Goal: Task Accomplishment & Management: Complete application form

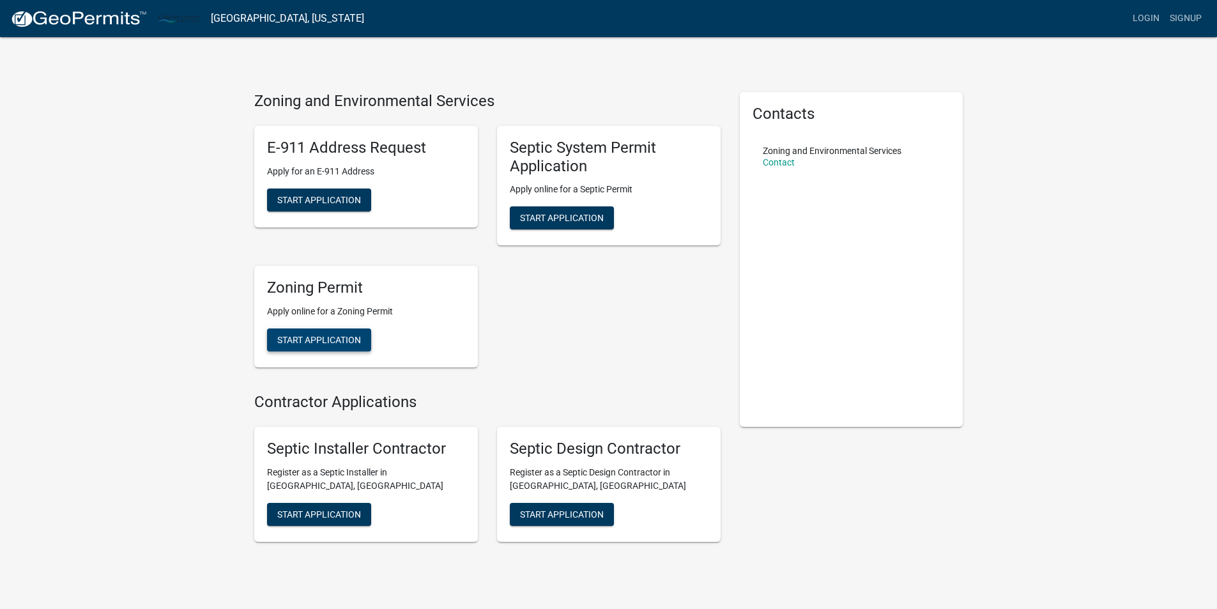
click at [309, 335] on span "Start Application" at bounding box center [319, 340] width 84 height 10
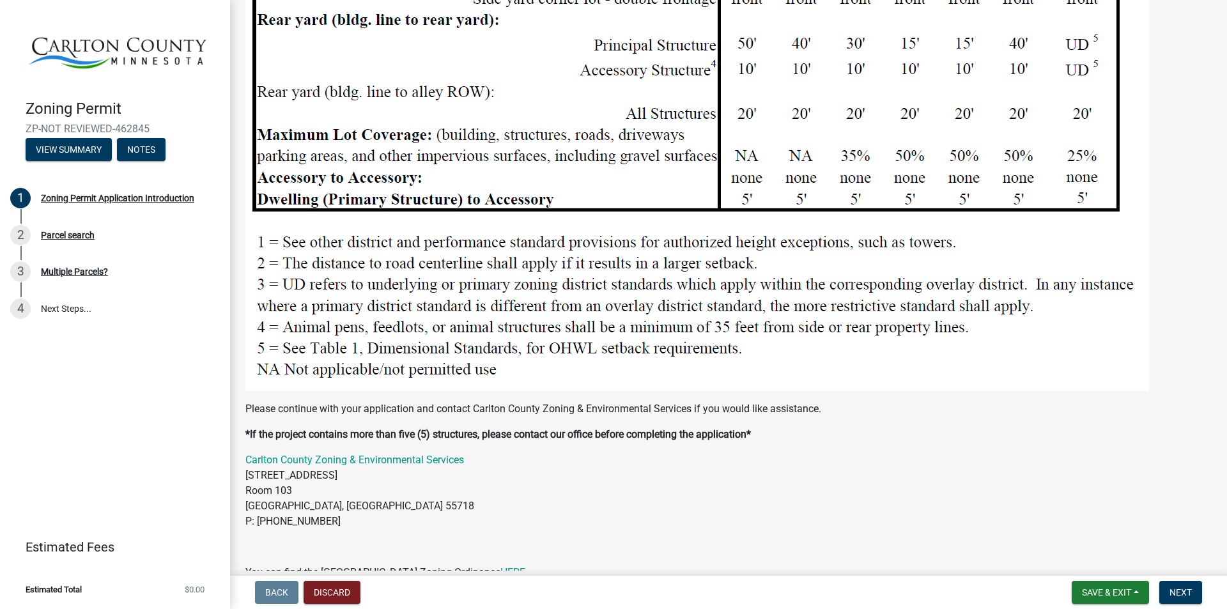
scroll to position [1469, 0]
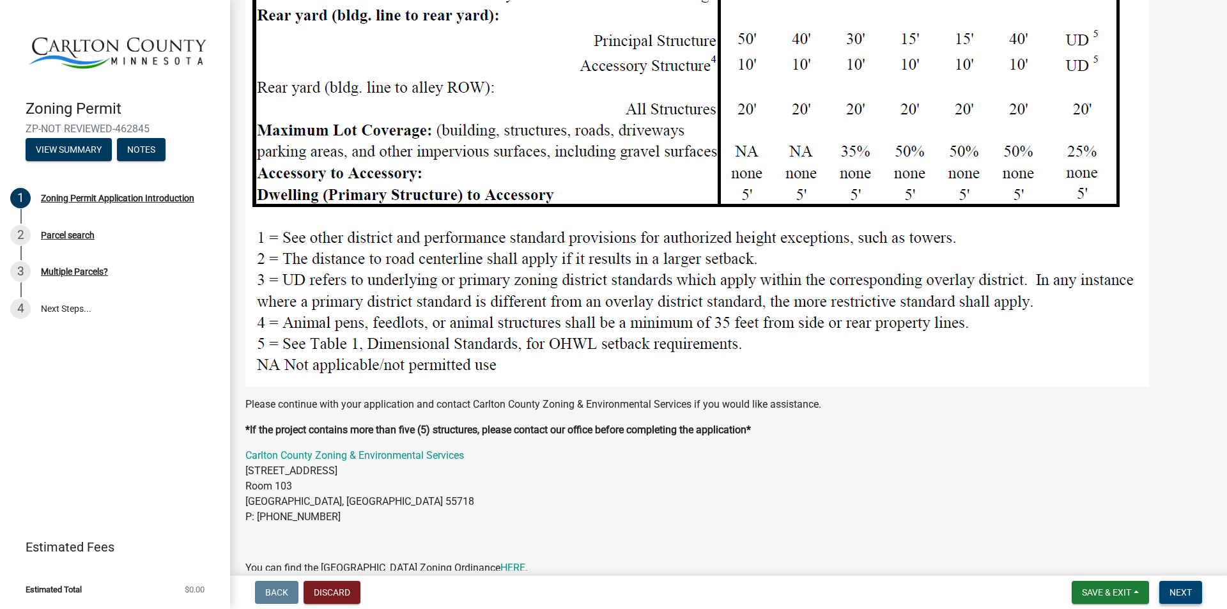
click at [1176, 587] on span "Next" at bounding box center [1180, 592] width 22 height 10
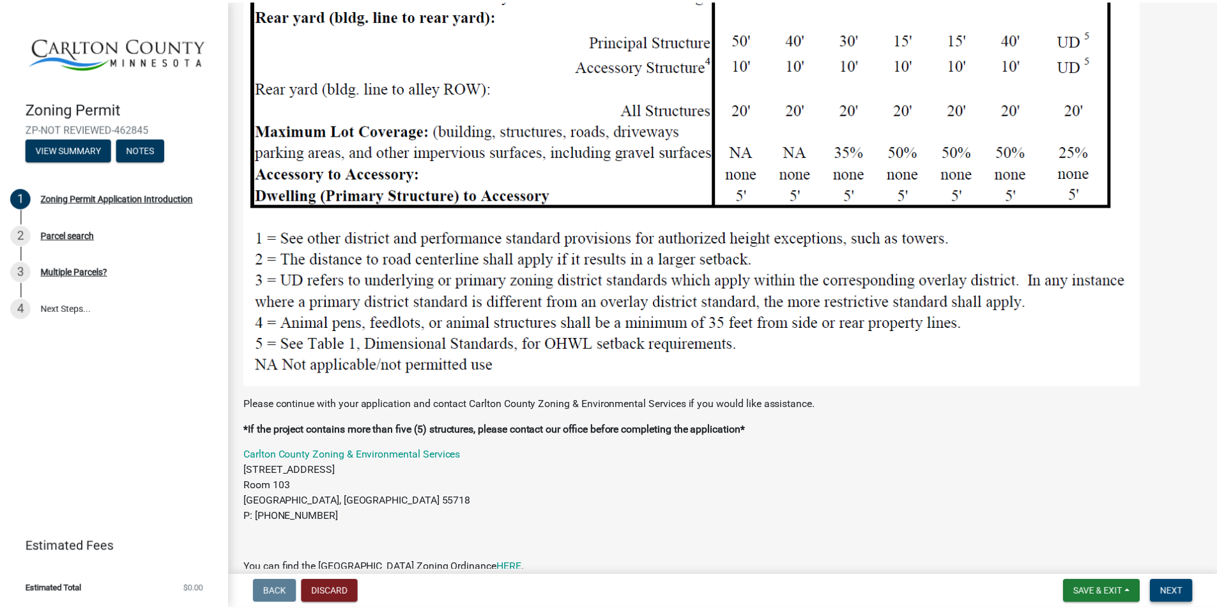
scroll to position [0, 0]
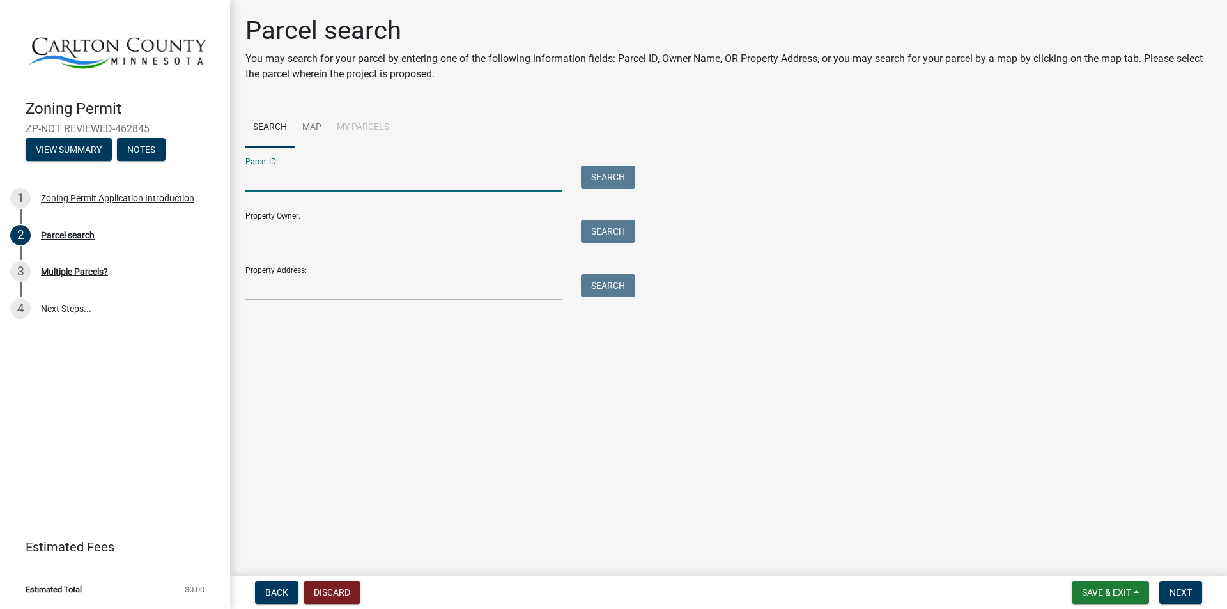
click at [315, 173] on input "Parcel ID:" at bounding box center [403, 178] width 316 height 26
type input "60-026-1540"
click at [293, 229] on input "Property Owner:" at bounding box center [403, 233] width 316 height 26
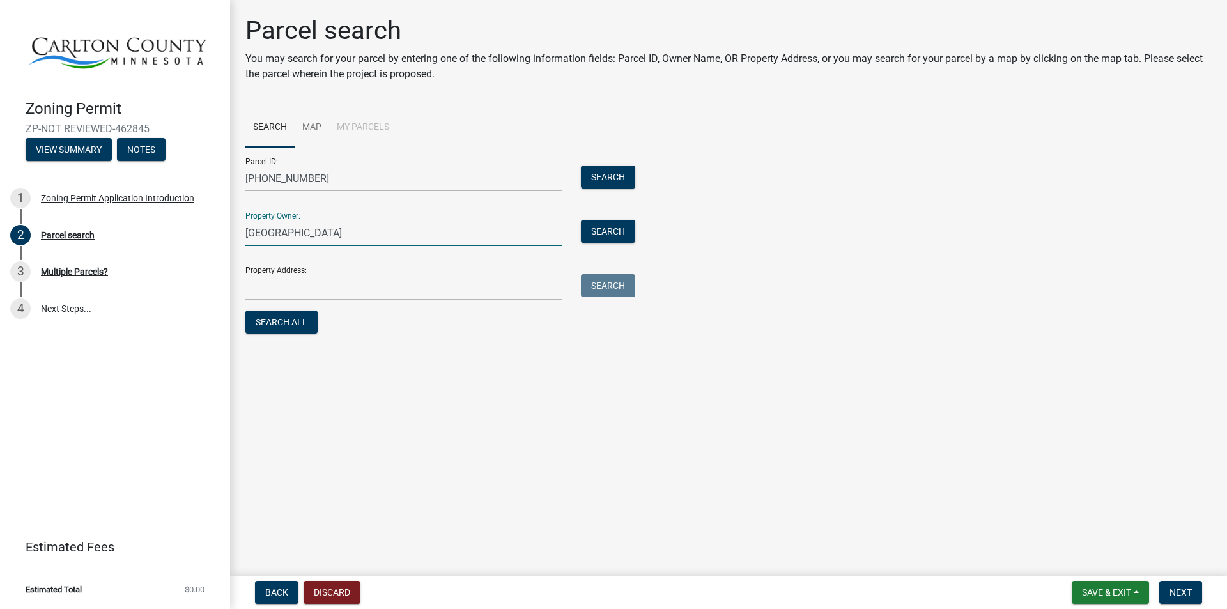
type input "Mahtowa Township"
click at [287, 279] on input "Property Address:" at bounding box center [403, 287] width 316 height 26
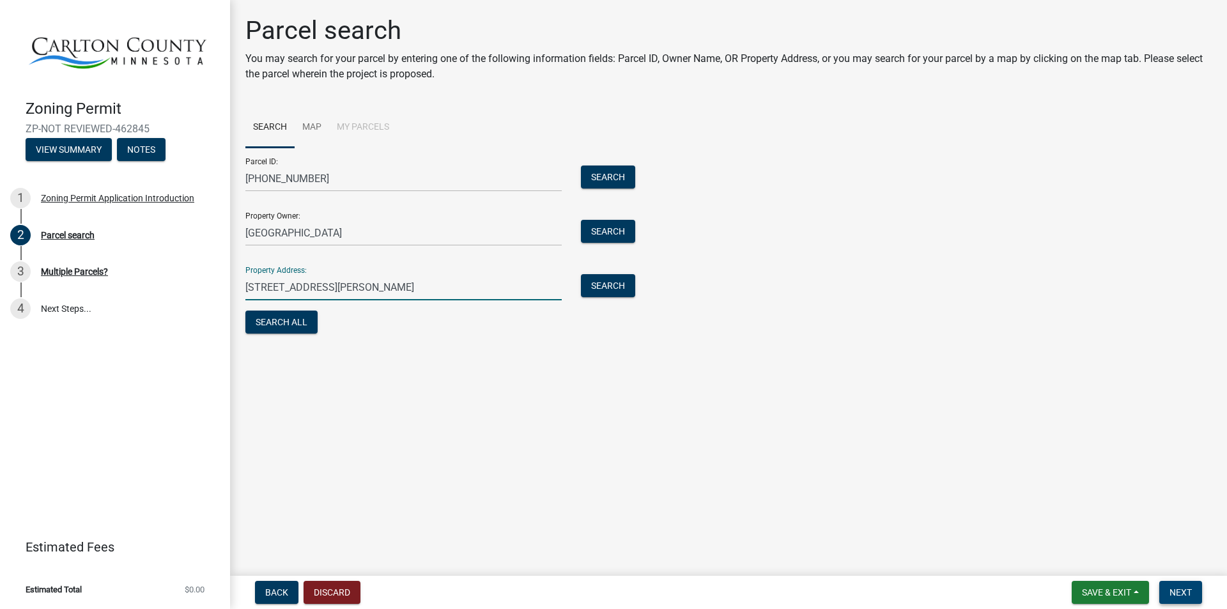
type input "3303 County Road 4 Barnum, MN 55707"
click at [1181, 587] on span "Next" at bounding box center [1180, 592] width 22 height 10
click at [599, 170] on button "Search" at bounding box center [608, 176] width 54 height 23
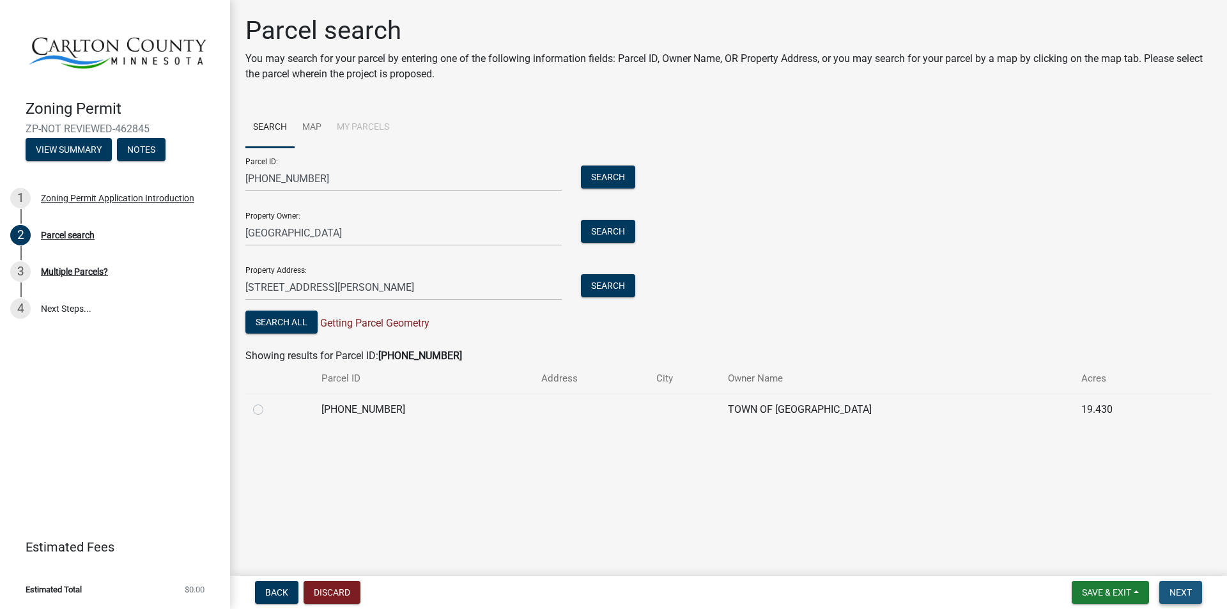
click at [1183, 587] on span "Next" at bounding box center [1180, 592] width 22 height 10
click at [341, 232] on input "Mahtowa Township" at bounding box center [403, 233] width 316 height 26
type input "M"
type input "Town of Mahtowa"
click at [279, 316] on button "Search All" at bounding box center [281, 321] width 72 height 23
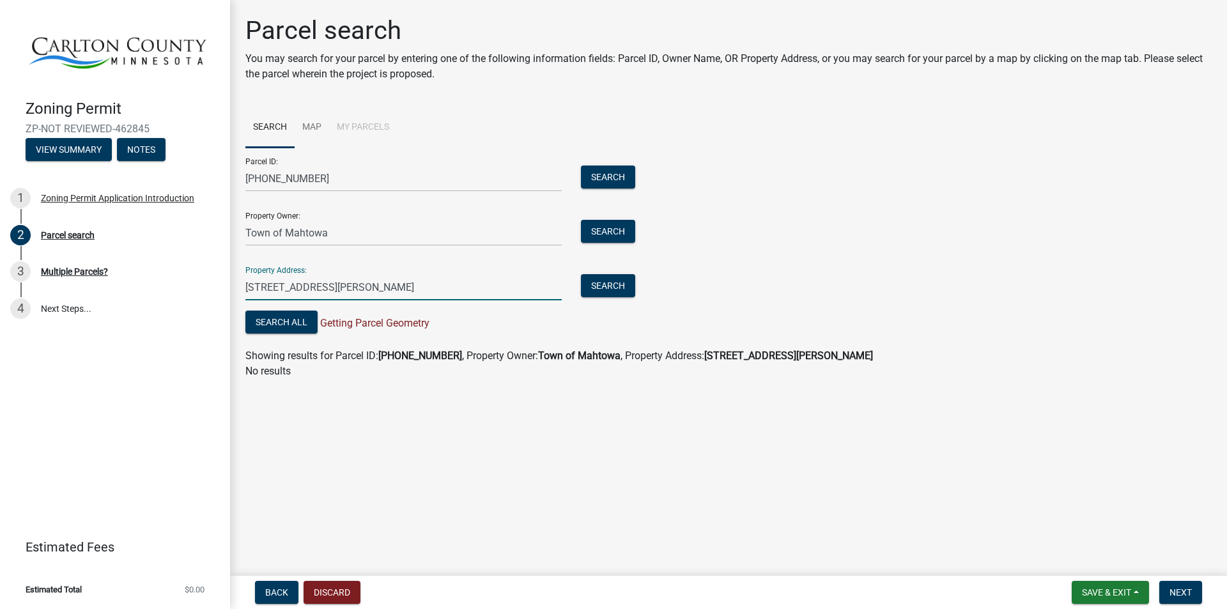
click at [431, 284] on input "3303 County Road 4 Barnum, MN 55707" at bounding box center [403, 287] width 316 height 26
type input "3"
click at [284, 316] on button "Search All" at bounding box center [281, 321] width 72 height 23
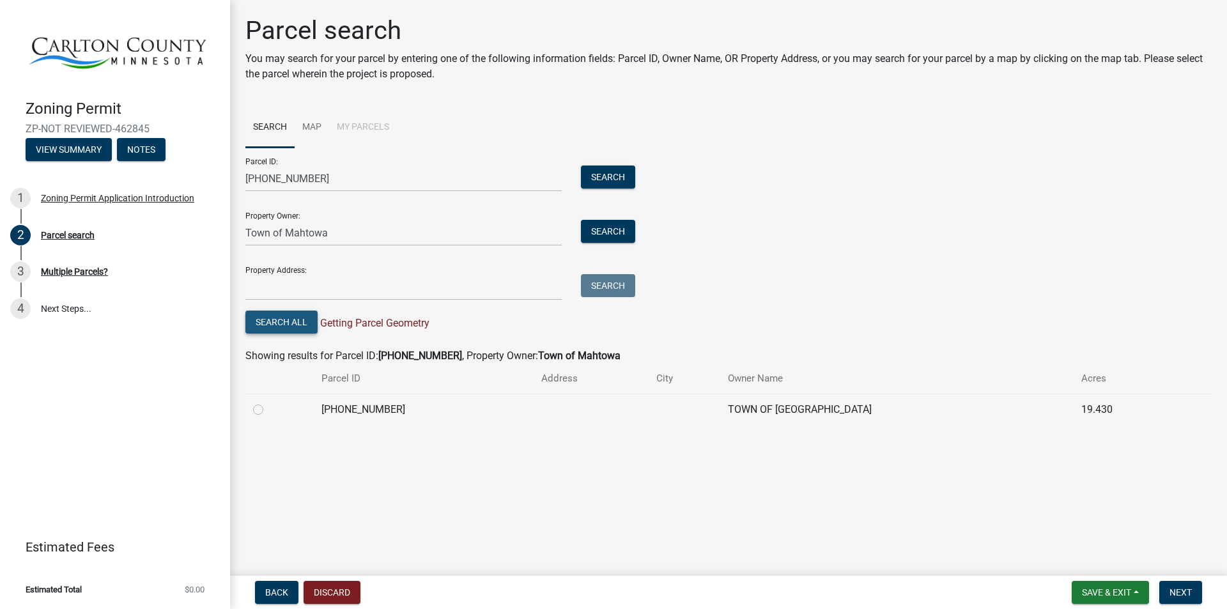
click at [265, 317] on button "Search All" at bounding box center [281, 321] width 72 height 23
click at [1178, 585] on button "Next" at bounding box center [1180, 592] width 43 height 23
click at [52, 304] on link "4 Next Steps..." at bounding box center [115, 308] width 230 height 37
click at [1177, 586] on button "Next" at bounding box center [1180, 592] width 43 height 23
click at [65, 267] on div "Multiple Parcels?" at bounding box center [74, 271] width 67 height 9
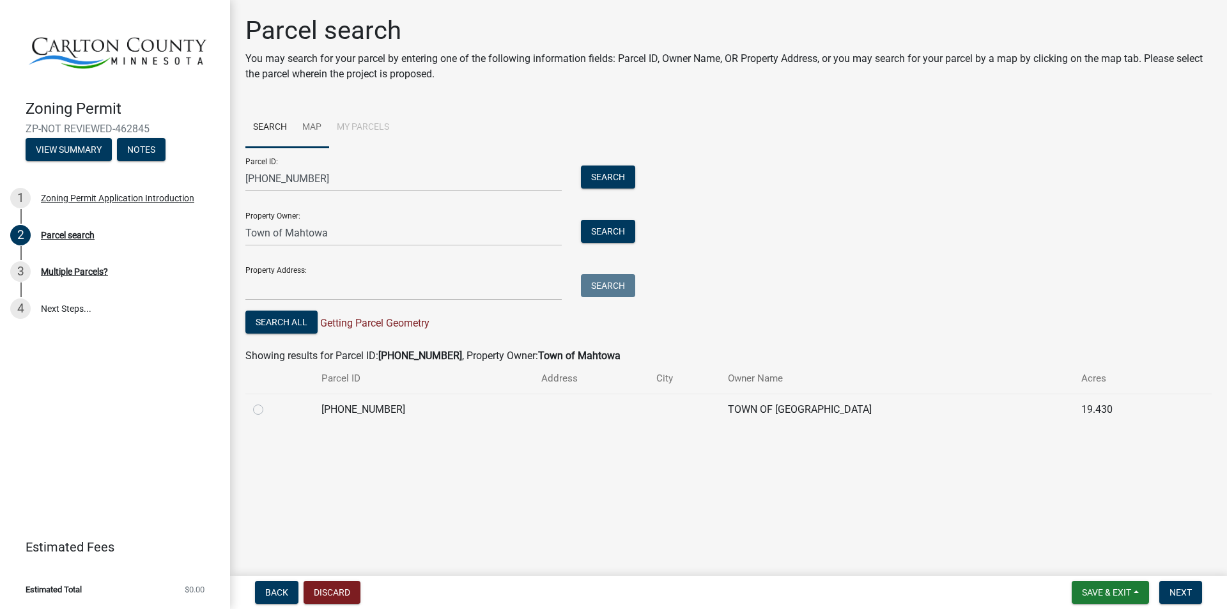
click at [310, 121] on link "Map" at bounding box center [312, 127] width 34 height 41
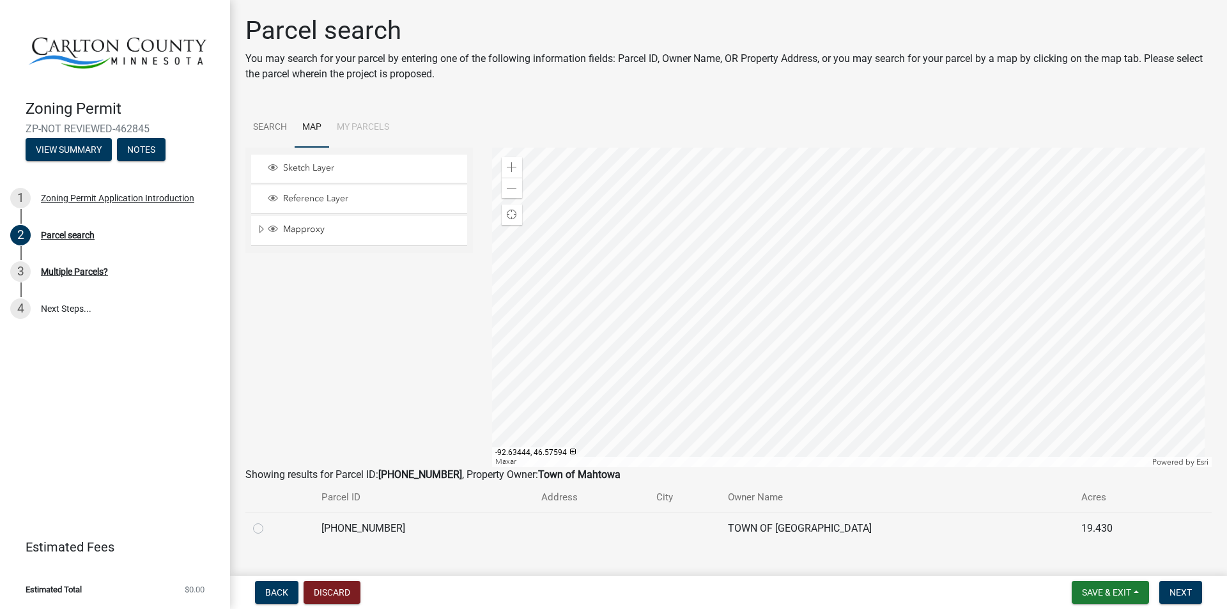
click at [837, 316] on div at bounding box center [852, 307] width 720 height 319
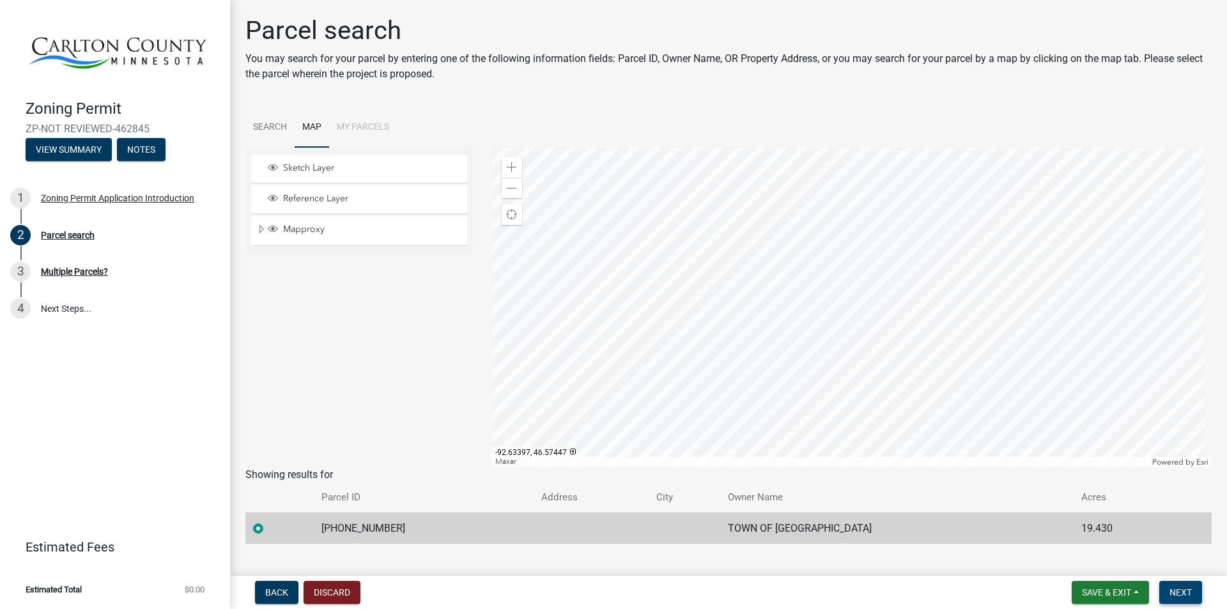
click at [1177, 587] on span "Next" at bounding box center [1180, 592] width 22 height 10
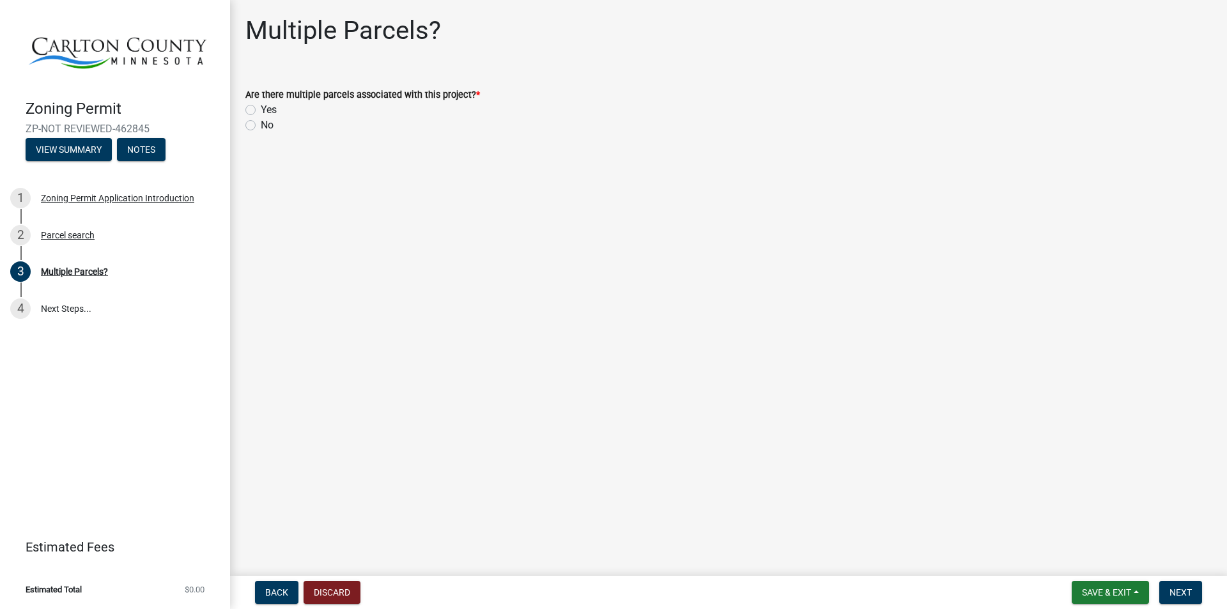
click at [261, 126] on label "No" at bounding box center [267, 125] width 13 height 15
click at [261, 126] on input "No" at bounding box center [265, 122] width 8 height 8
radio input "true"
click at [1183, 585] on button "Next" at bounding box center [1180, 592] width 43 height 23
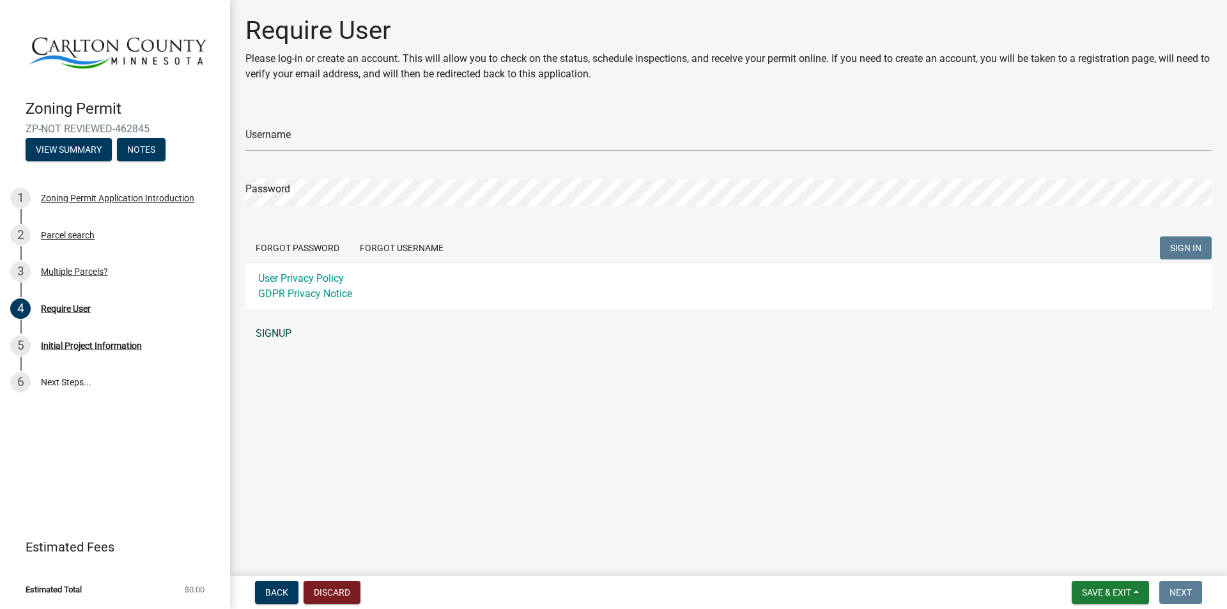
click at [269, 330] on link "SIGNUP" at bounding box center [728, 334] width 966 height 26
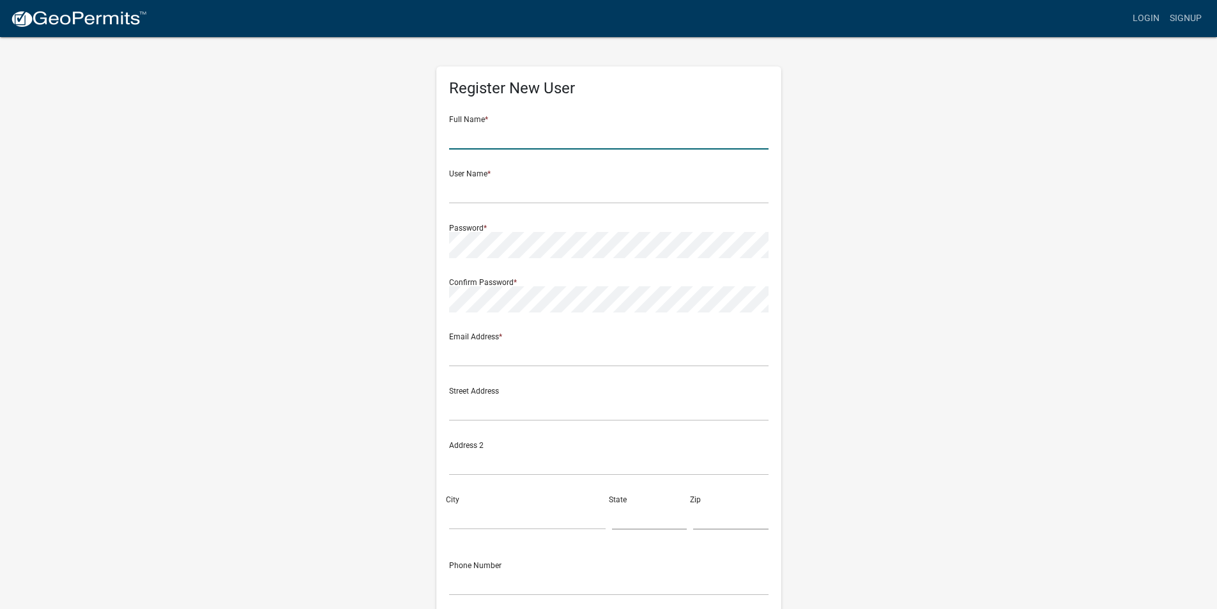
click at [493, 132] on input "text" at bounding box center [608, 136] width 319 height 26
type input "James Haley"
type input "mahtowatownshipclerk@northlc.com"
type input "3041 Co Rd 4"
type input "Carlton"
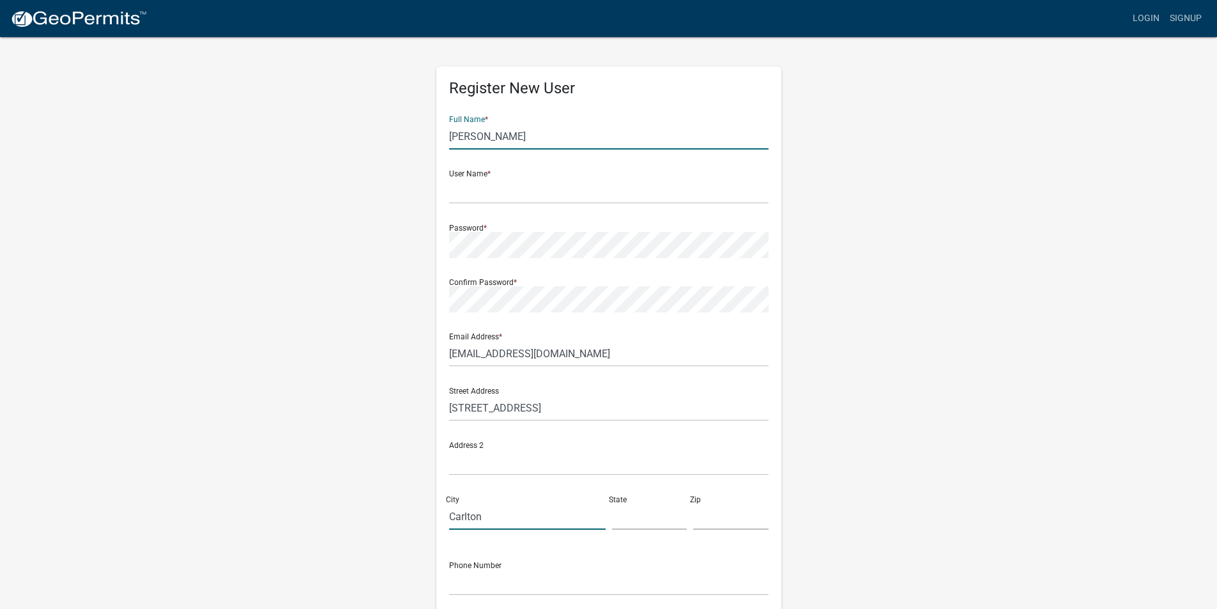
type input "MN"
type input "55718"
type input "2183899897"
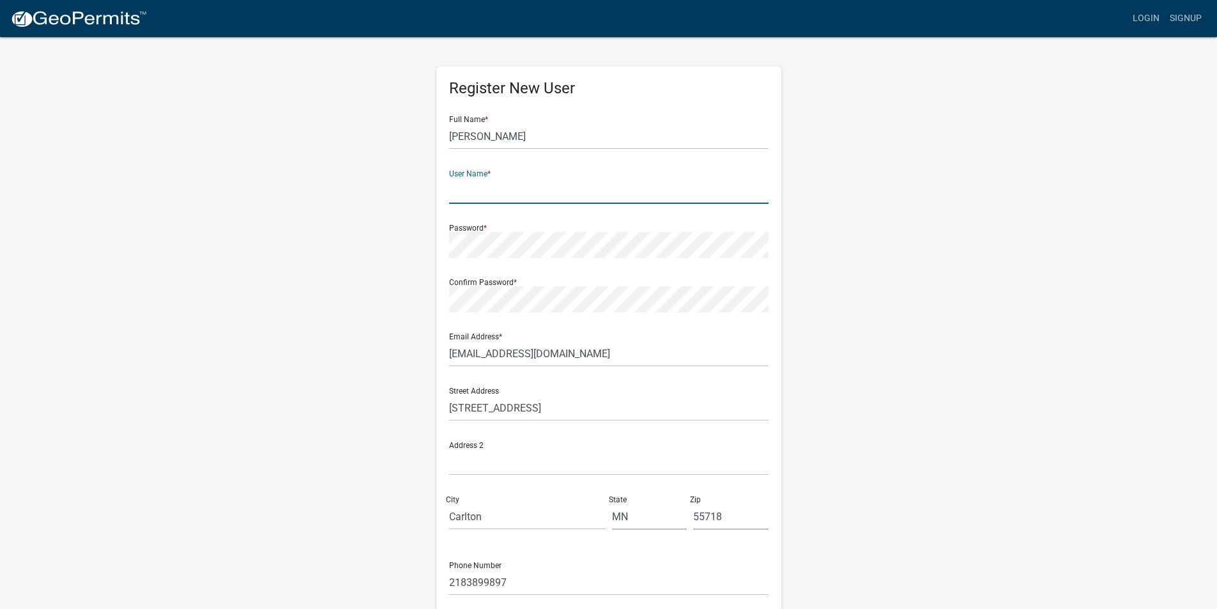
click at [496, 190] on input "text" at bounding box center [608, 191] width 319 height 26
type input "[DOMAIN_NAME]"
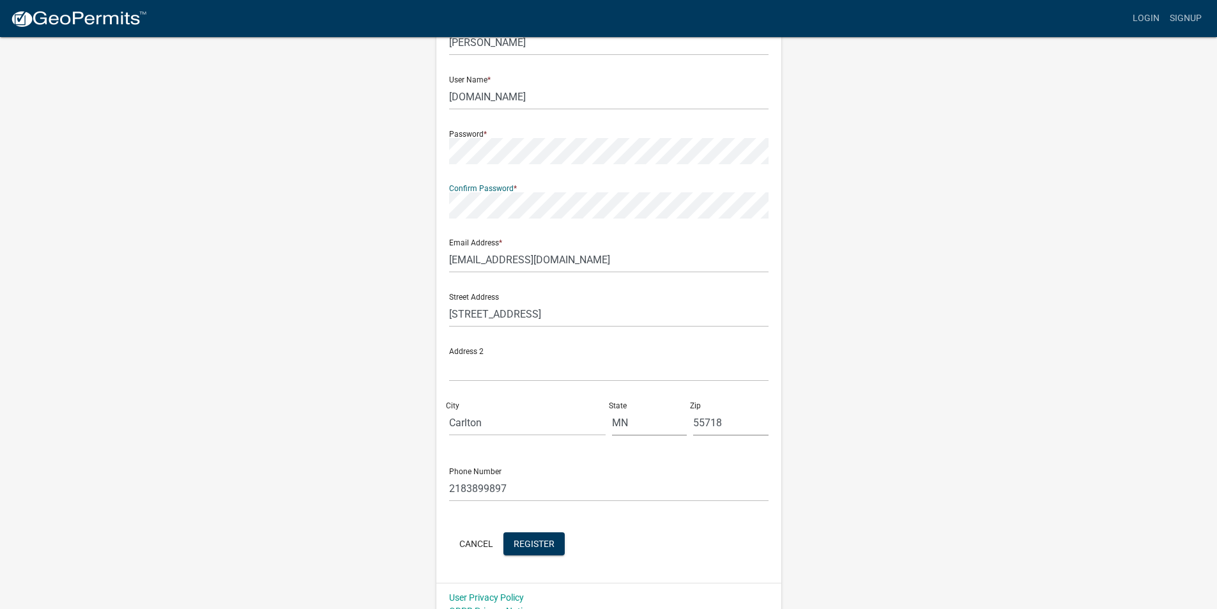
scroll to position [111, 0]
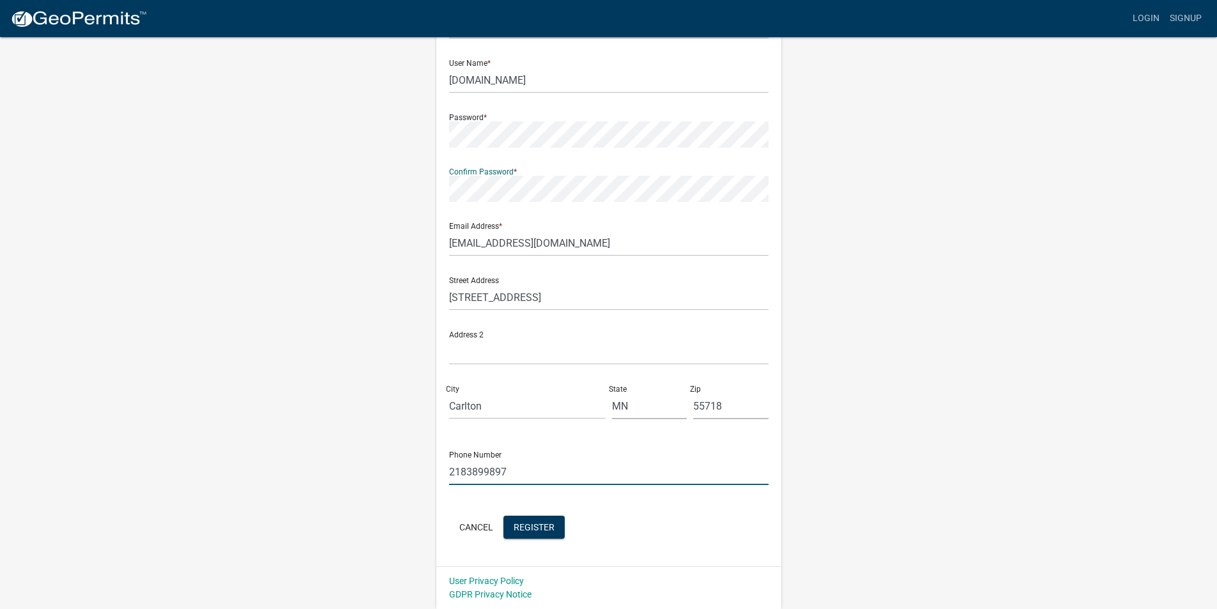
click at [510, 473] on input "2183899897" at bounding box center [608, 472] width 319 height 26
type input "2182690932"
click at [532, 521] on span "Register" at bounding box center [534, 526] width 41 height 10
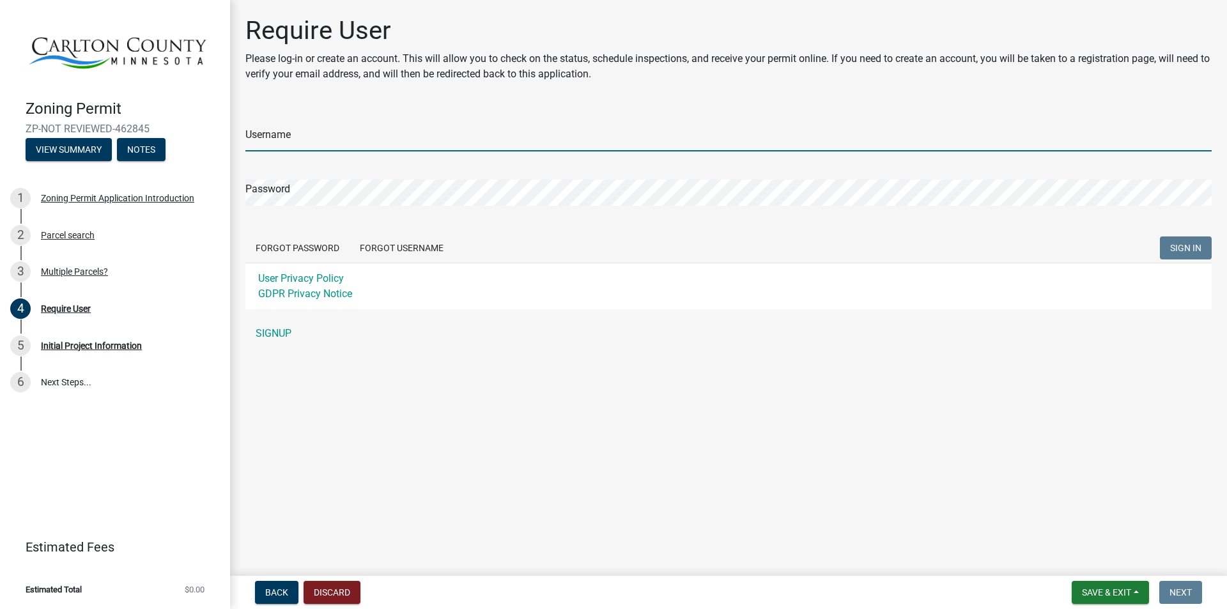
type input "[DOMAIN_NAME]"
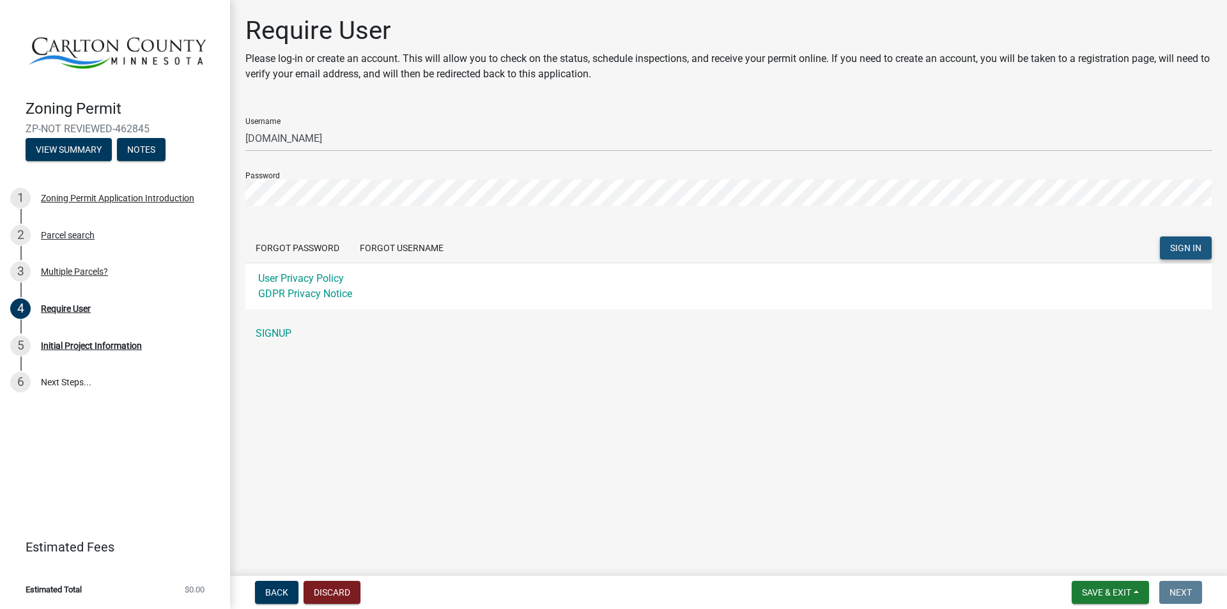
click at [1188, 243] on span "SIGN IN" at bounding box center [1185, 248] width 31 height 10
click at [300, 277] on link "User Privacy Policy" at bounding box center [301, 278] width 86 height 12
click at [310, 289] on link "GDPR Privacy Notice" at bounding box center [305, 293] width 94 height 12
click at [273, 330] on link "SIGNUP" at bounding box center [728, 334] width 966 height 26
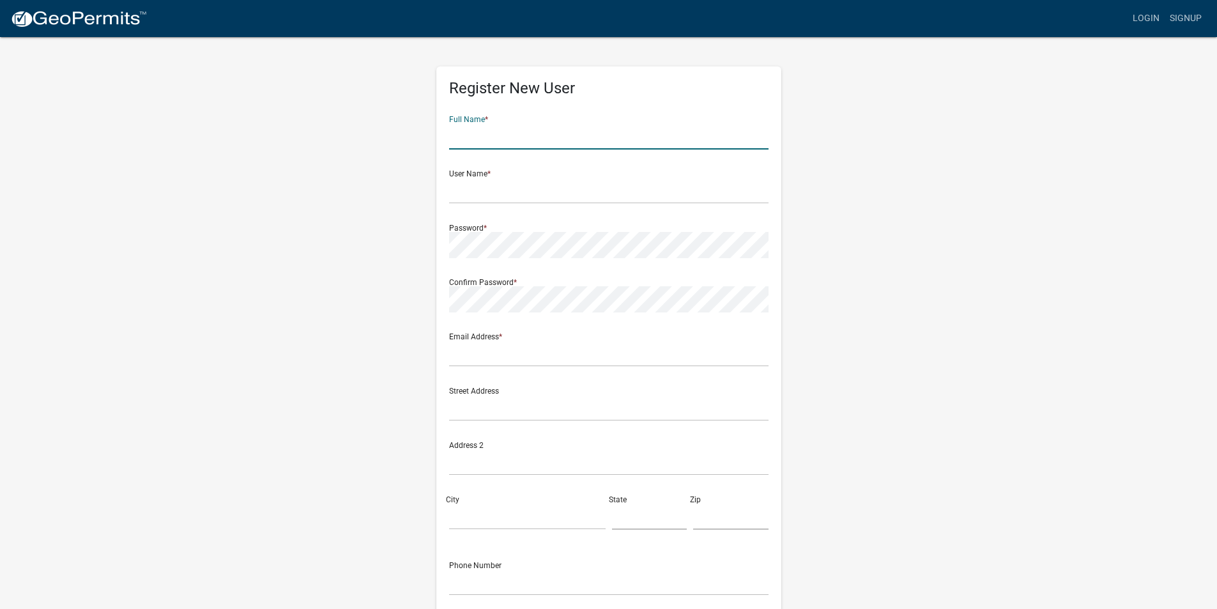
click at [526, 128] on input "text" at bounding box center [608, 136] width 319 height 26
type input "James Haley"
type input "mahtowatownshipclerk@northlc.com"
type input "3041 Co Rd 4"
type input "Carlton"
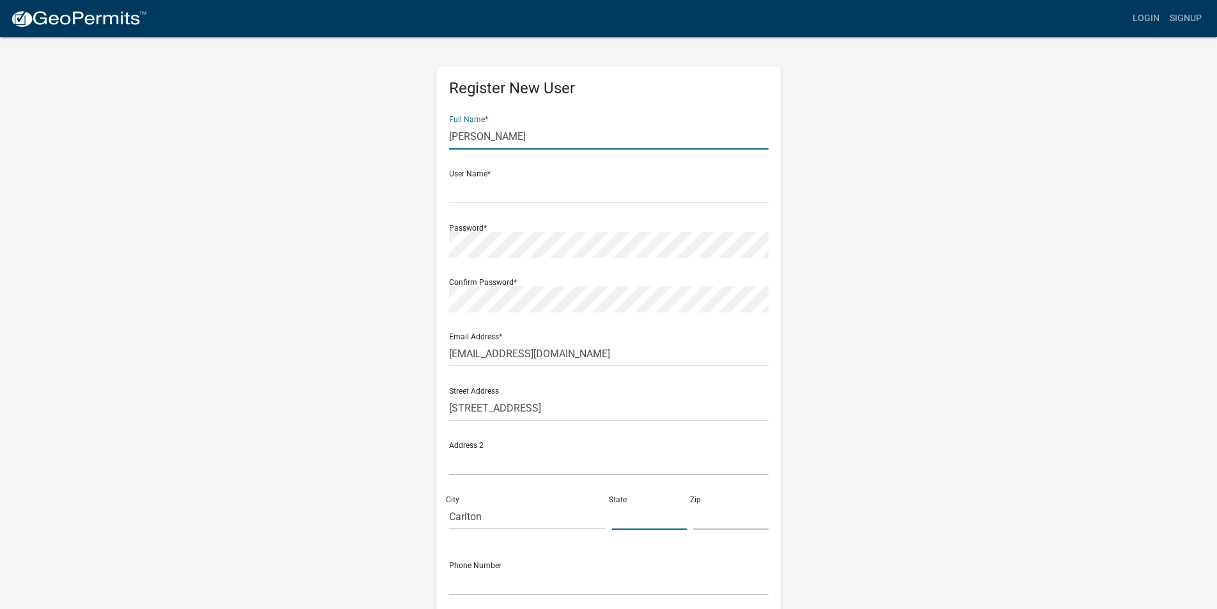
type input "MN"
type input "55718"
type input "2183899897"
click at [532, 184] on input "text" at bounding box center [608, 191] width 319 height 26
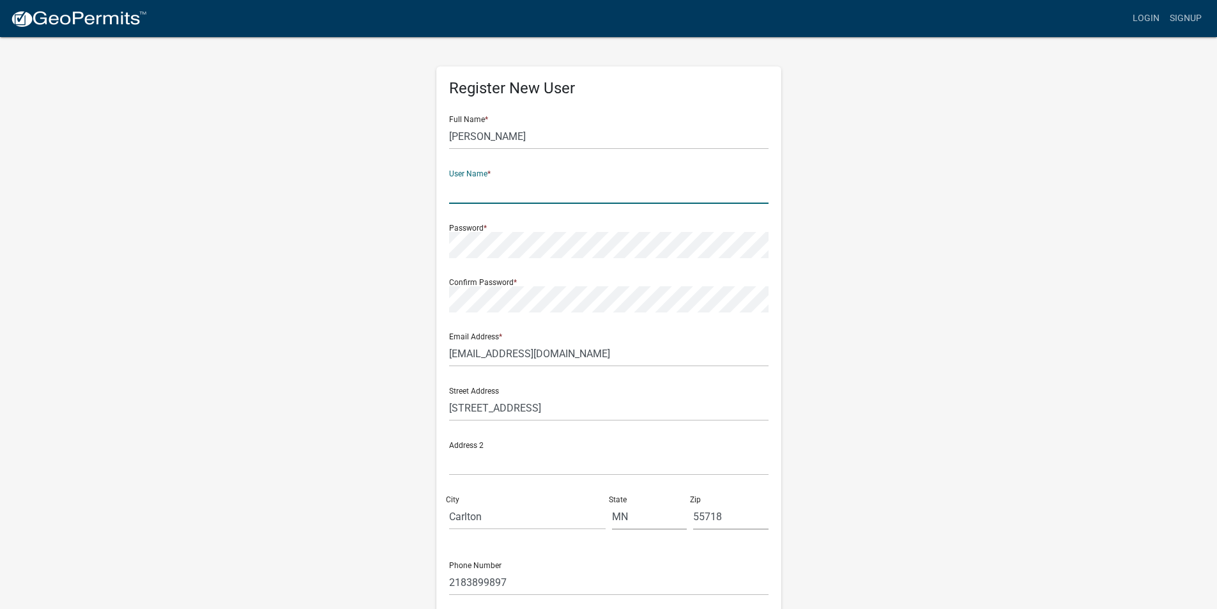
type input "[DOMAIN_NAME]"
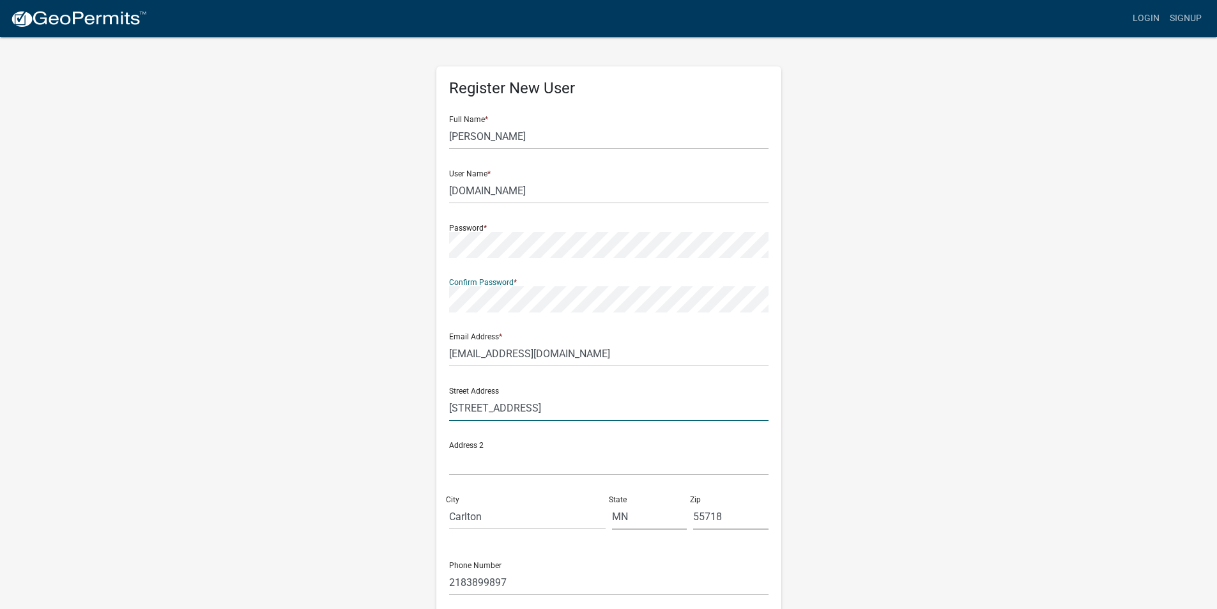
click at [518, 413] on input "3041 Co Rd 4" at bounding box center [608, 408] width 319 height 26
type input "2790 1st Street"
click at [487, 517] on input "Carlton" at bounding box center [527, 516] width 157 height 26
type input "Barnum"
click at [727, 514] on input "55718" at bounding box center [730, 516] width 75 height 26
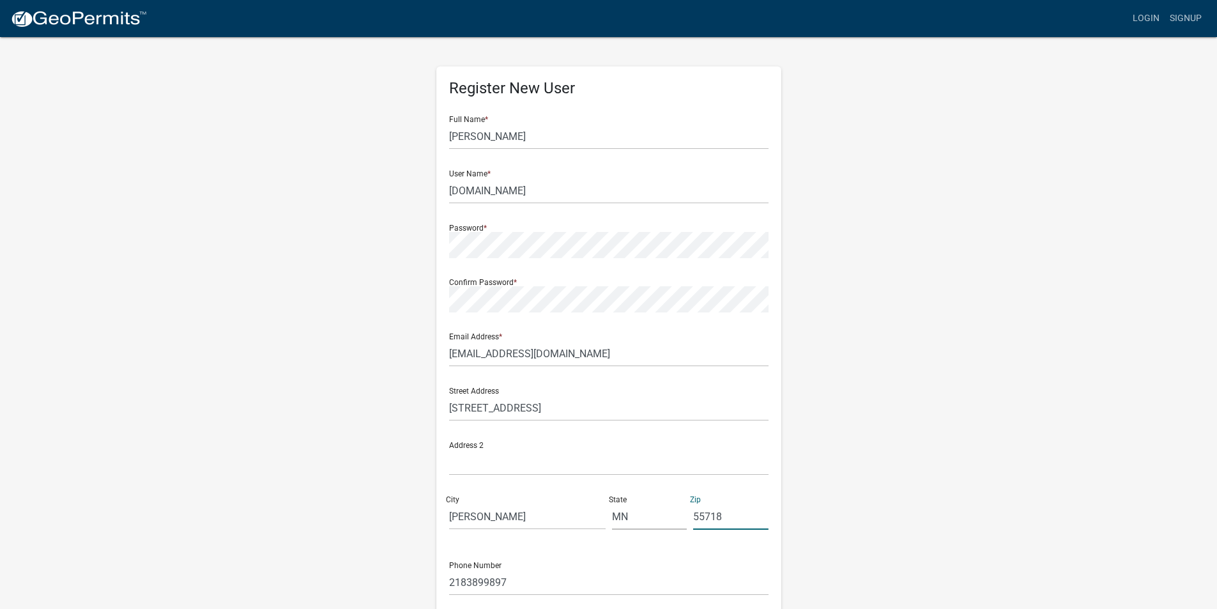
type input "55707"
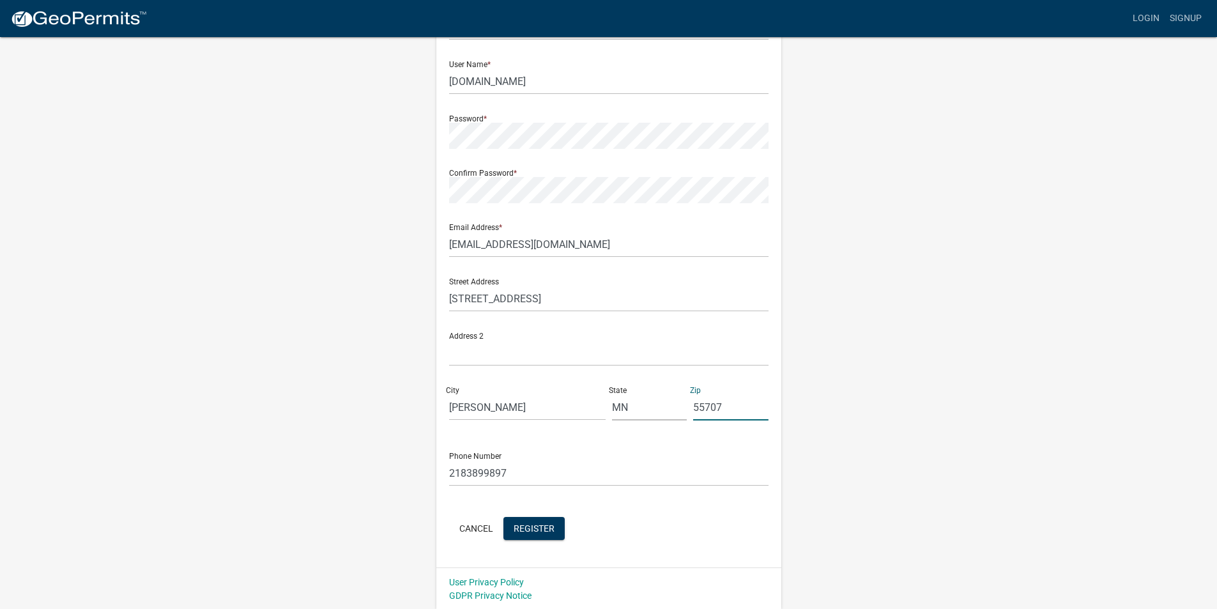
scroll to position [111, 0]
click at [509, 470] on input "2183899897" at bounding box center [608, 472] width 319 height 26
type input "2182690932"
click at [530, 523] on span "Register" at bounding box center [534, 526] width 41 height 10
click at [1142, 13] on link "Login" at bounding box center [1146, 18] width 37 height 24
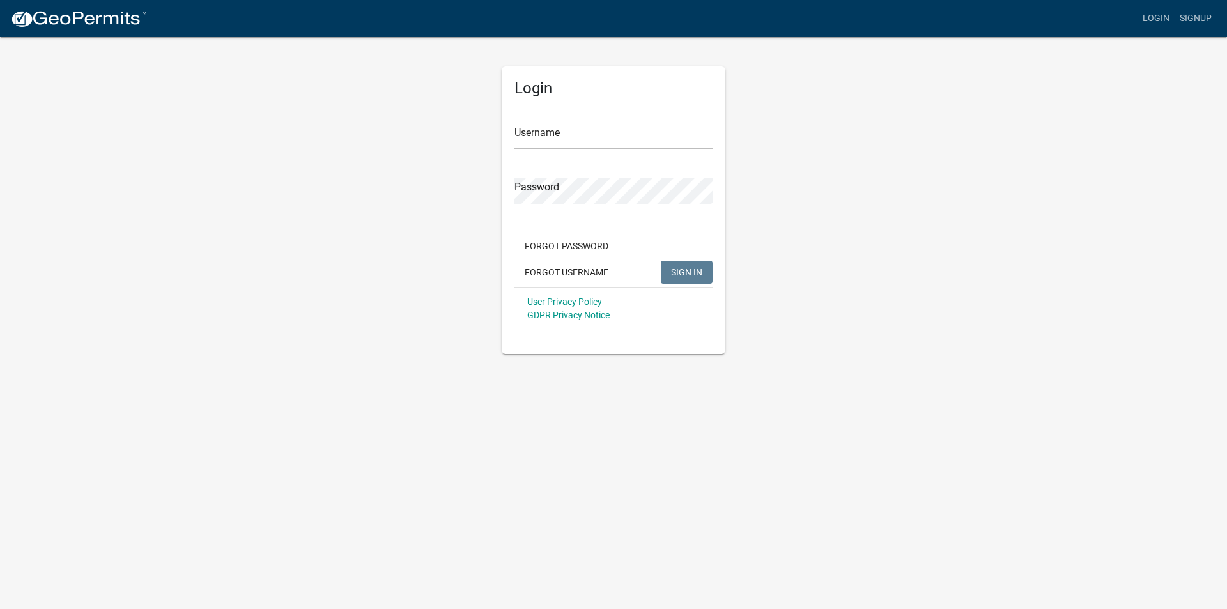
type input "[DOMAIN_NAME]"
click at [679, 268] on span "SIGN IN" at bounding box center [686, 271] width 31 height 10
click at [682, 267] on span "SIGN IN" at bounding box center [686, 271] width 31 height 10
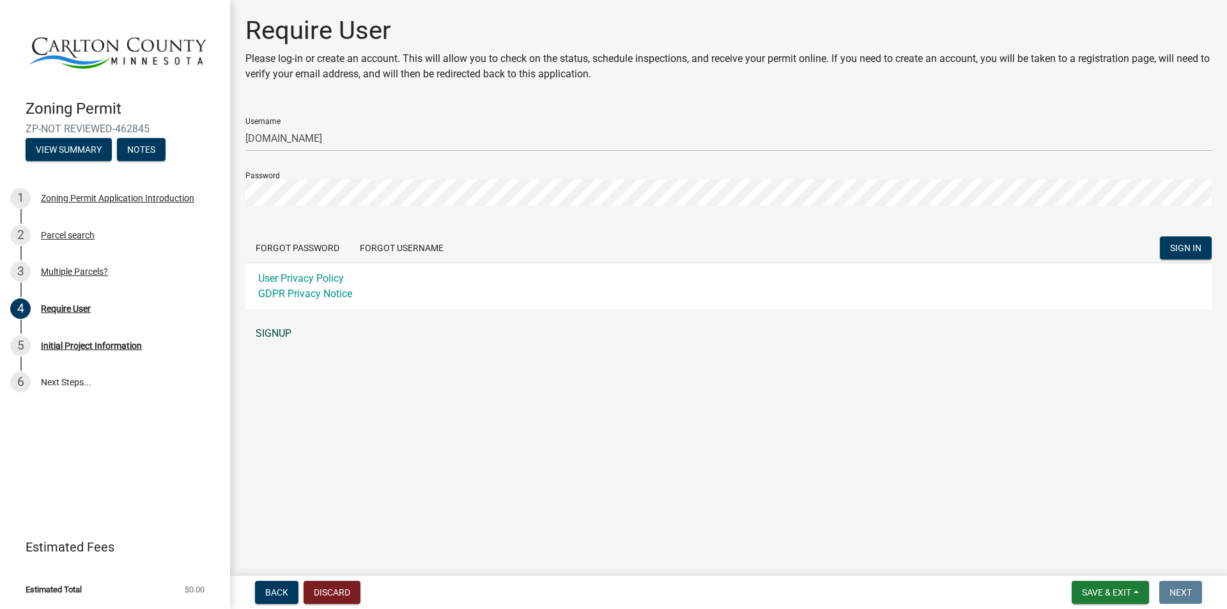
click at [268, 328] on link "SIGNUP" at bounding box center [728, 334] width 966 height 26
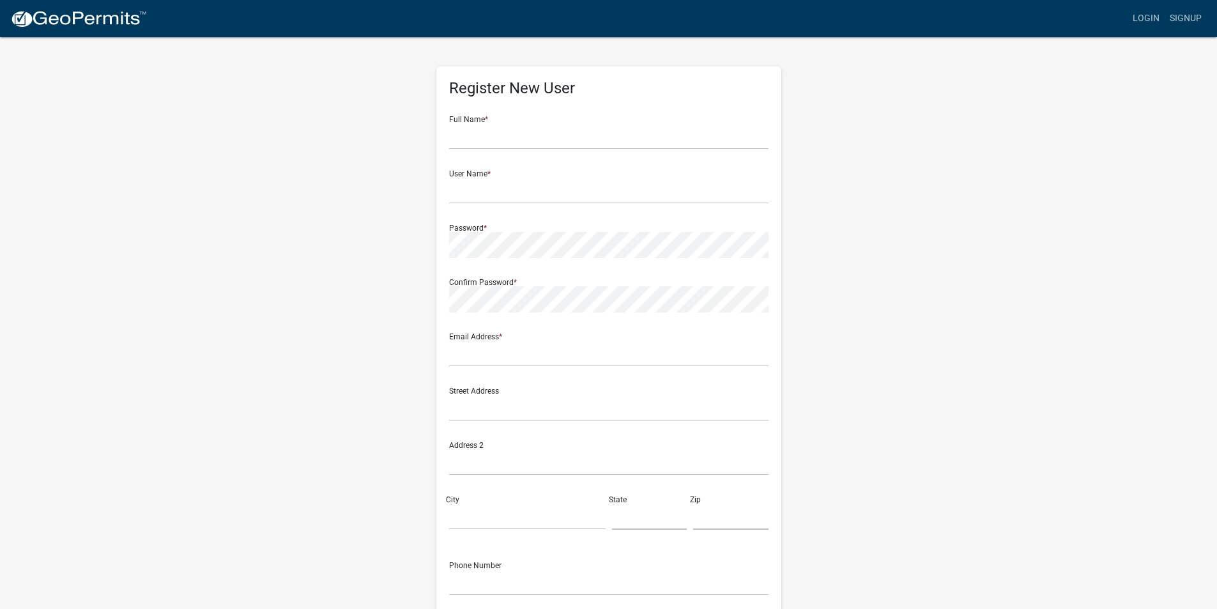
click at [503, 118] on div "Full Name *" at bounding box center [608, 127] width 319 height 44
click at [504, 128] on input "text" at bounding box center [608, 136] width 319 height 26
type input "James Haley"
type input "mahtowatownshipclerk@northlc.com"
type input "2790 1st Street"
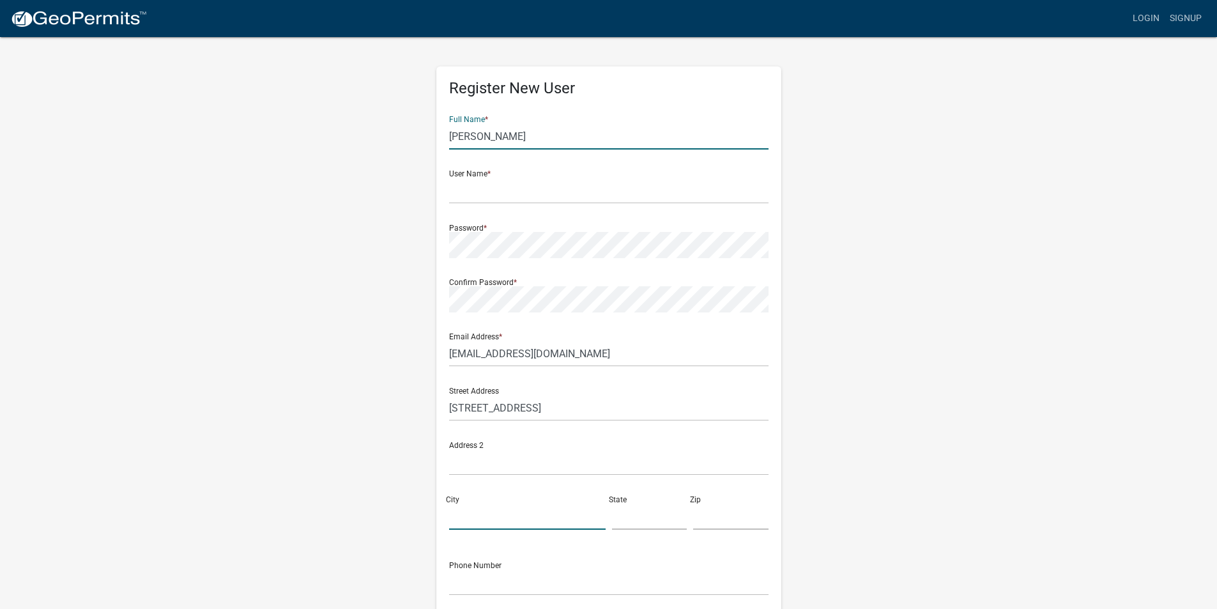
type input "Barnum"
type input "MN"
type input "55707"
type input "2182690932"
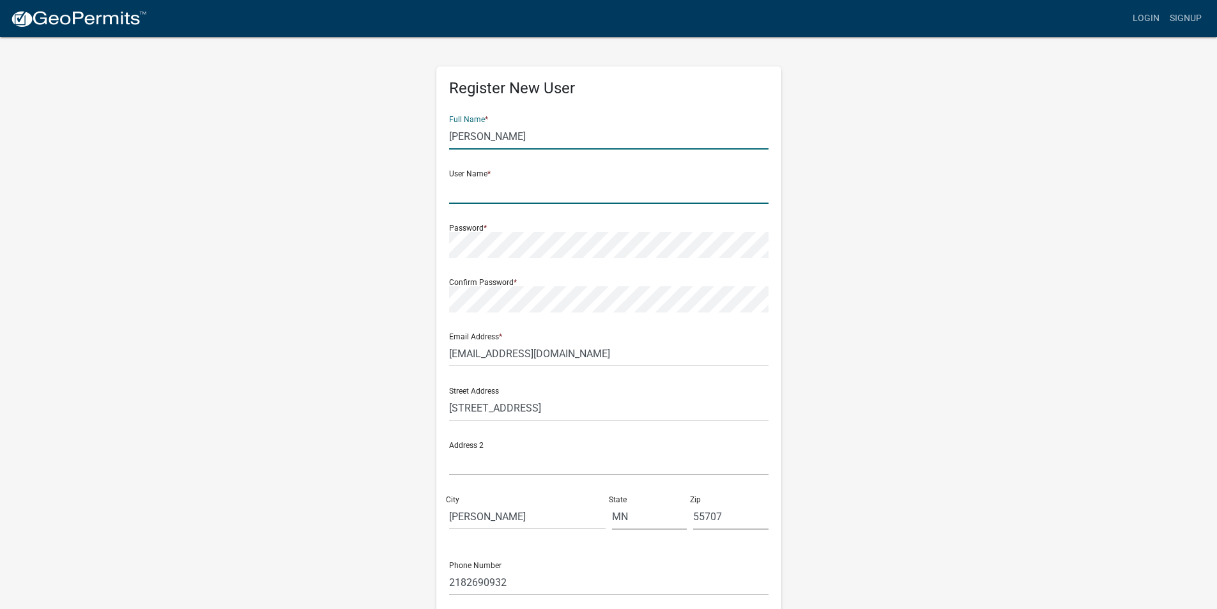
click at [513, 183] on input "text" at bounding box center [608, 191] width 319 height 26
type input "[DOMAIN_NAME]"
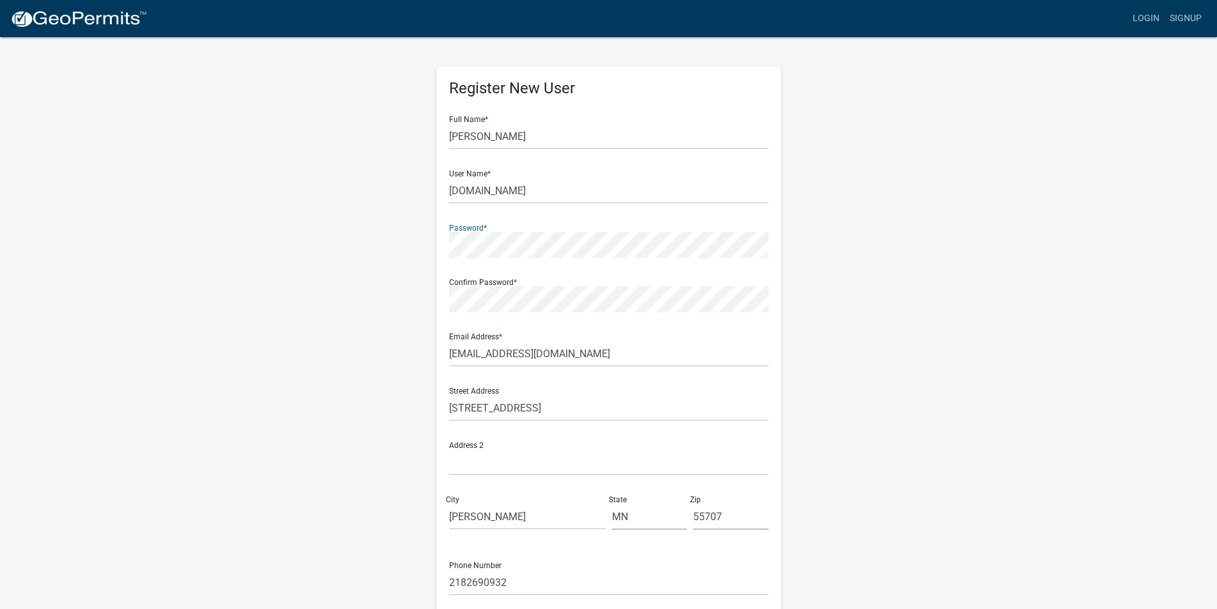
click at [477, 280] on div "Confirm Password *" at bounding box center [608, 290] width 319 height 44
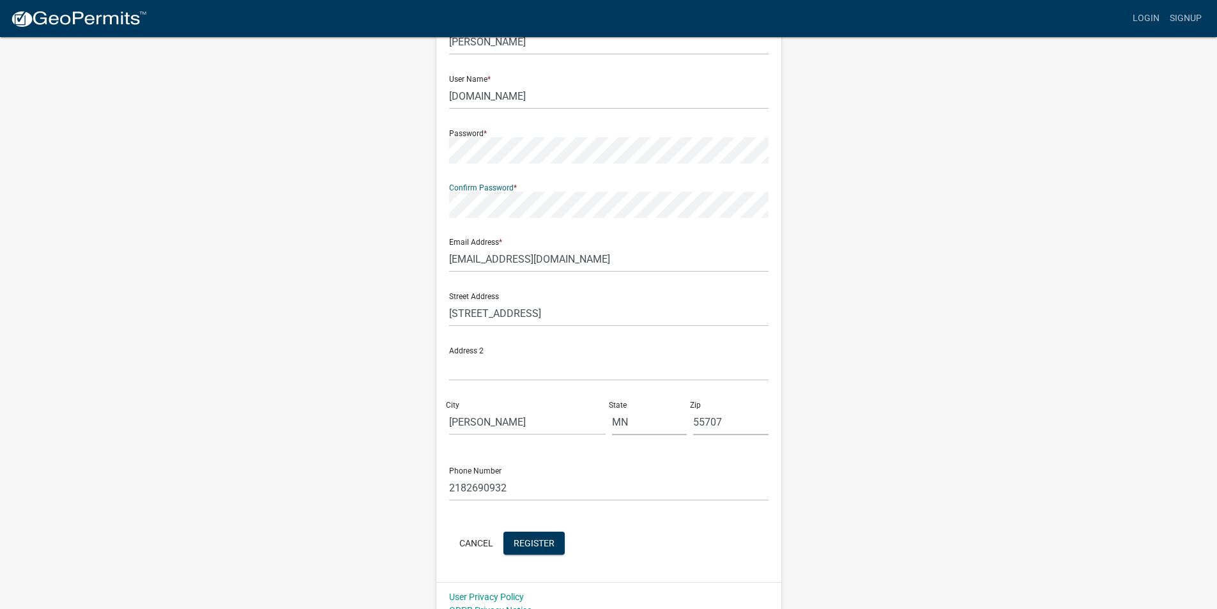
scroll to position [111, 0]
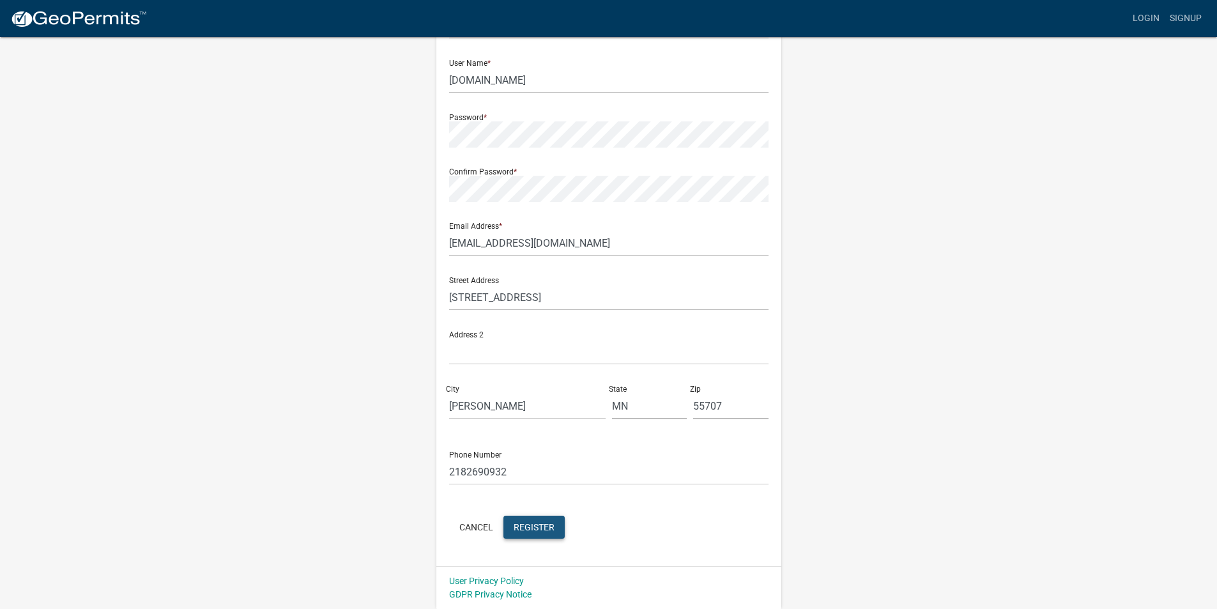
click at [528, 525] on span "Register" at bounding box center [534, 526] width 41 height 10
click at [1183, 15] on link "Signup" at bounding box center [1186, 18] width 42 height 24
click at [1149, 14] on link "Login" at bounding box center [1146, 18] width 37 height 24
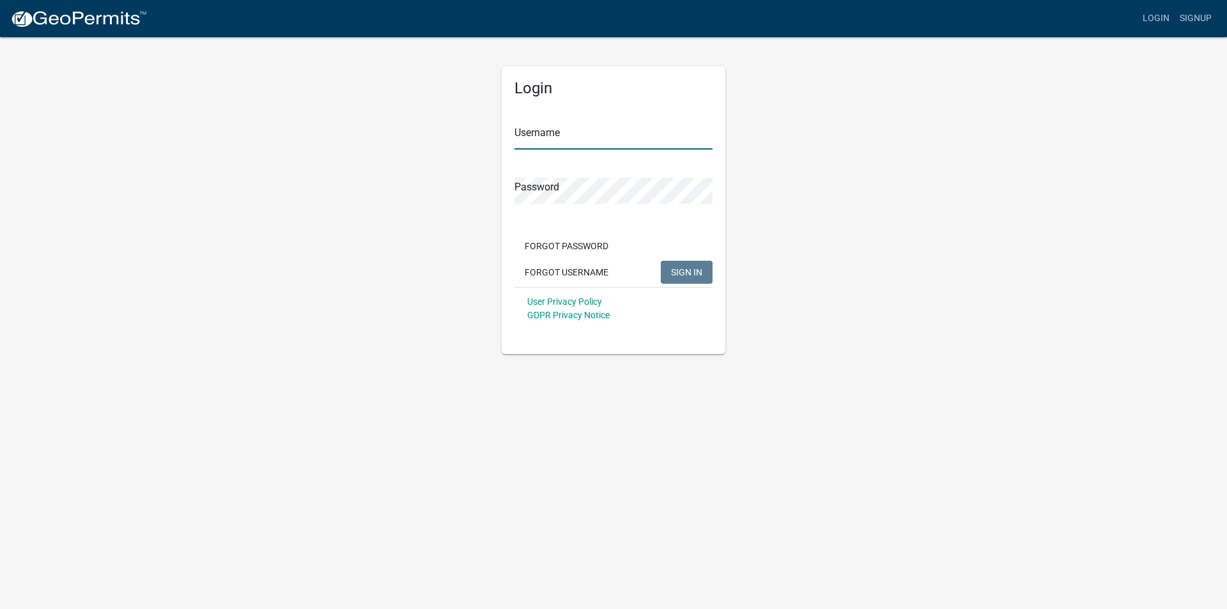
type input "[DOMAIN_NAME]"
click at [686, 269] on span "SIGN IN" at bounding box center [686, 271] width 31 height 10
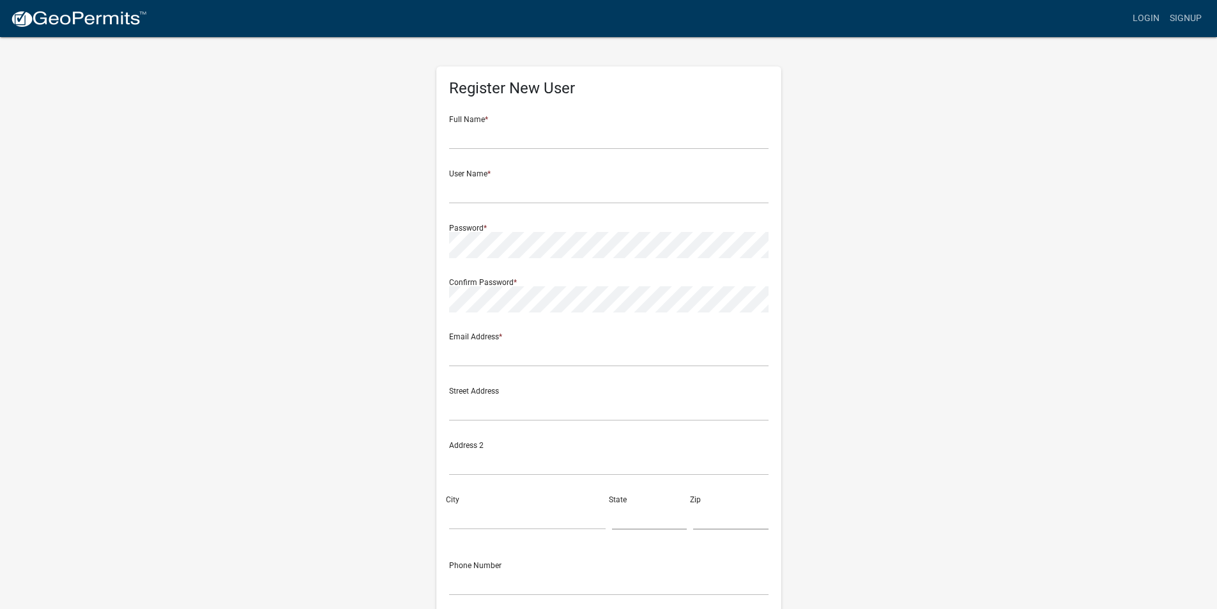
scroll to position [111, 0]
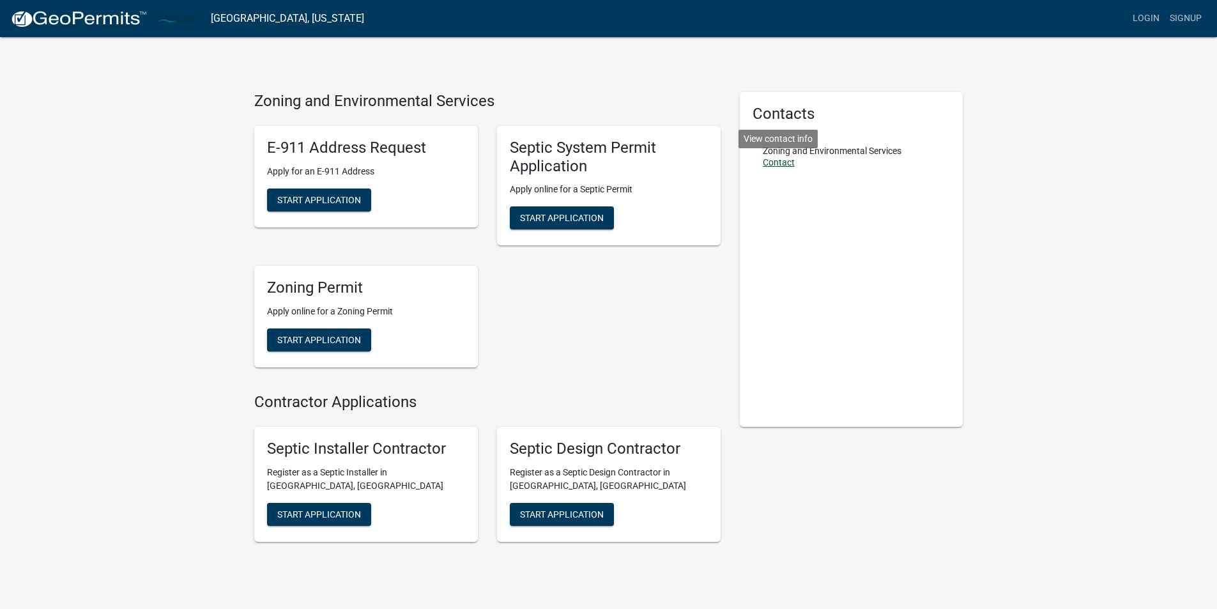
click at [779, 162] on link "Contact" at bounding box center [779, 162] width 32 height 10
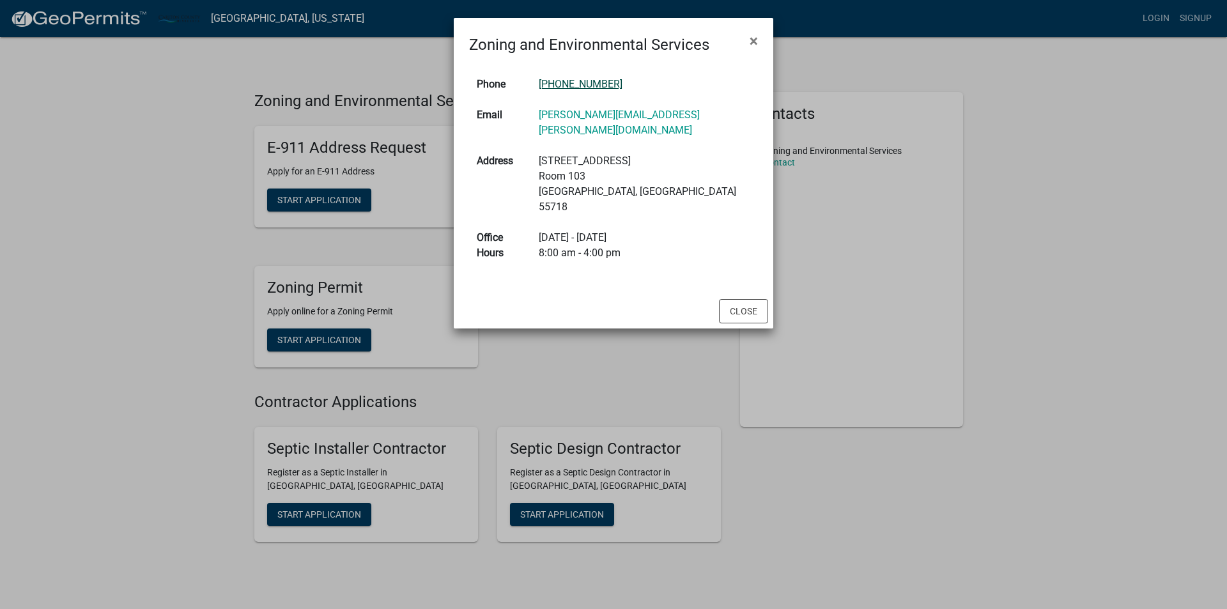
click at [592, 80] on link "218-384-9176" at bounding box center [581, 84] width 84 height 12
click at [753, 38] on span "×" at bounding box center [753, 41] width 8 height 18
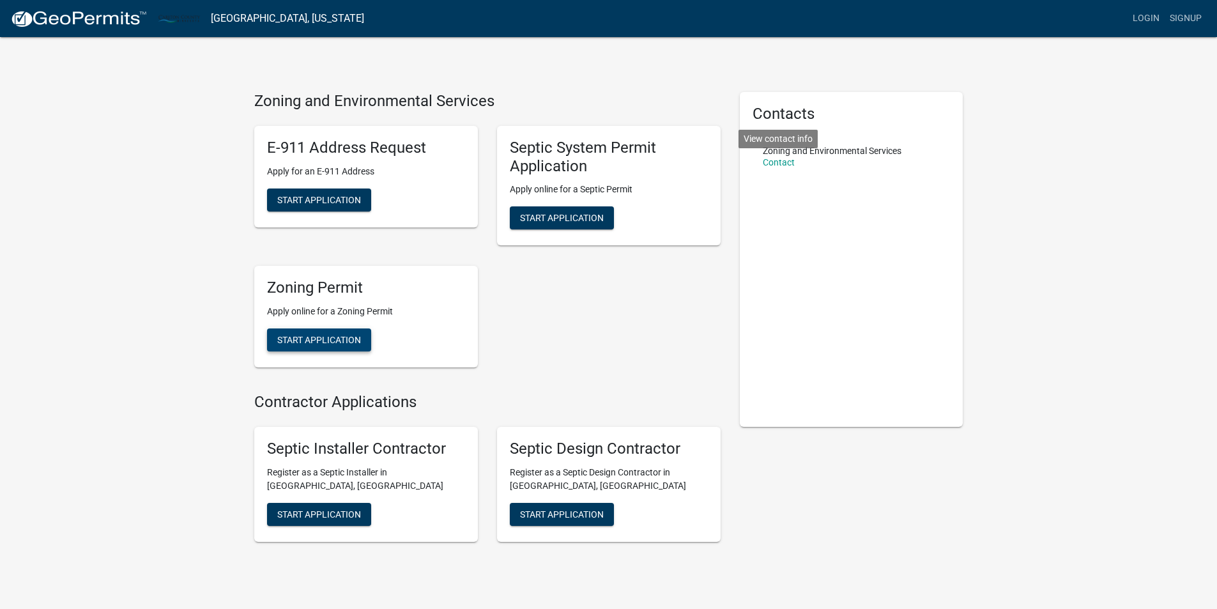
click at [319, 337] on span "Start Application" at bounding box center [319, 340] width 84 height 10
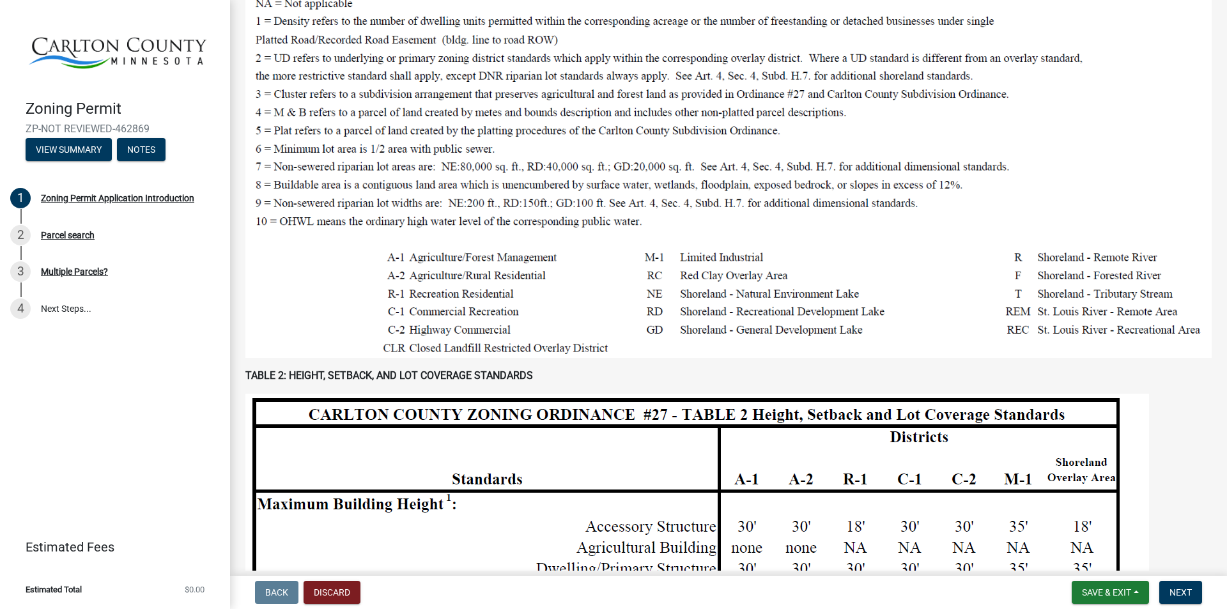
scroll to position [639, 0]
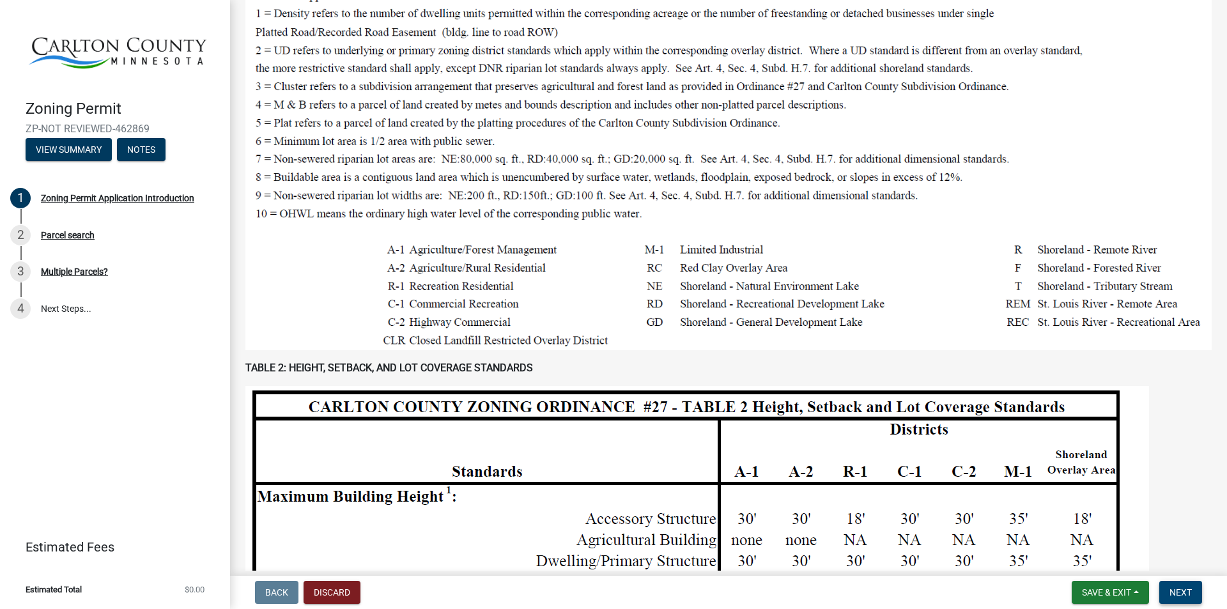
click at [1177, 588] on span "Next" at bounding box center [1180, 592] width 22 height 10
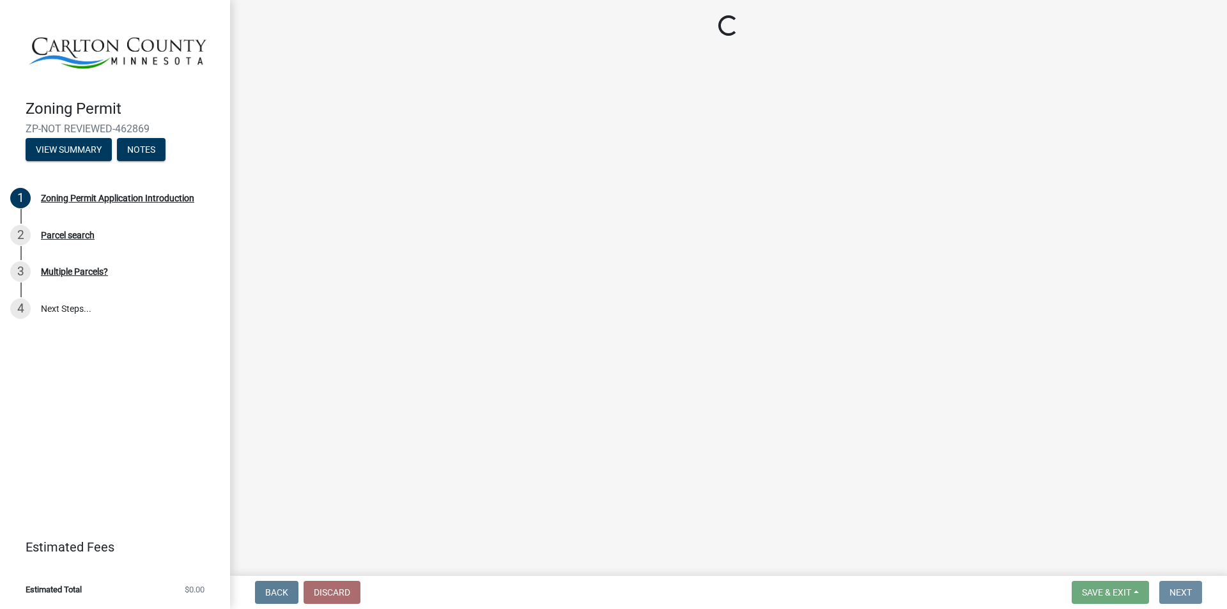
scroll to position [0, 0]
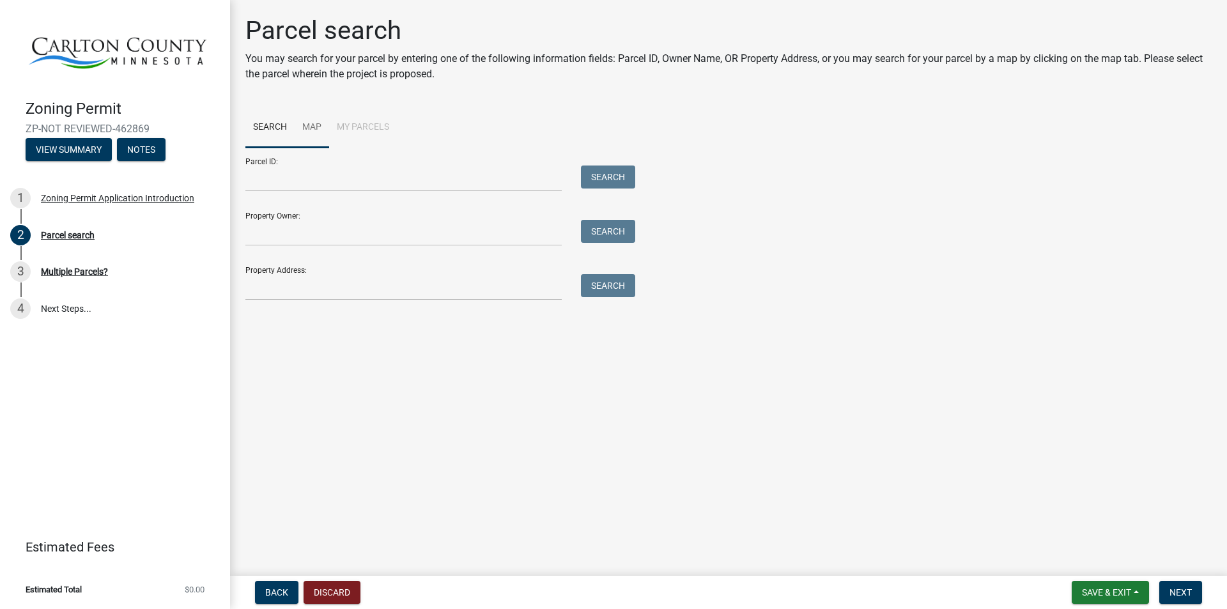
click at [309, 123] on link "Map" at bounding box center [312, 127] width 34 height 41
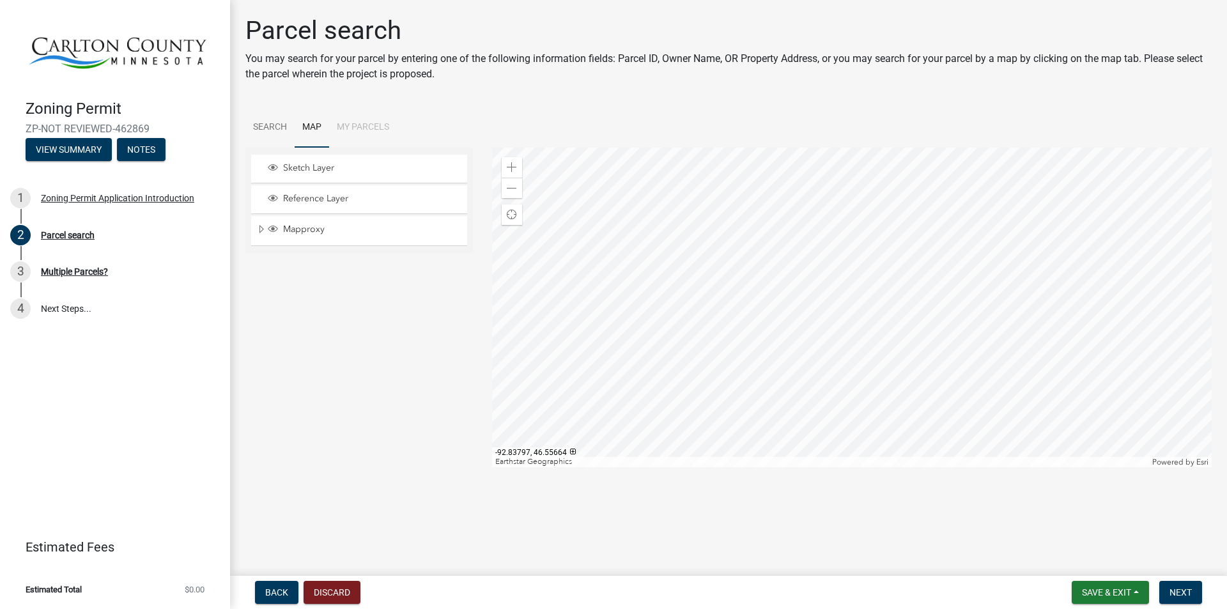
click at [773, 328] on div at bounding box center [852, 307] width 720 height 319
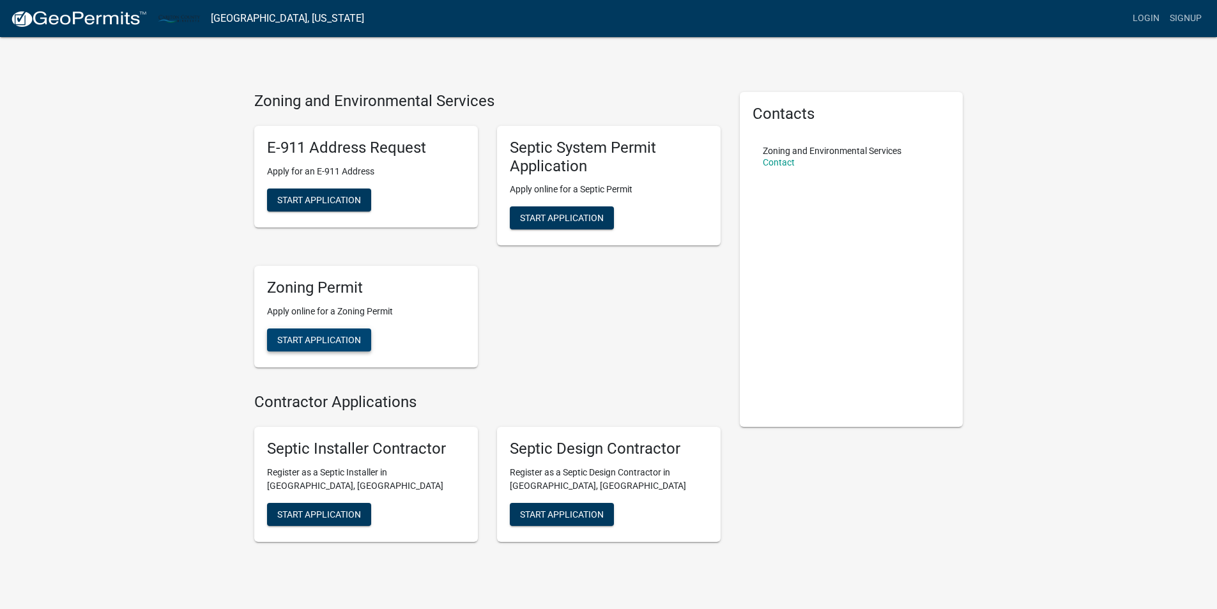
click at [323, 336] on span "Start Application" at bounding box center [319, 340] width 84 height 10
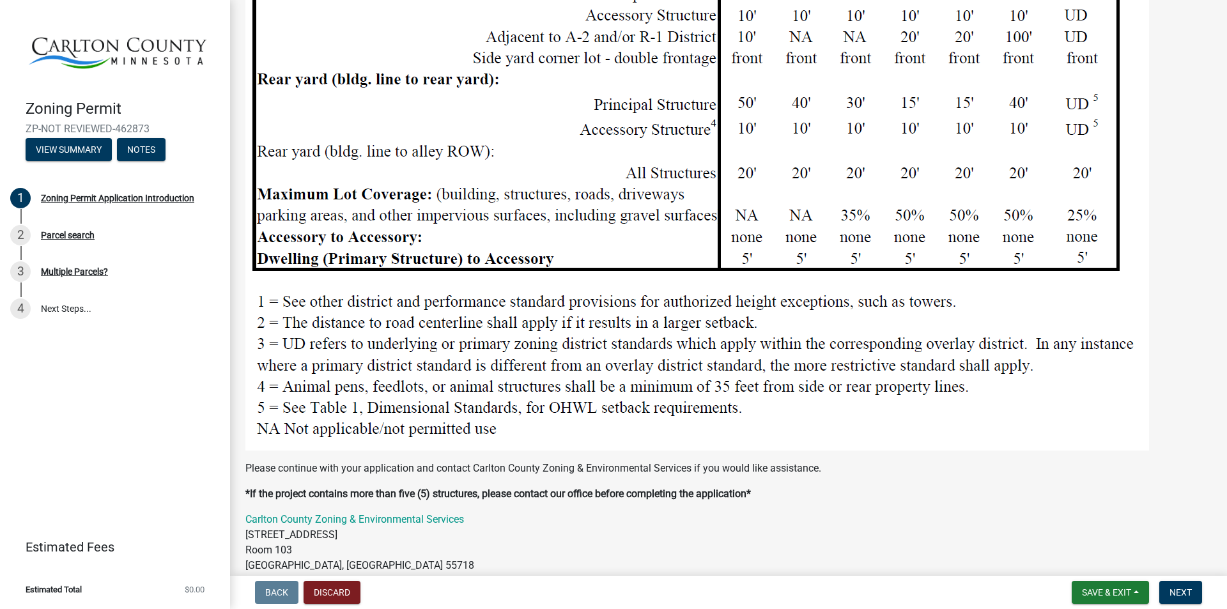
scroll to position [1579, 0]
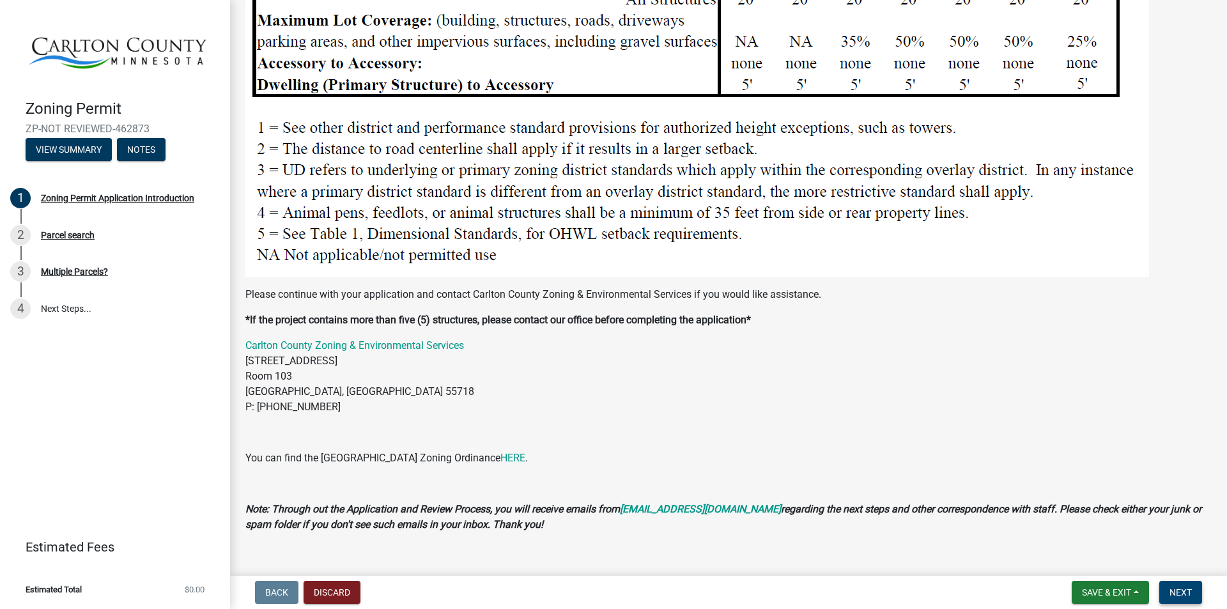
click at [1182, 588] on span "Next" at bounding box center [1180, 592] width 22 height 10
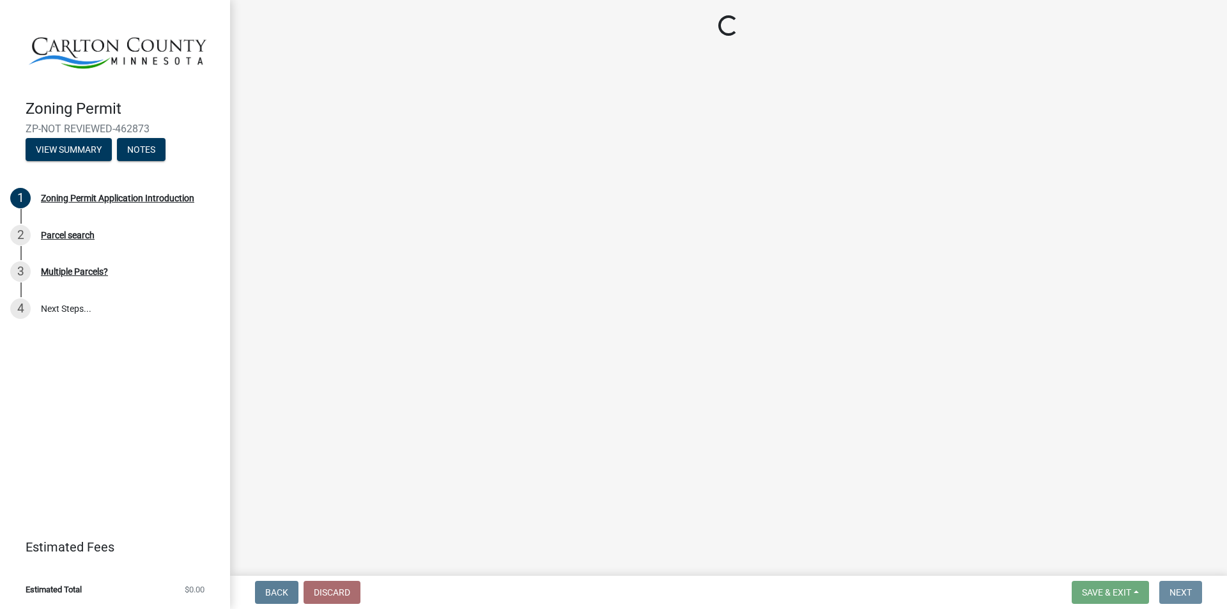
scroll to position [0, 0]
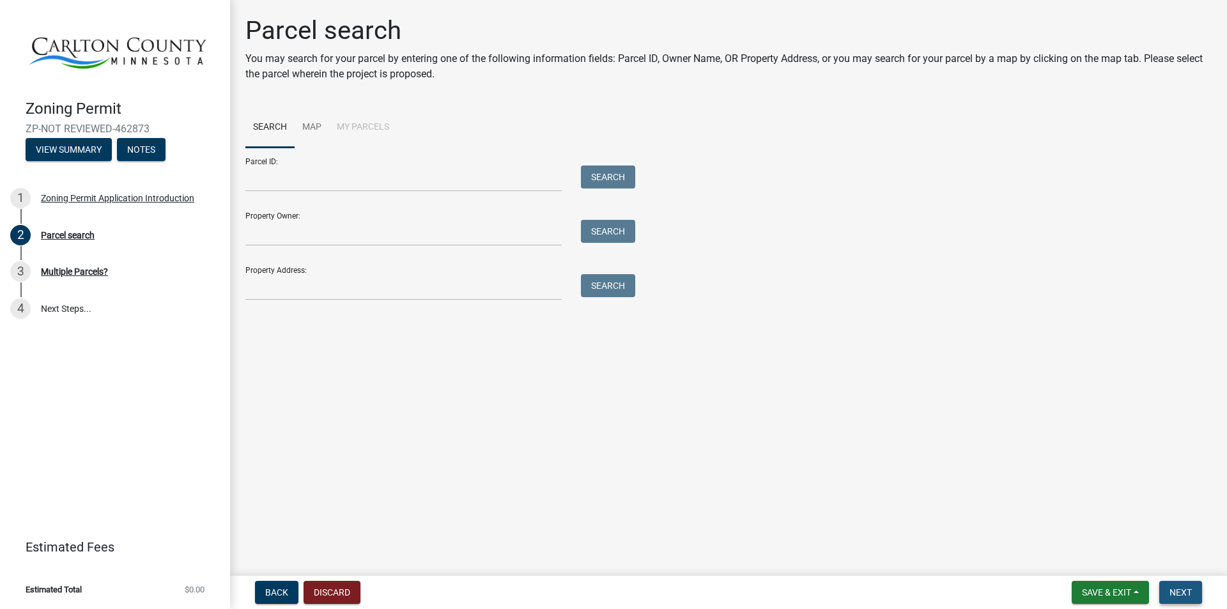
click at [1178, 587] on span "Next" at bounding box center [1180, 592] width 22 height 10
click at [300, 177] on input "Parcel ID:" at bounding box center [403, 178] width 316 height 26
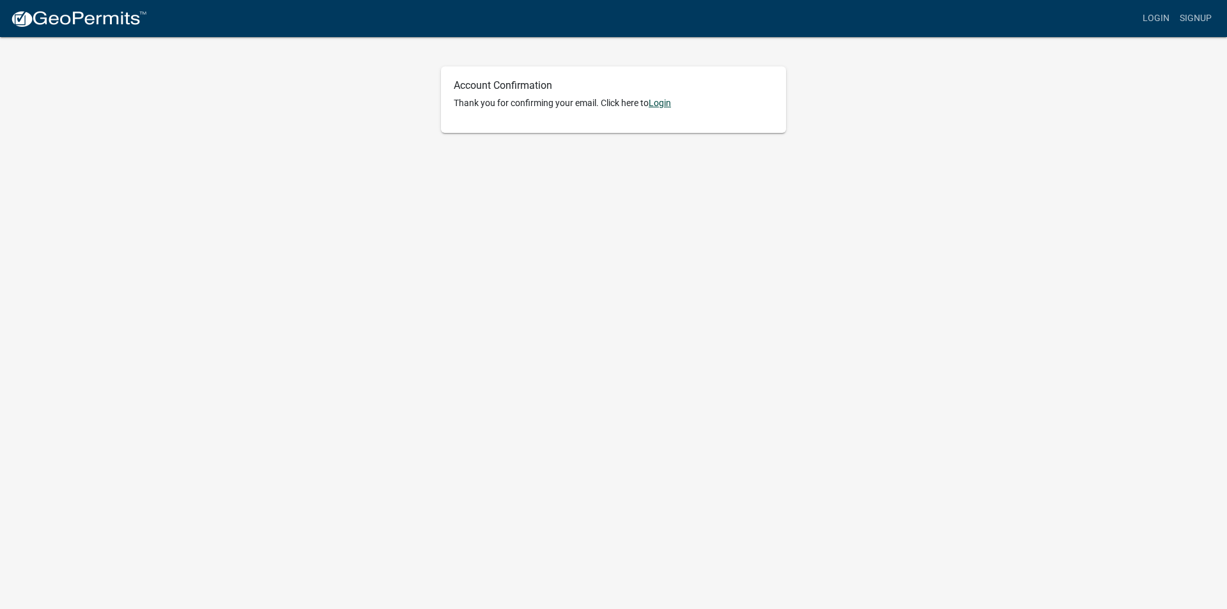
click at [663, 100] on link "Login" at bounding box center [659, 103] width 22 height 10
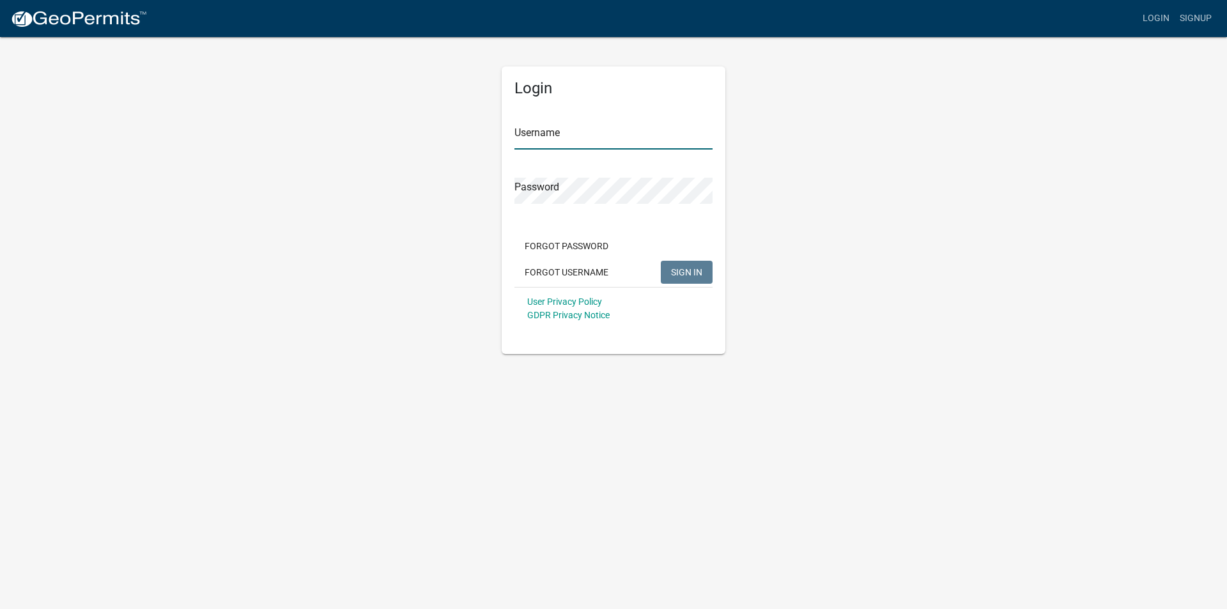
type input "[DOMAIN_NAME]"
click at [686, 268] on span "SIGN IN" at bounding box center [686, 271] width 31 height 10
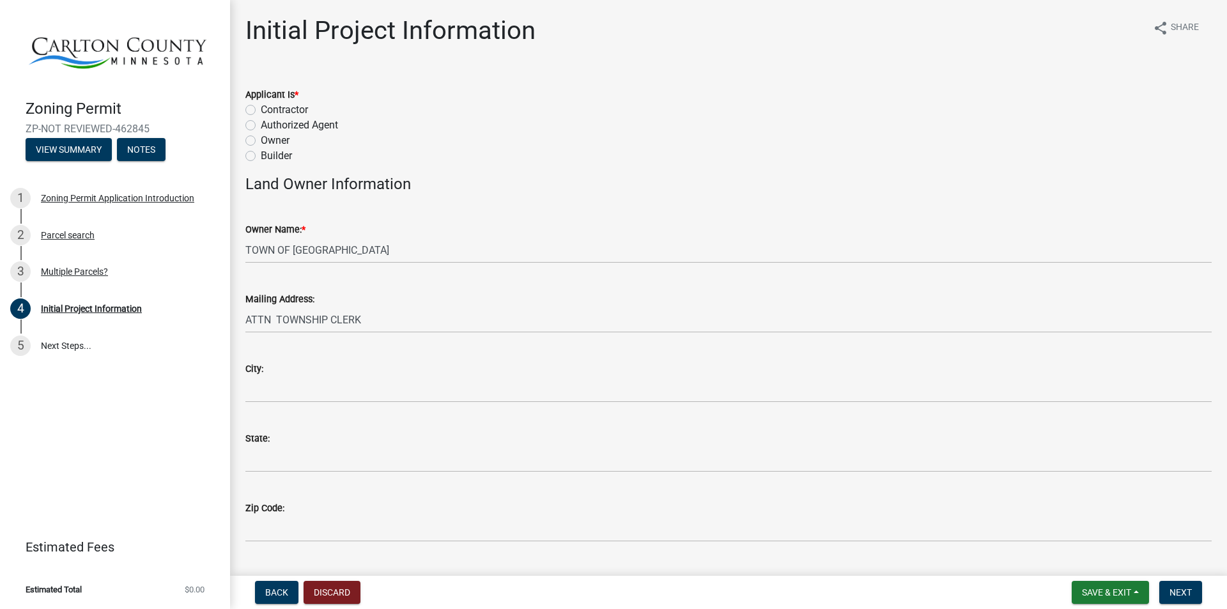
click at [261, 125] on label "Authorized Agent" at bounding box center [299, 125] width 77 height 15
click at [261, 125] on input "Authorized Agent" at bounding box center [265, 122] width 8 height 8
radio input "true"
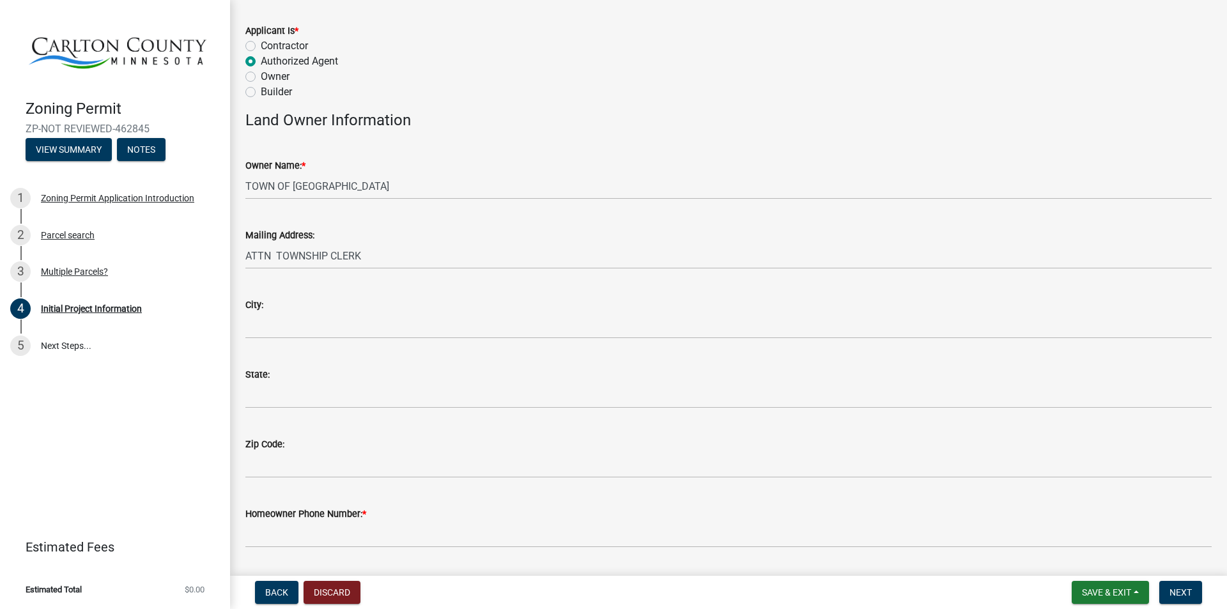
click at [291, 307] on div "City:" at bounding box center [728, 304] width 966 height 15
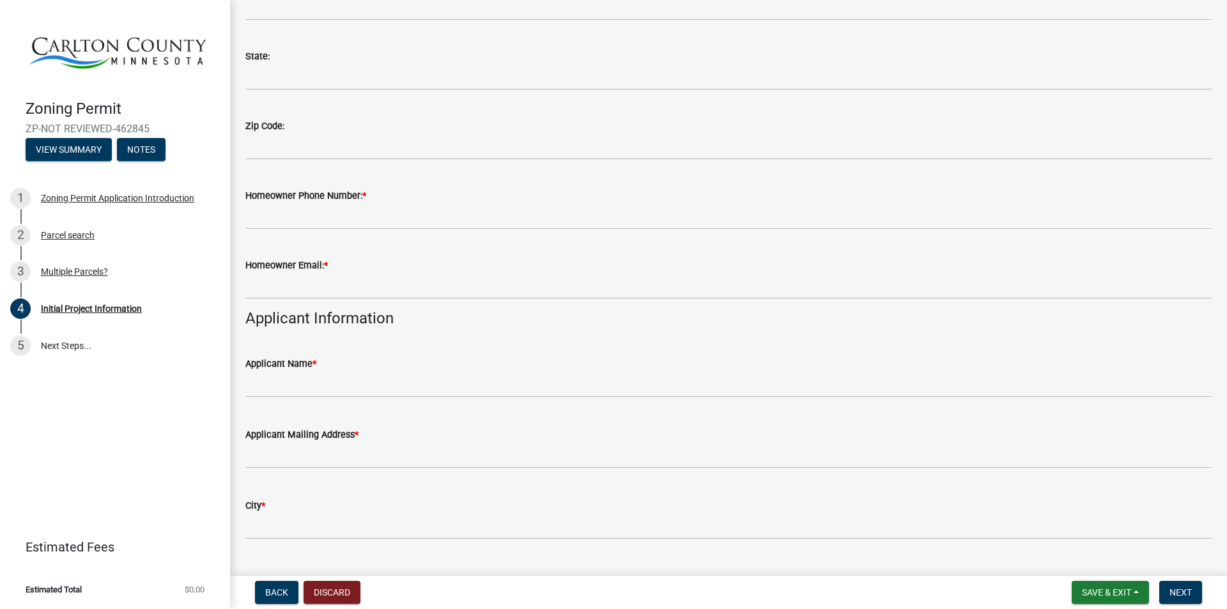
scroll to position [383, 0]
click at [386, 200] on div "Homeowner Phone Number: *" at bounding box center [728, 194] width 966 height 15
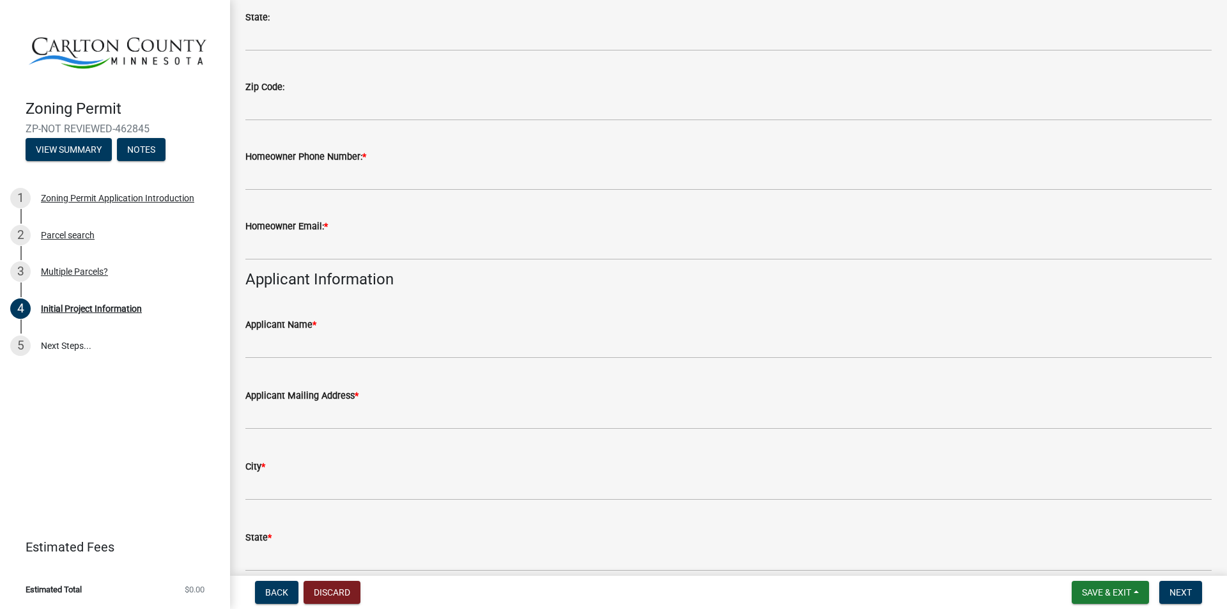
scroll to position [447, 0]
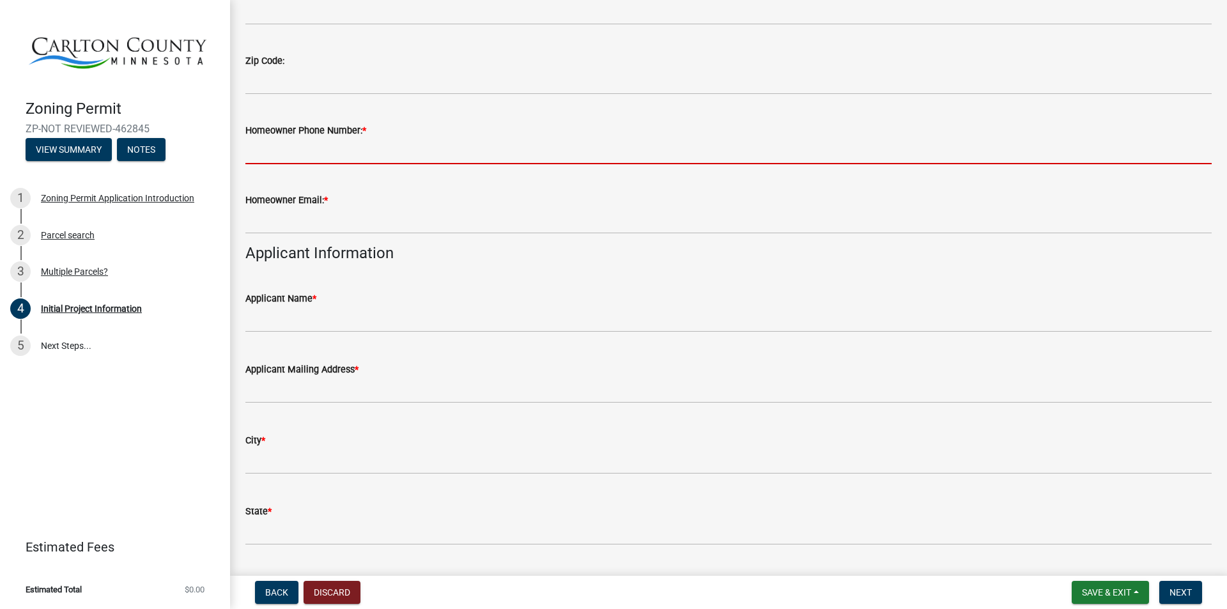
click at [338, 155] on input "Homeowner Phone Number: *" at bounding box center [728, 151] width 966 height 26
type input "2182690932"
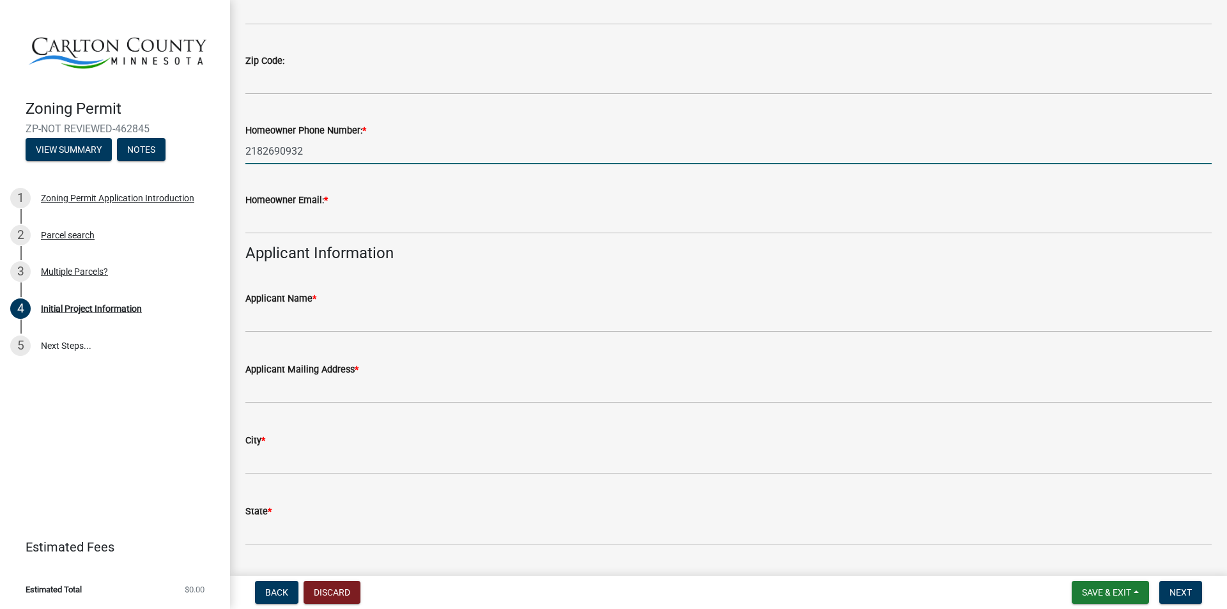
type input "Barnum"
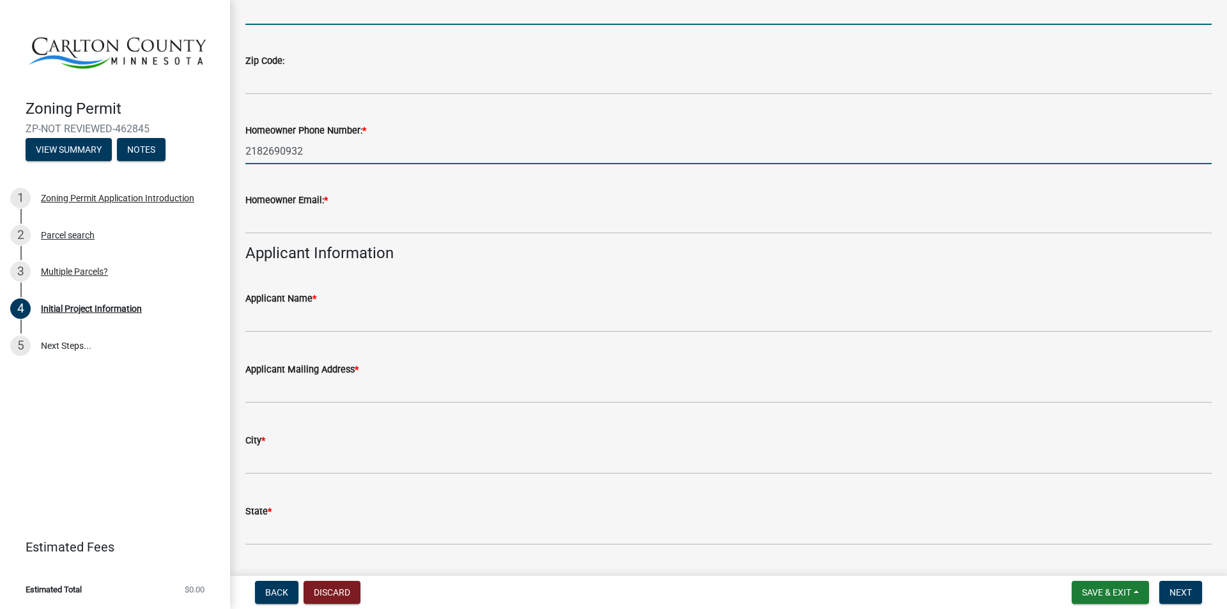
type input "MN"
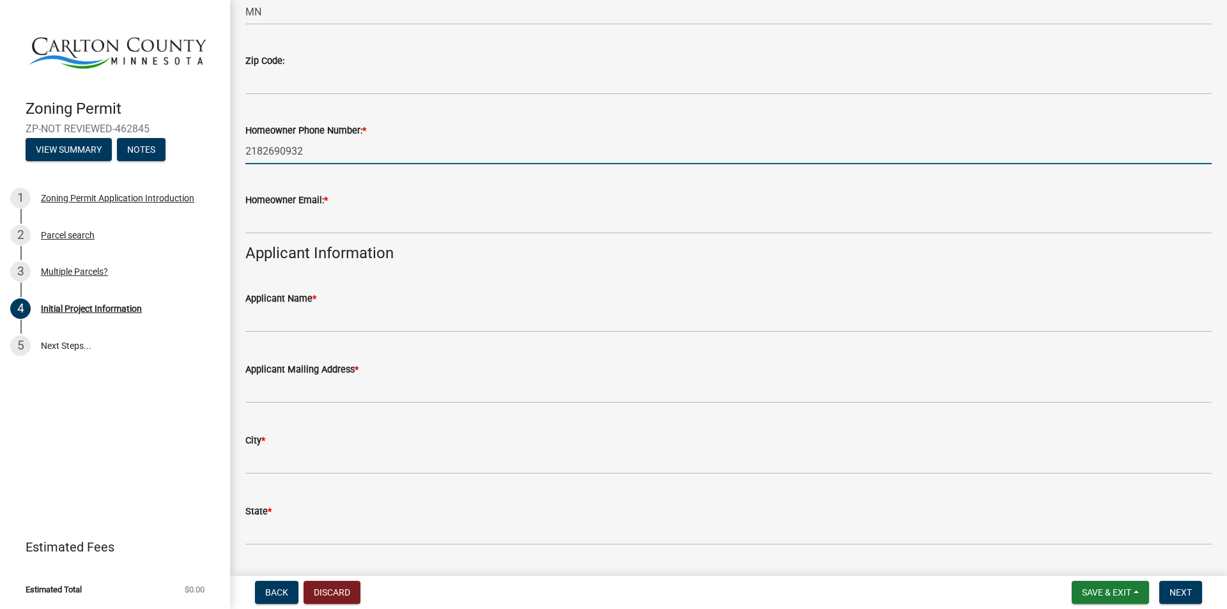
type input "55707"
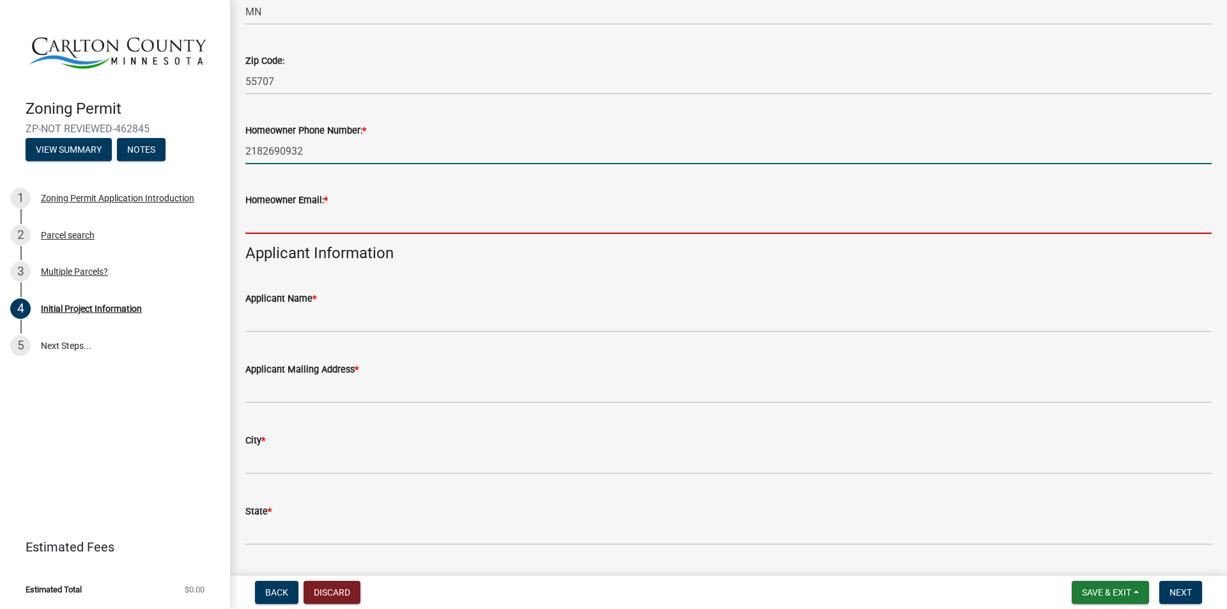
type input "mahtowatownshipclerk@northlc.com"
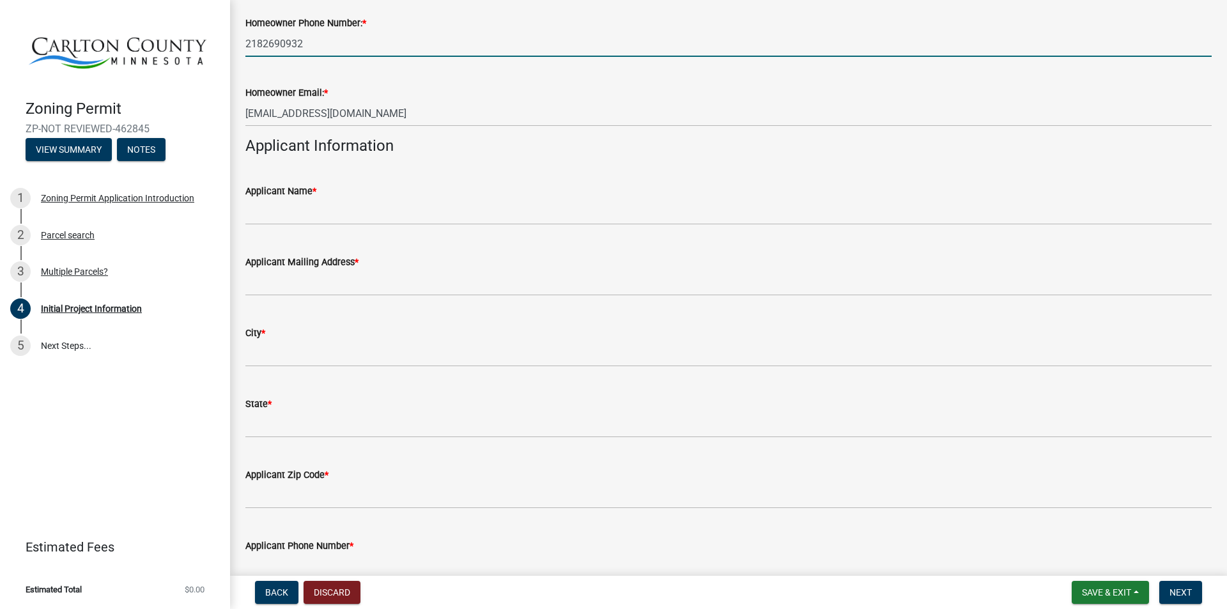
scroll to position [575, 0]
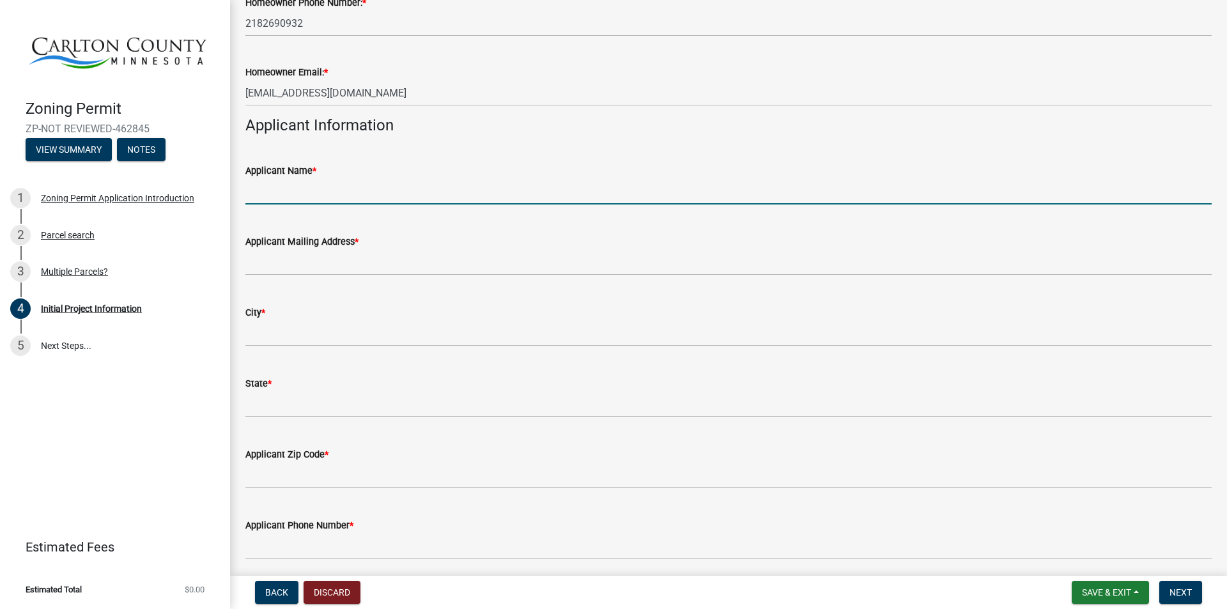
click at [337, 187] on input "Applicant Name *" at bounding box center [728, 191] width 966 height 26
type input "Town of Mahtowa"
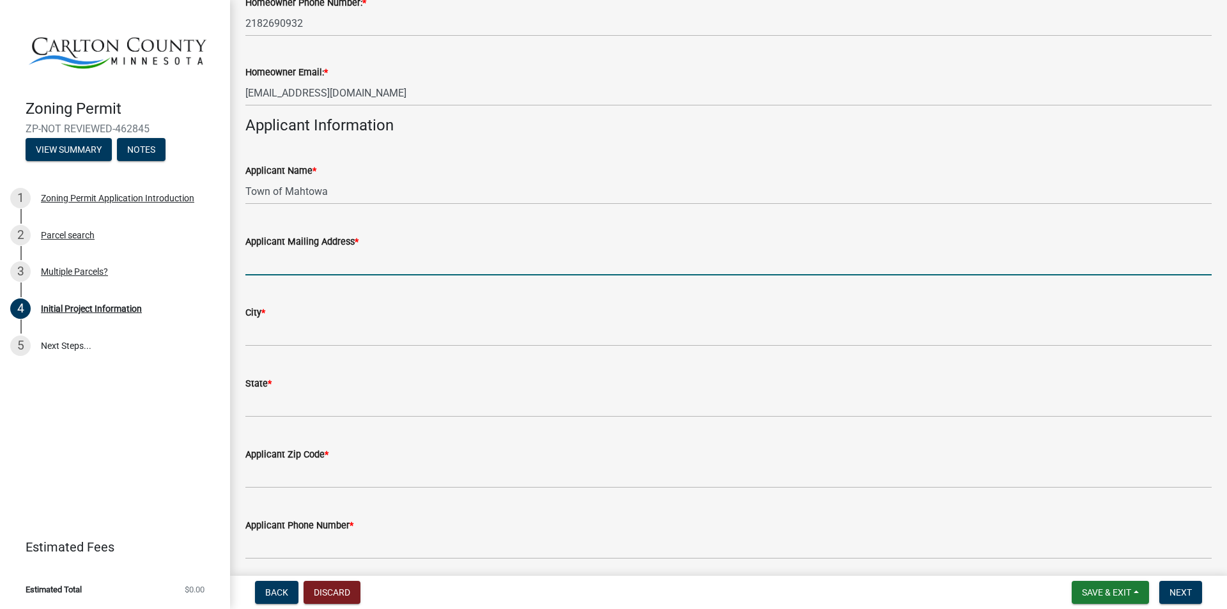
click at [353, 259] on input "Applicant Mailing Address *" at bounding box center [728, 262] width 966 height 26
type input "2790 1st Street"
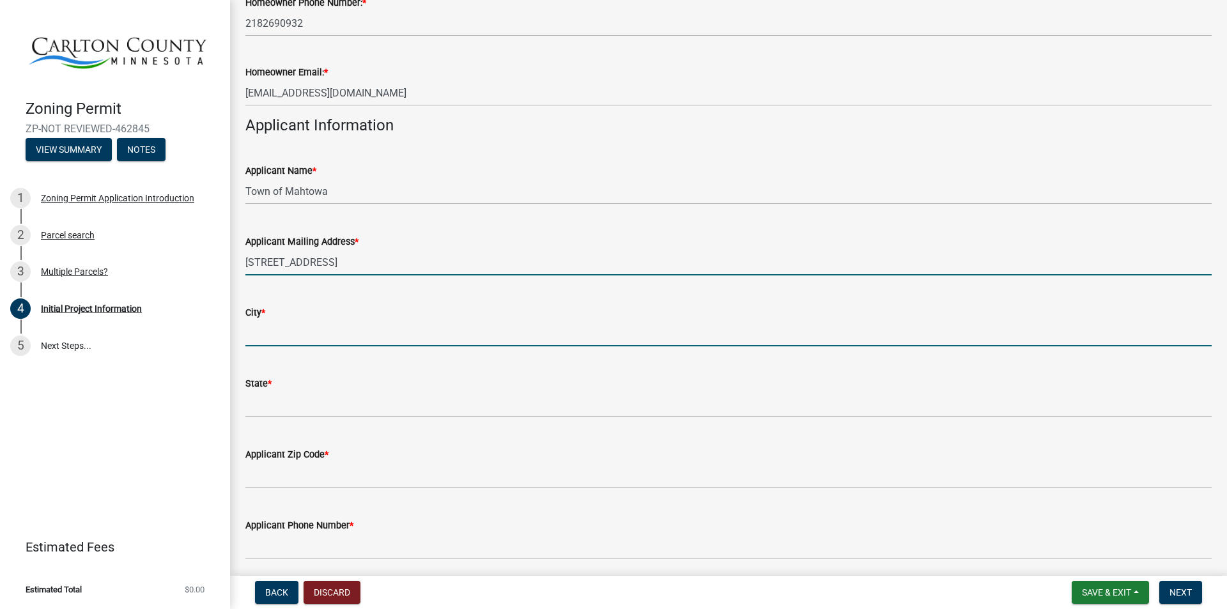
type input "Barnum"
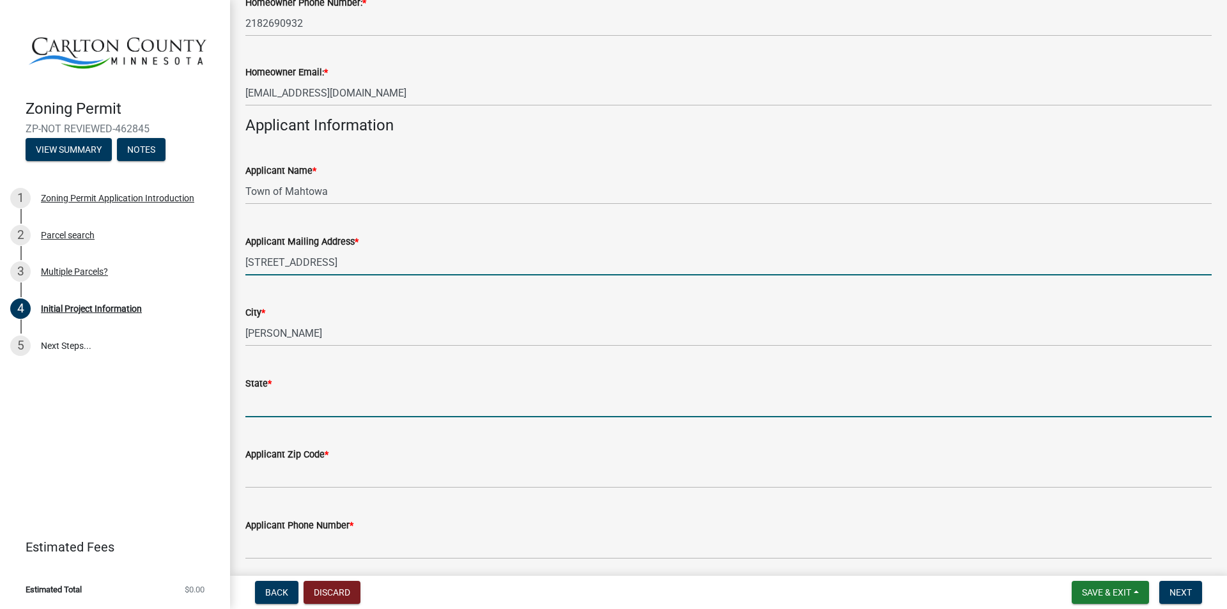
type input "MN"
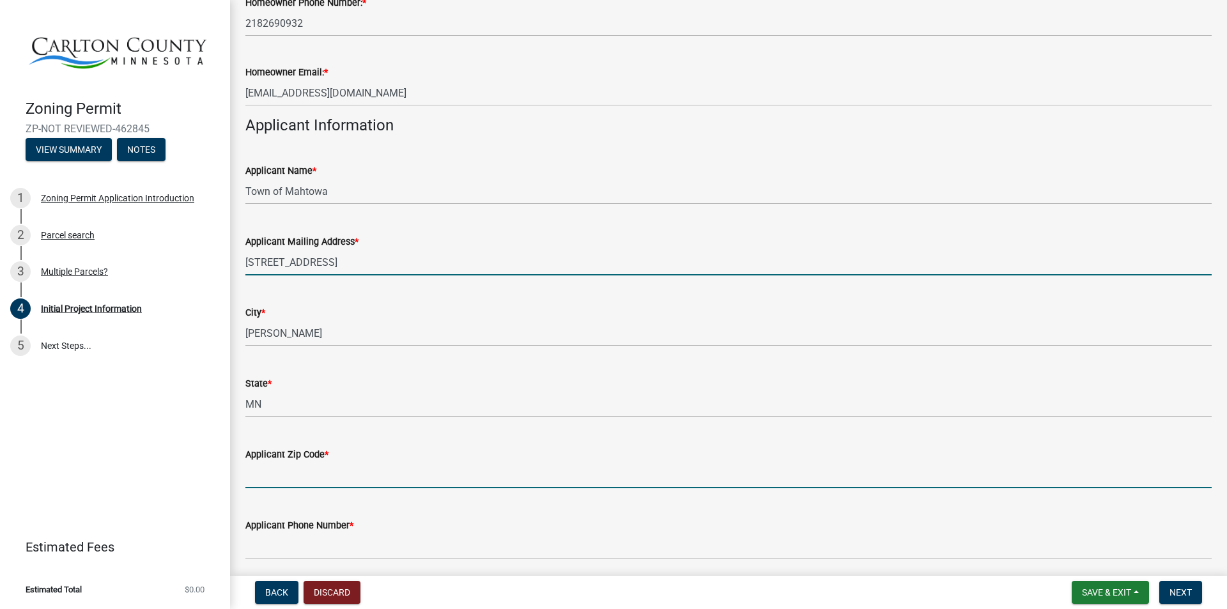
type input "55707"
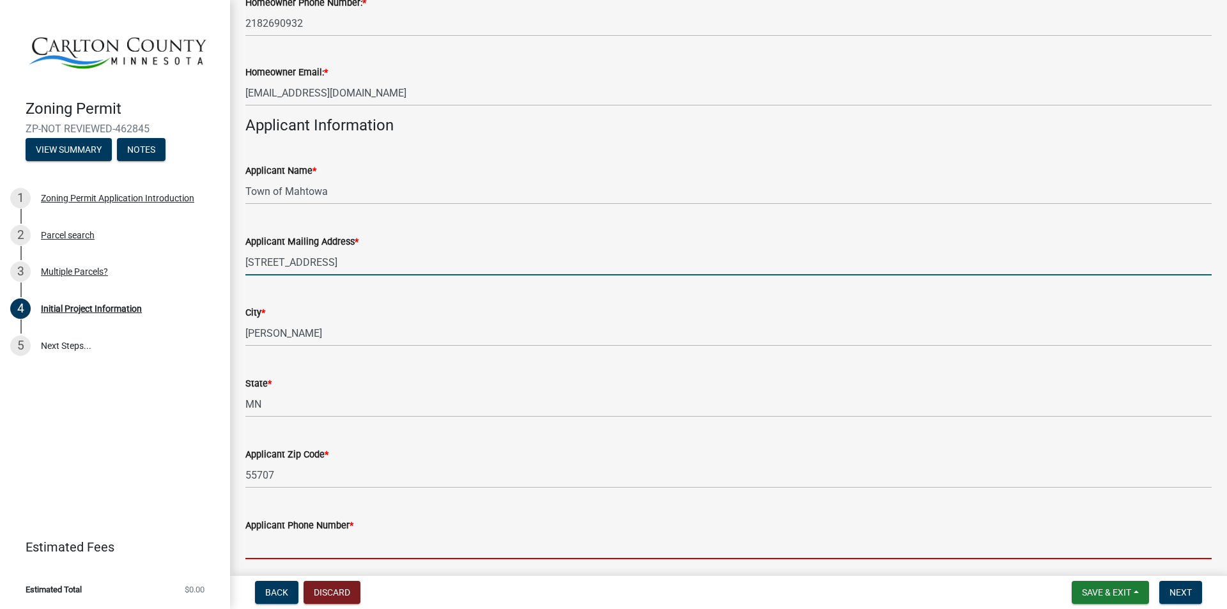
type input "2182690932"
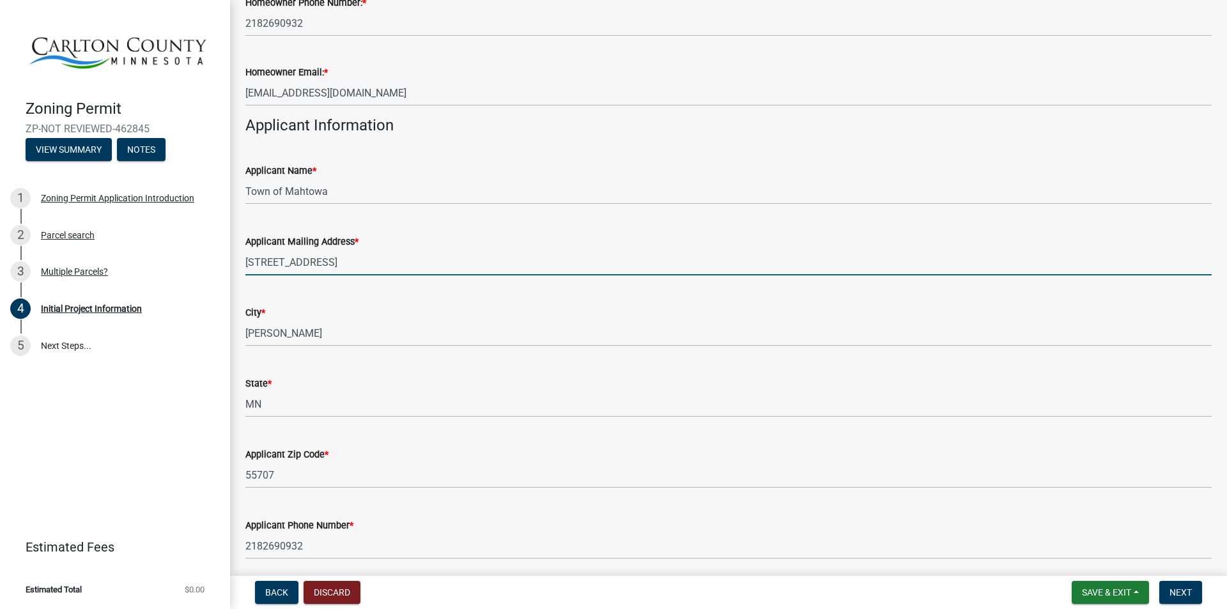
type input "mahtowatownshipclerk@northlc.com"
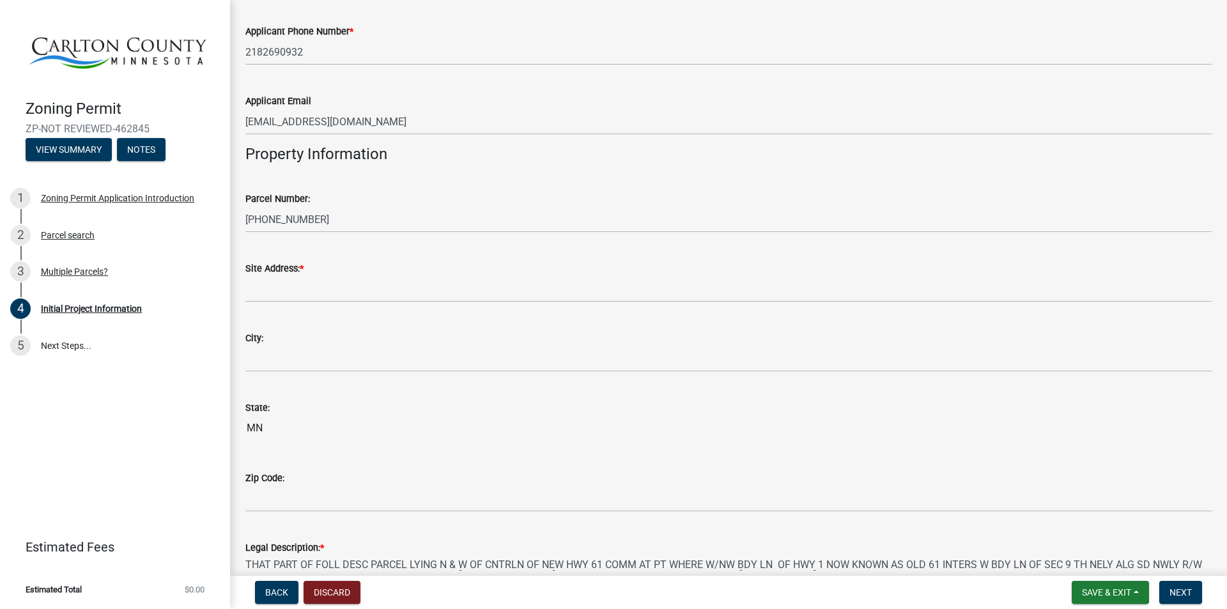
scroll to position [1086, 0]
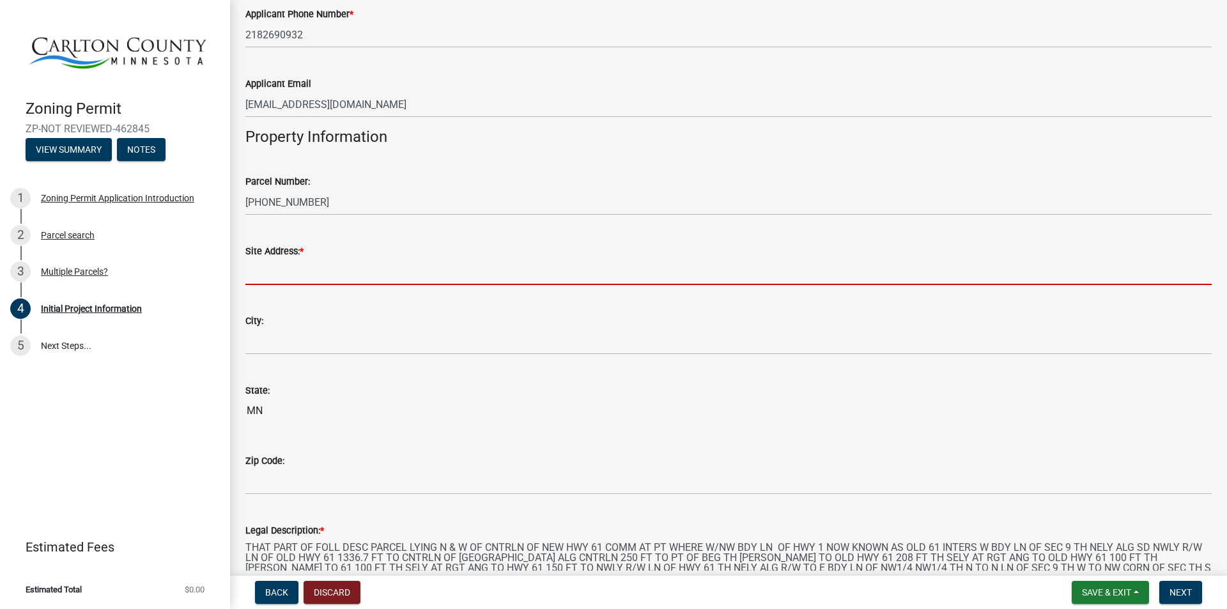
click at [306, 273] on input "Site Address: *" at bounding box center [728, 272] width 966 height 26
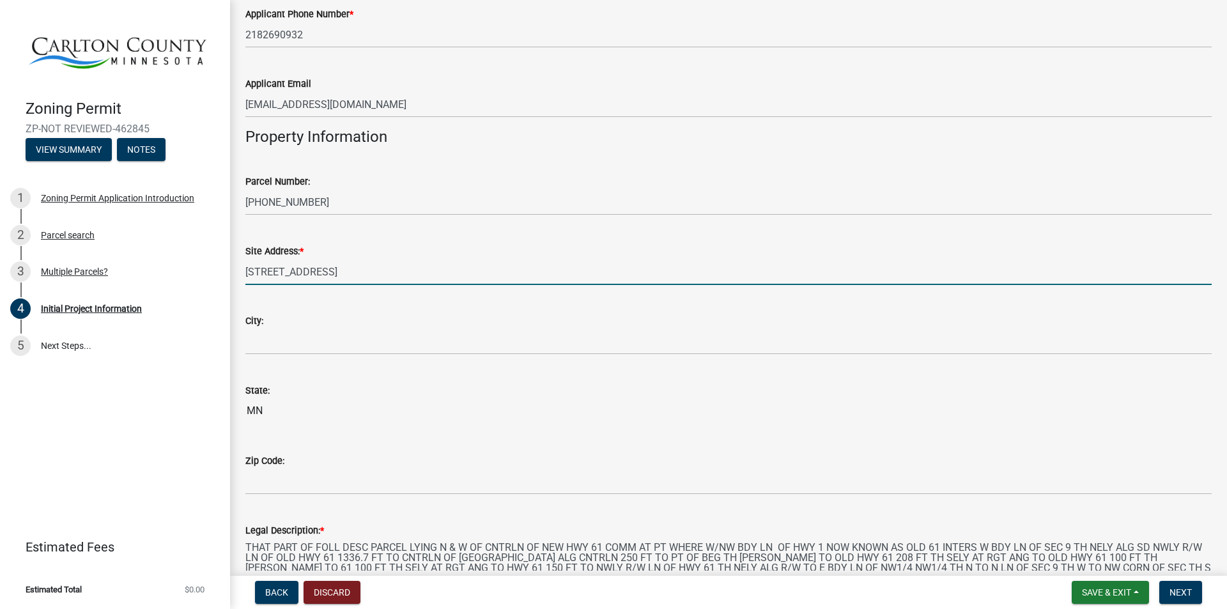
type input "3303 County Road 4"
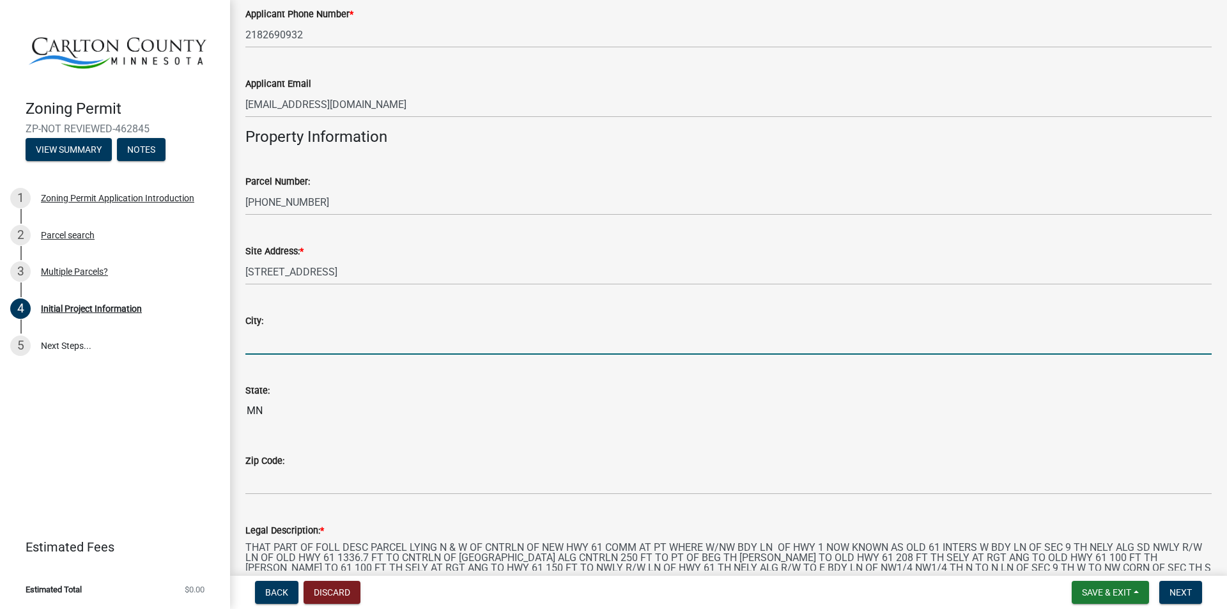
click at [272, 340] on input "City:" at bounding box center [728, 341] width 966 height 26
type input "Mahtowa"
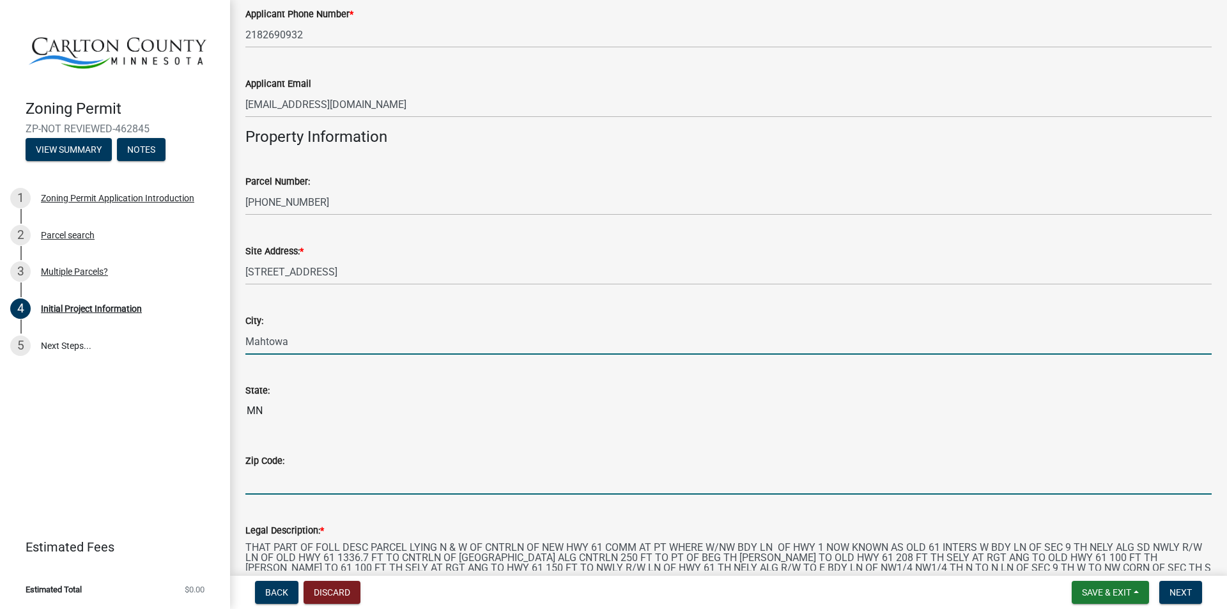
type input "55707"
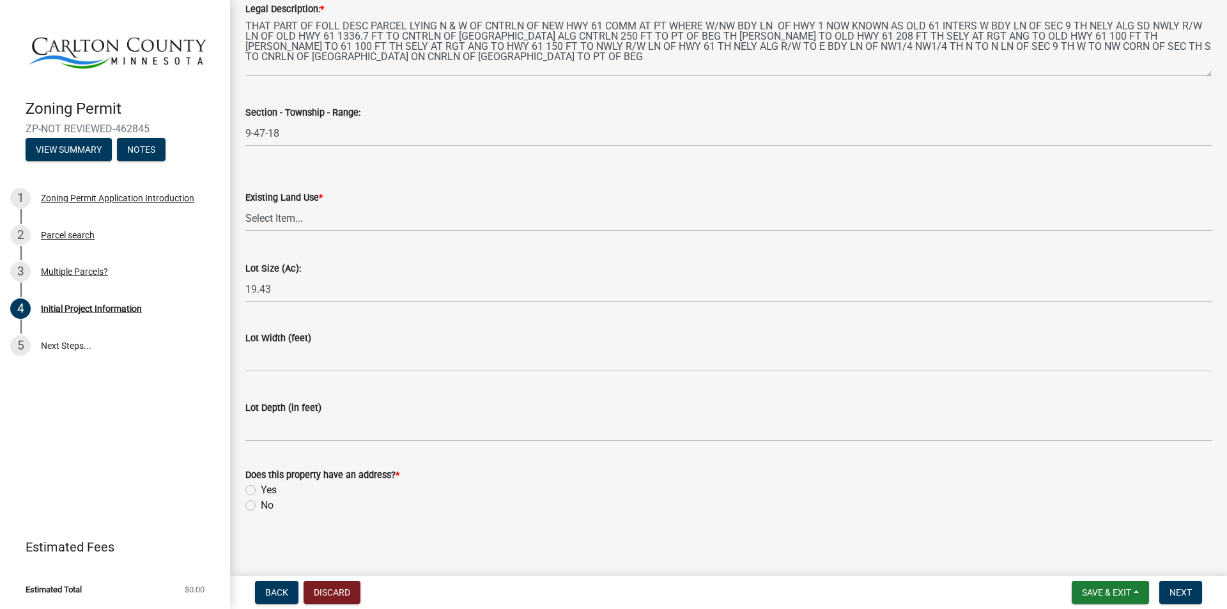
scroll to position [1611, 0]
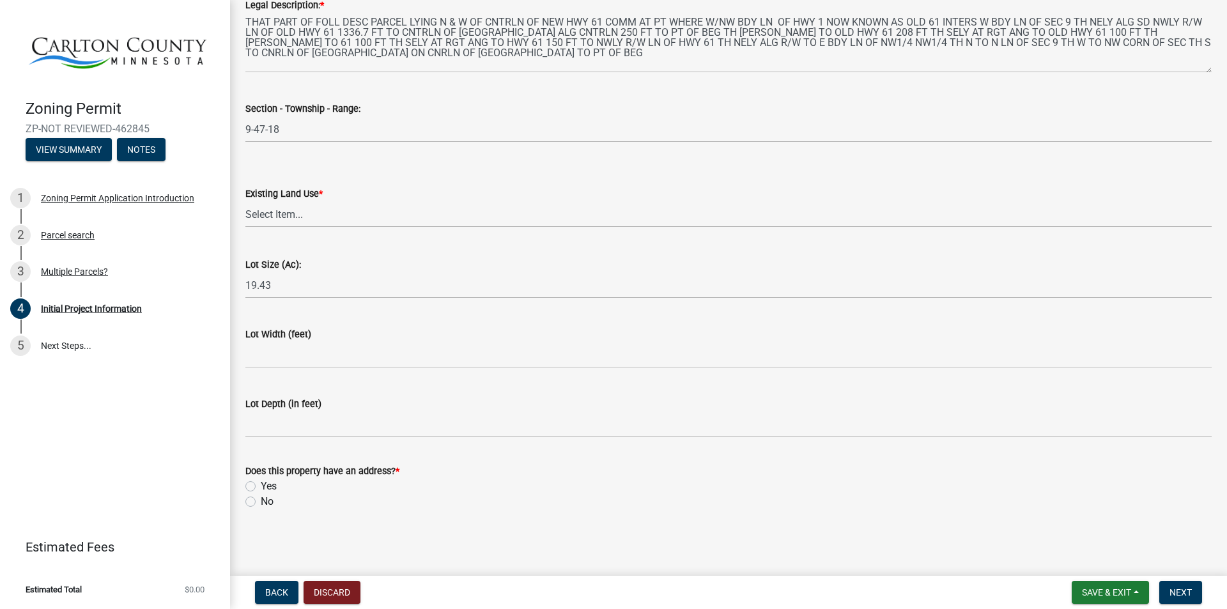
click at [261, 484] on label "Yes" at bounding box center [269, 486] width 16 height 15
click at [261, 484] on input "Yes" at bounding box center [265, 483] width 8 height 8
radio input "true"
click at [1172, 587] on span "Next" at bounding box center [1180, 592] width 22 height 10
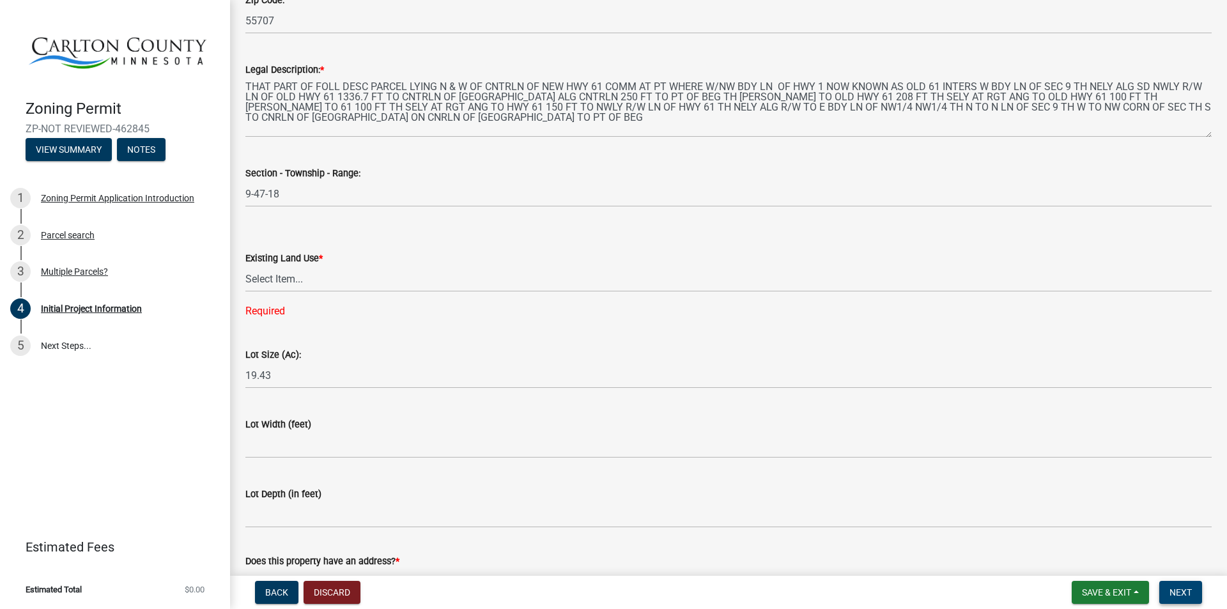
scroll to position [1547, 0]
click at [279, 277] on select "Select Item... Residential Commercial Recreational/hunting Agricultural" at bounding box center [728, 278] width 966 height 26
click at [245, 265] on select "Select Item... Residential Commercial Recreational/hunting Agricultural" at bounding box center [728, 278] width 966 height 26
select select "9b442bb4-a0b4-4a0c-aab0-dfe7fca116e4"
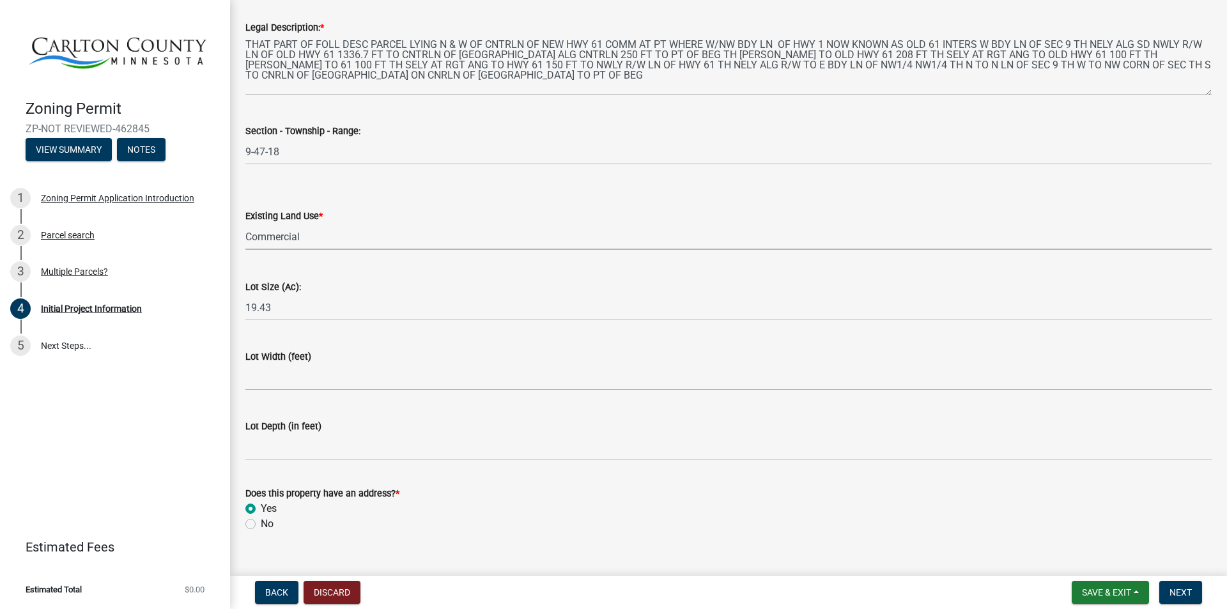
scroll to position [1611, 0]
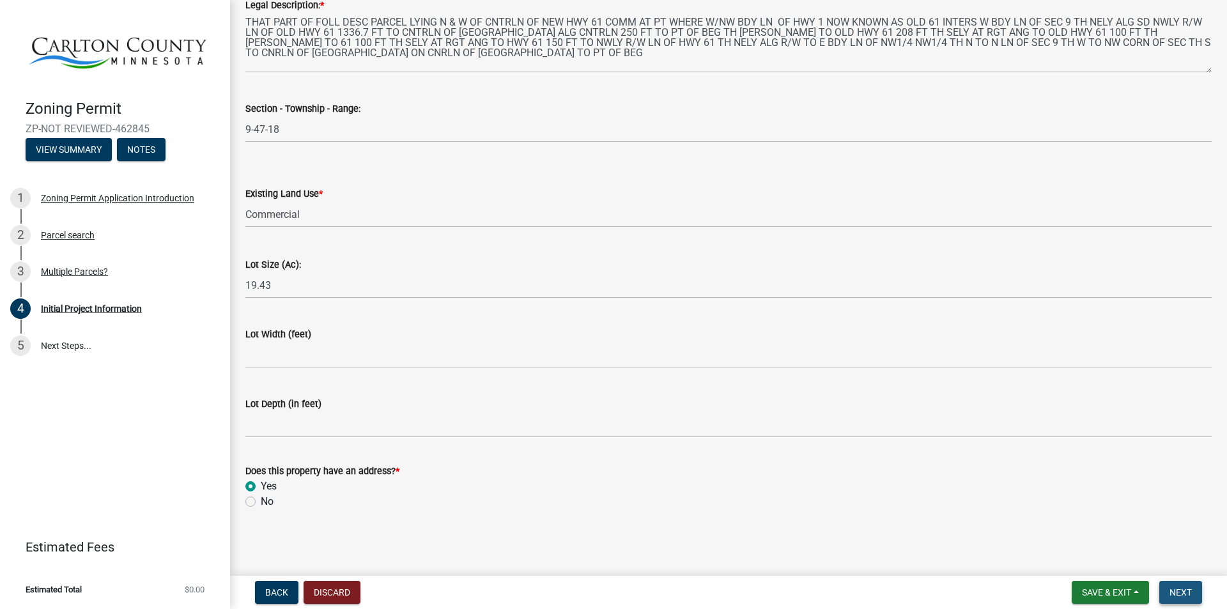
click at [1181, 585] on button "Next" at bounding box center [1180, 592] width 43 height 23
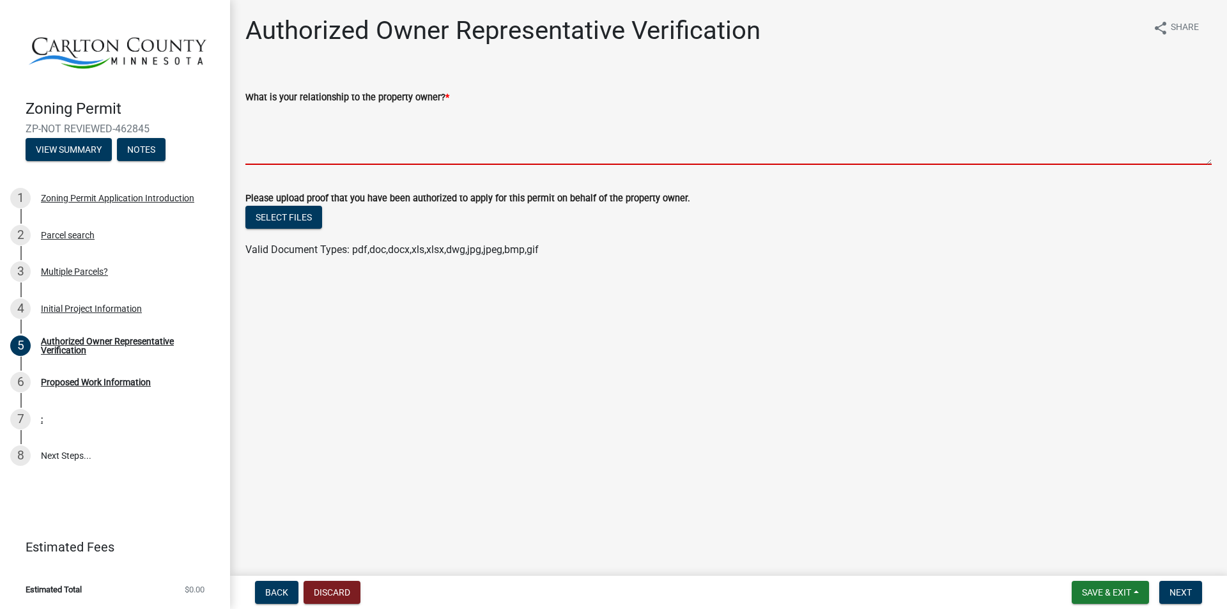
click at [354, 134] on textarea "What is your relationship to the property owner? *" at bounding box center [728, 135] width 966 height 60
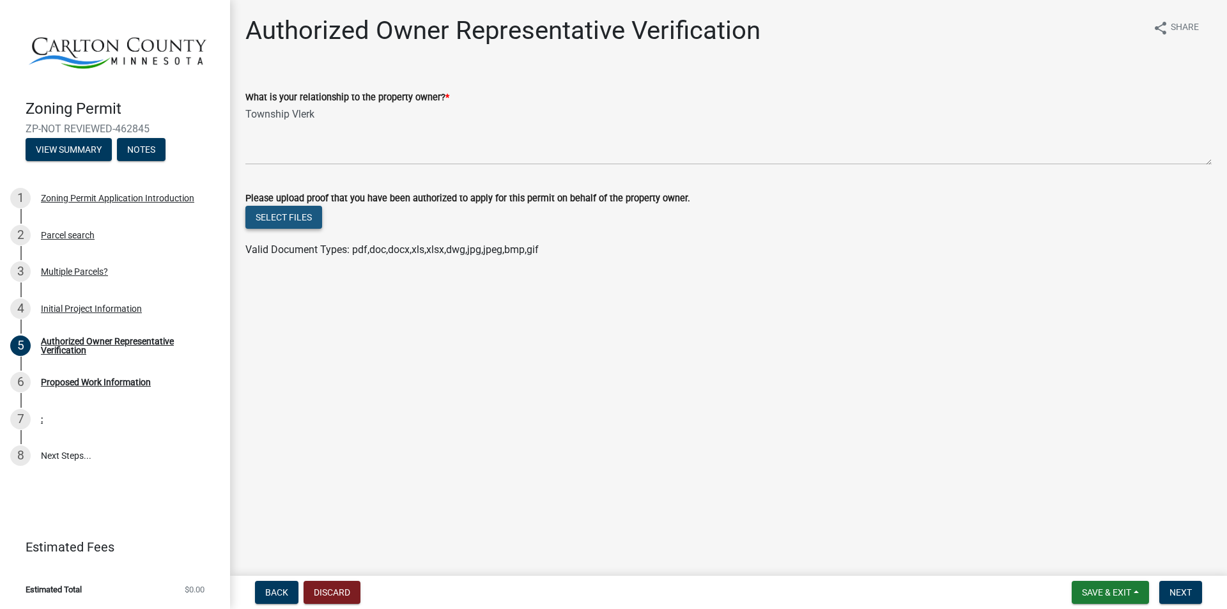
click at [278, 212] on button "Select files" at bounding box center [283, 217] width 77 height 23
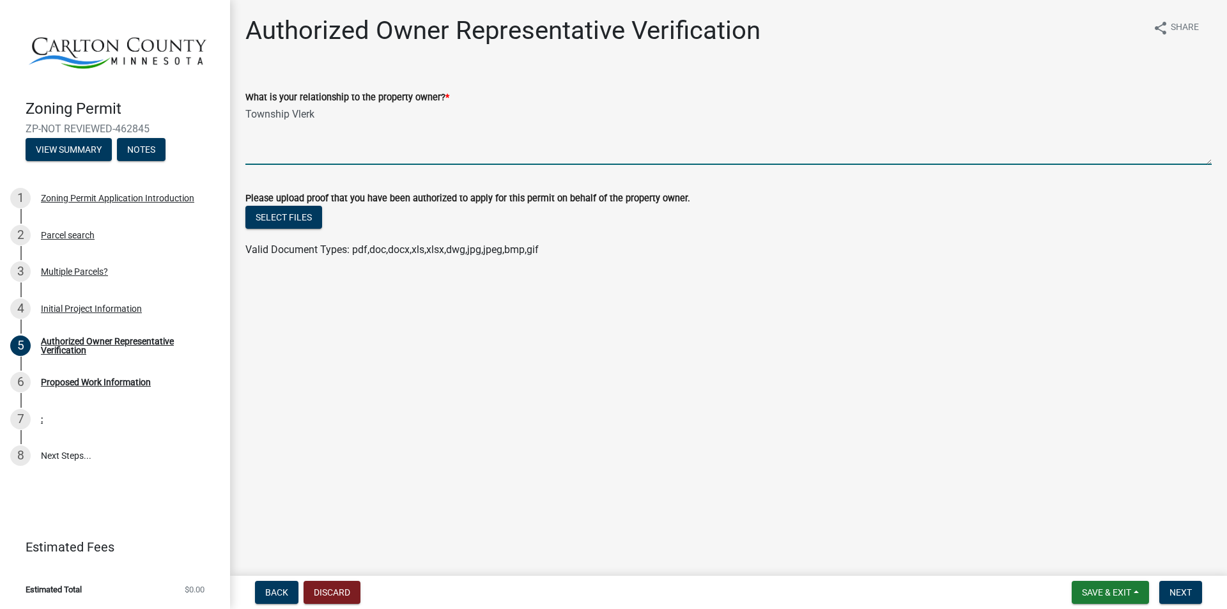
click at [318, 116] on textarea "Township Vlerk" at bounding box center [728, 135] width 966 height 60
type textarea "Township Clerk"
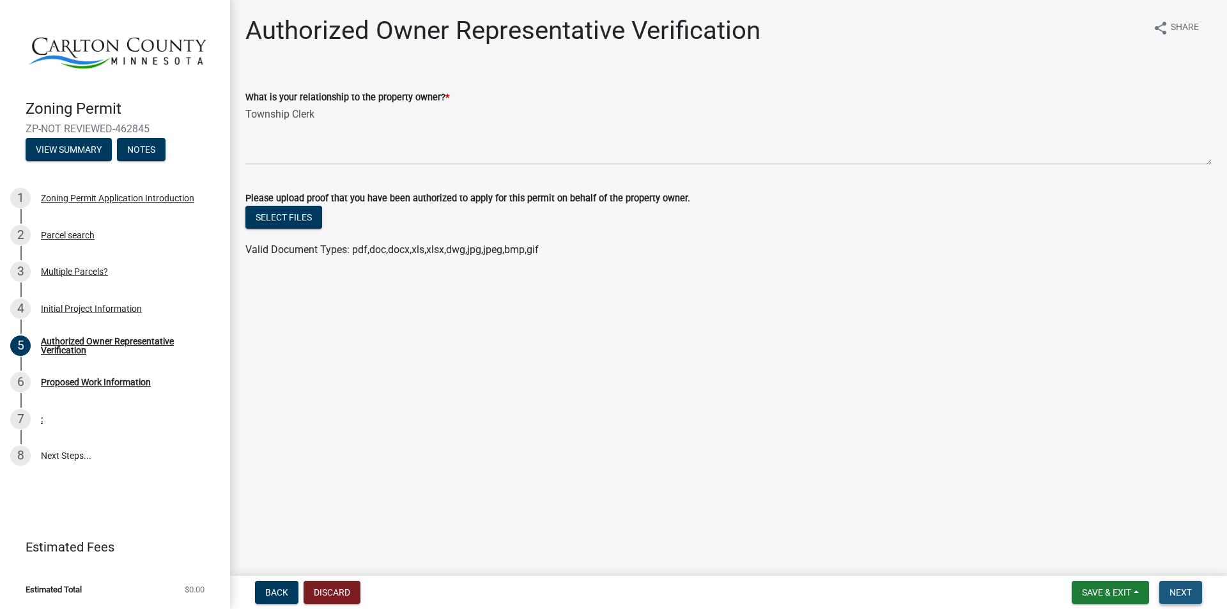
click at [1178, 587] on span "Next" at bounding box center [1180, 592] width 22 height 10
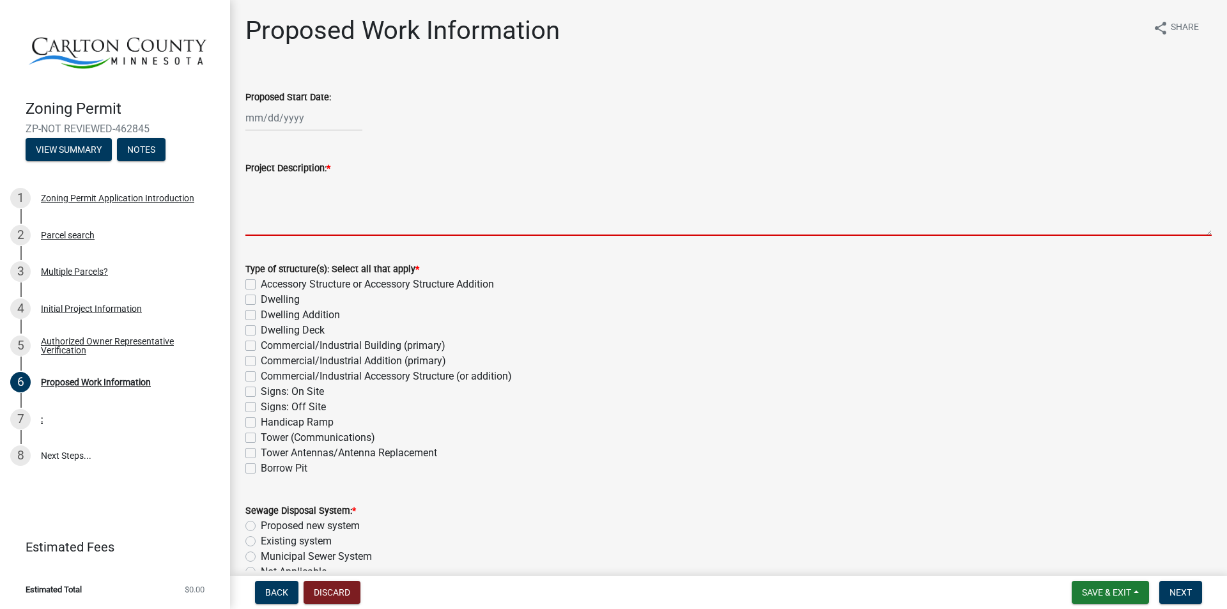
click at [314, 201] on textarea "Project Description: *" at bounding box center [728, 206] width 966 height 60
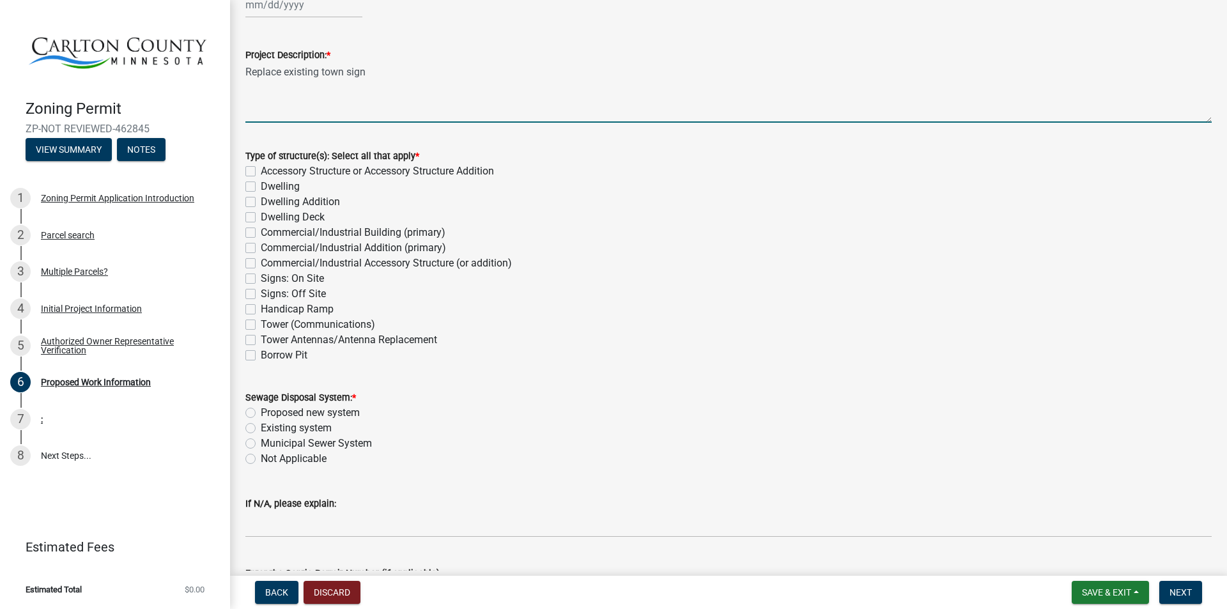
scroll to position [128, 0]
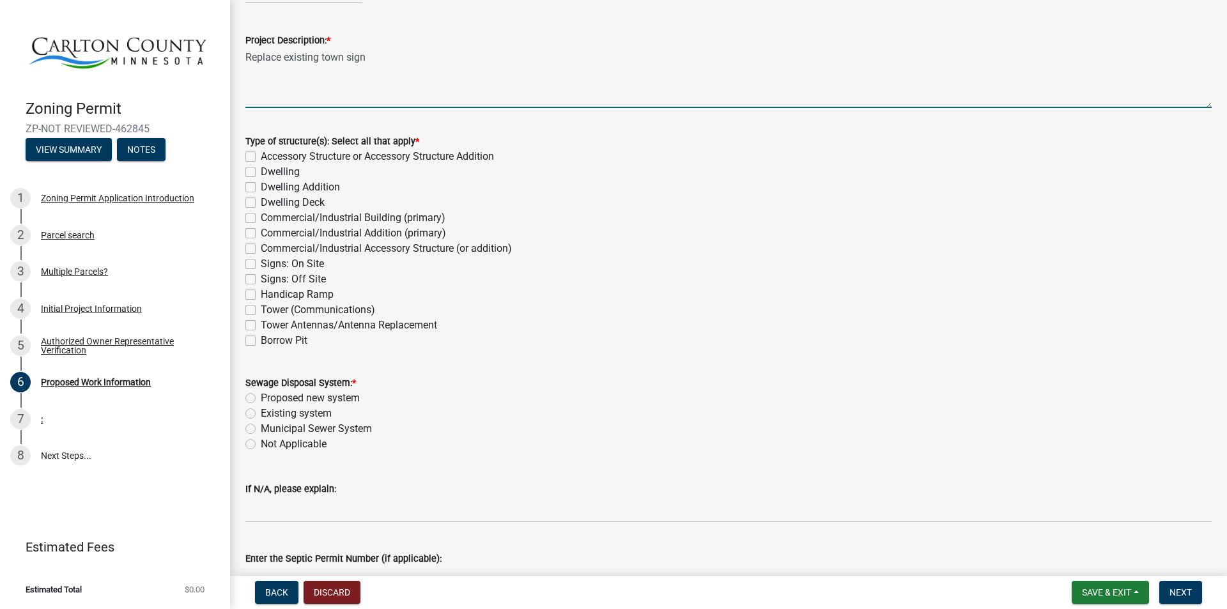
type textarea "Replace existing town sign"
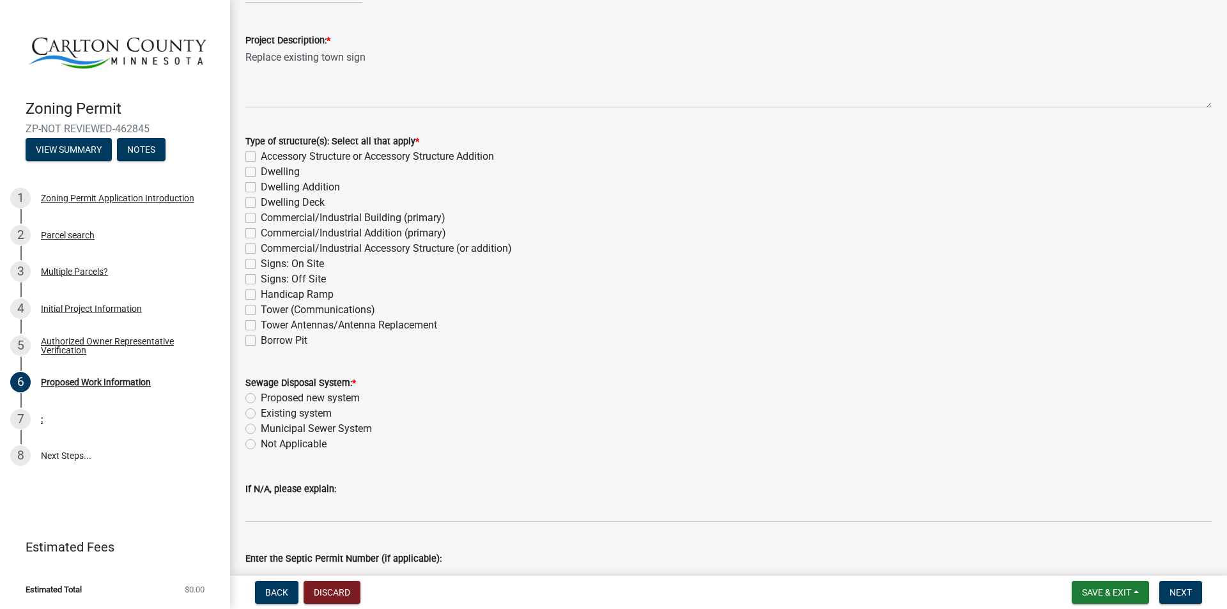
click at [261, 264] on label "Signs: On Site" at bounding box center [292, 263] width 63 height 15
click at [261, 264] on input "Signs: On Site" at bounding box center [265, 260] width 8 height 8
checkbox input "true"
checkbox input "false"
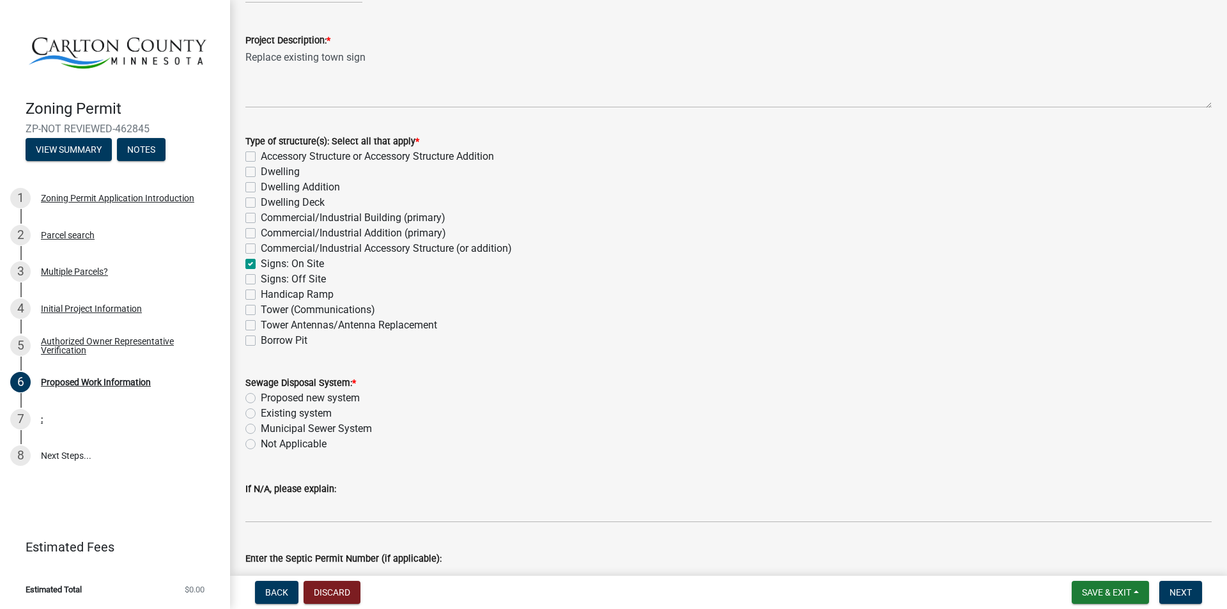
checkbox input "false"
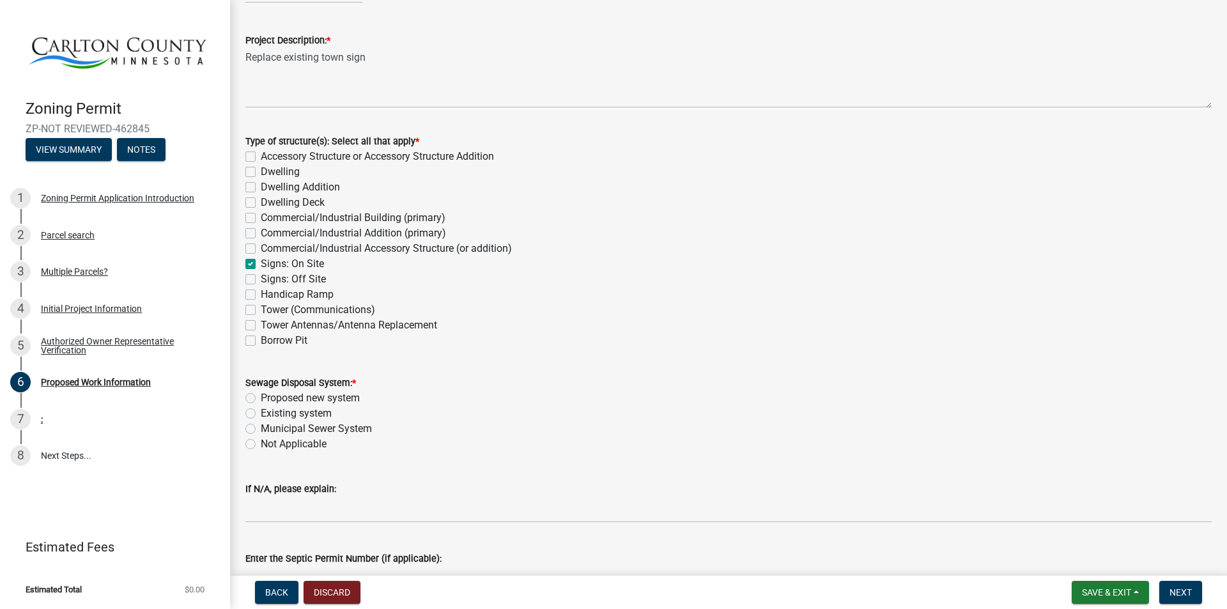
checkbox input "true"
checkbox input "false"
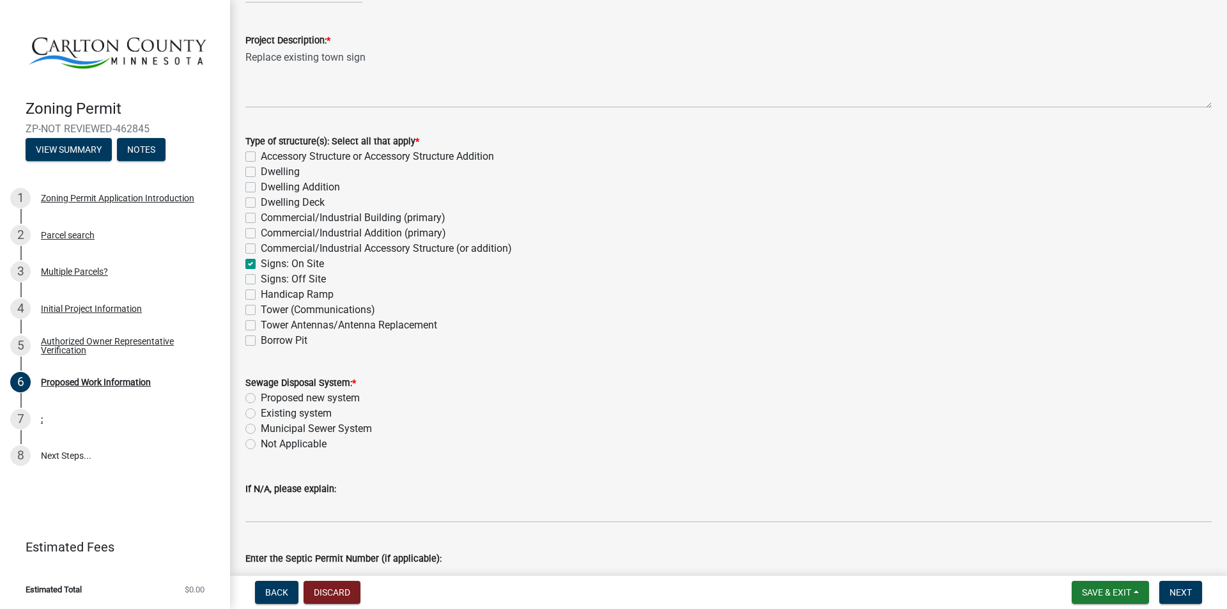
checkbox input "false"
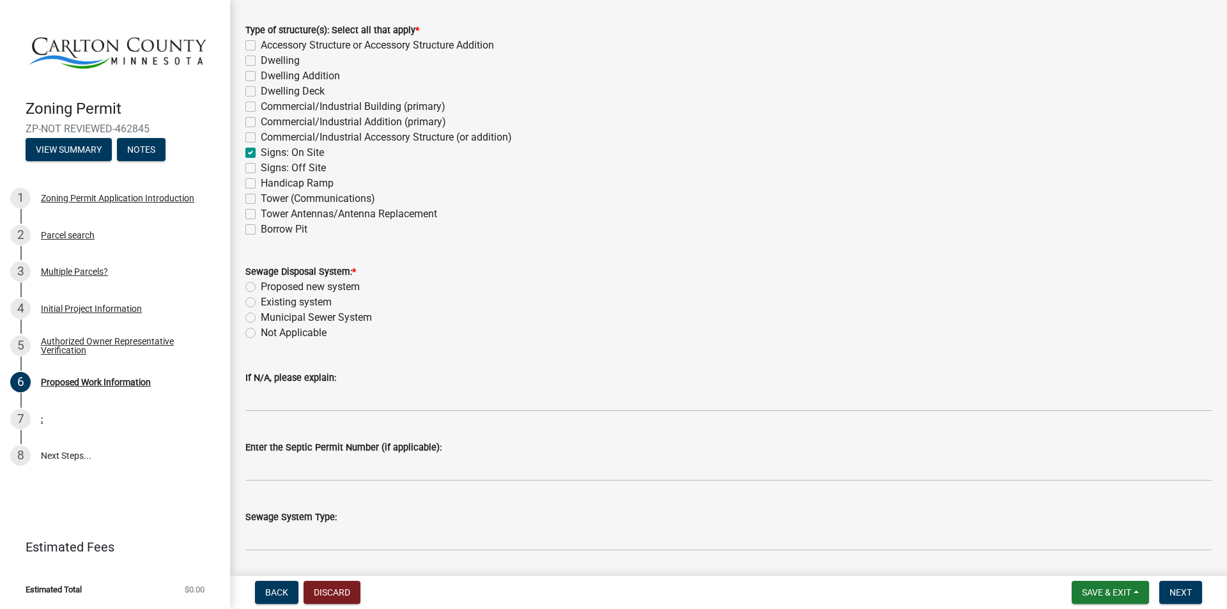
scroll to position [256, 0]
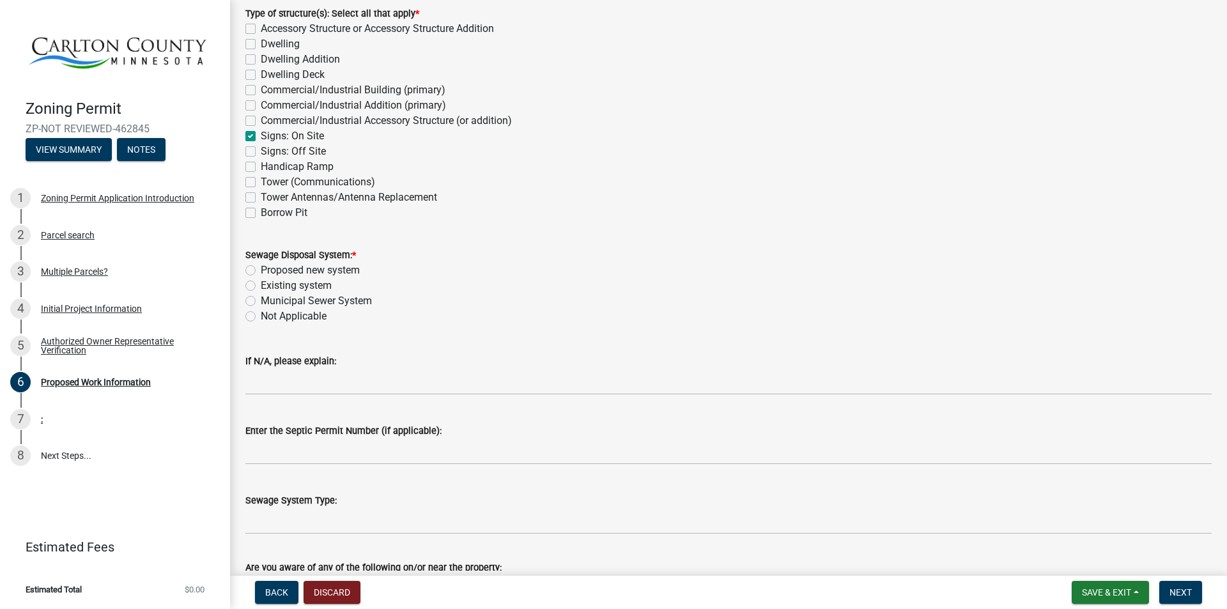
click at [261, 317] on label "Not Applicable" at bounding box center [294, 316] width 66 height 15
click at [261, 317] on input "Not Applicable" at bounding box center [265, 313] width 8 height 8
radio input "true"
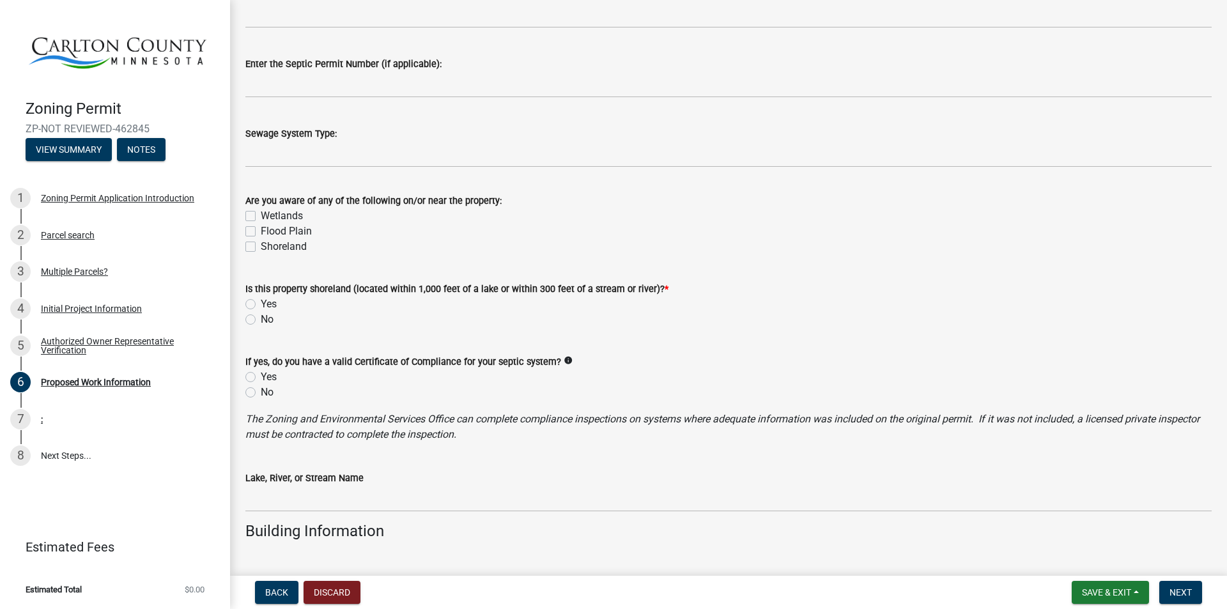
scroll to position [639, 0]
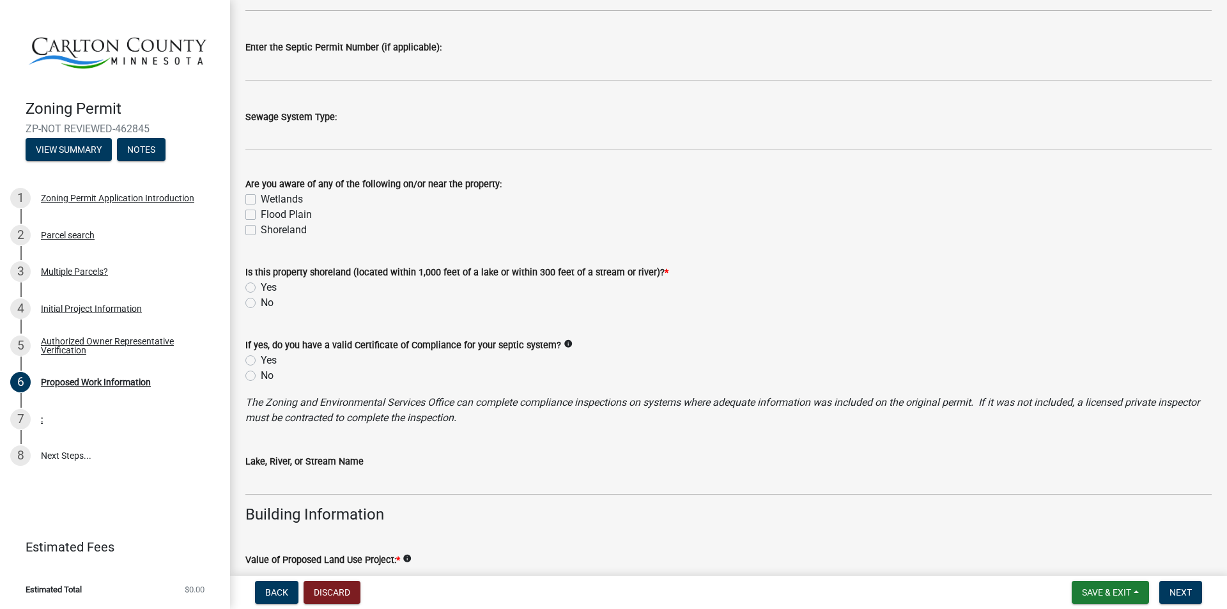
click at [261, 303] on label "No" at bounding box center [267, 302] width 13 height 15
click at [261, 303] on input "No" at bounding box center [265, 299] width 8 height 8
radio input "true"
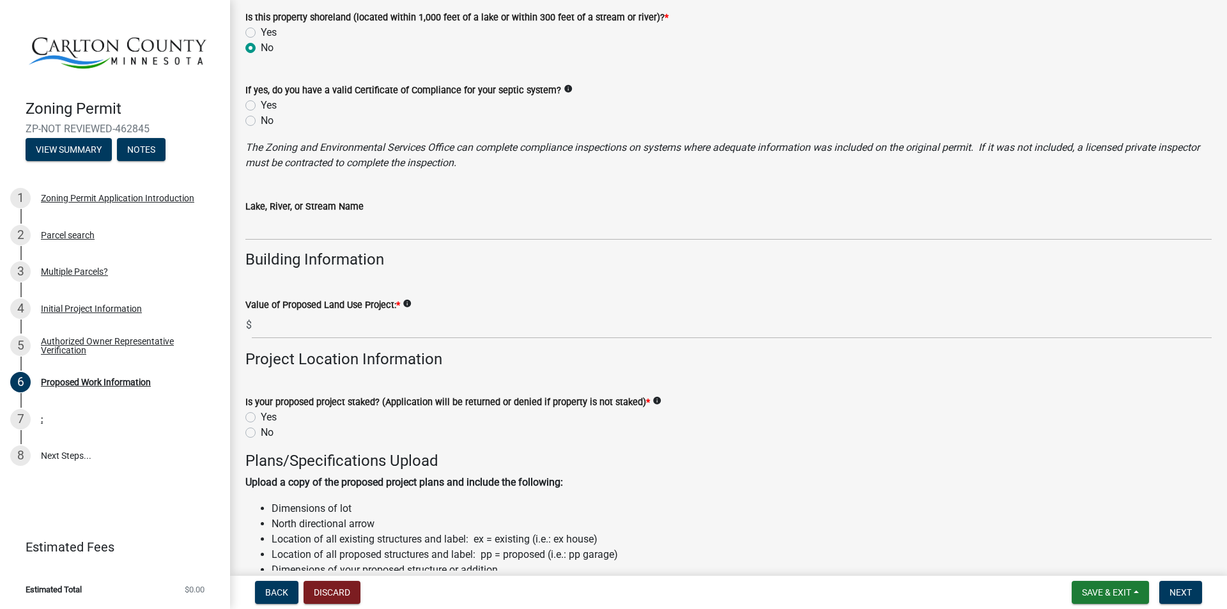
scroll to position [894, 0]
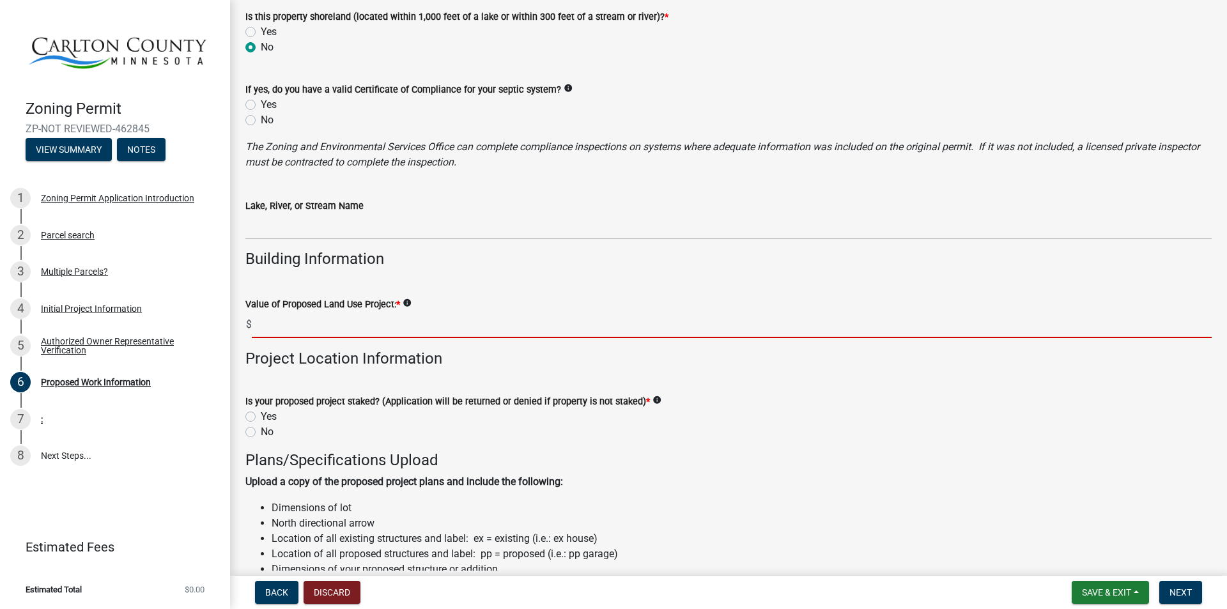
click at [280, 330] on input "text" at bounding box center [732, 325] width 960 height 26
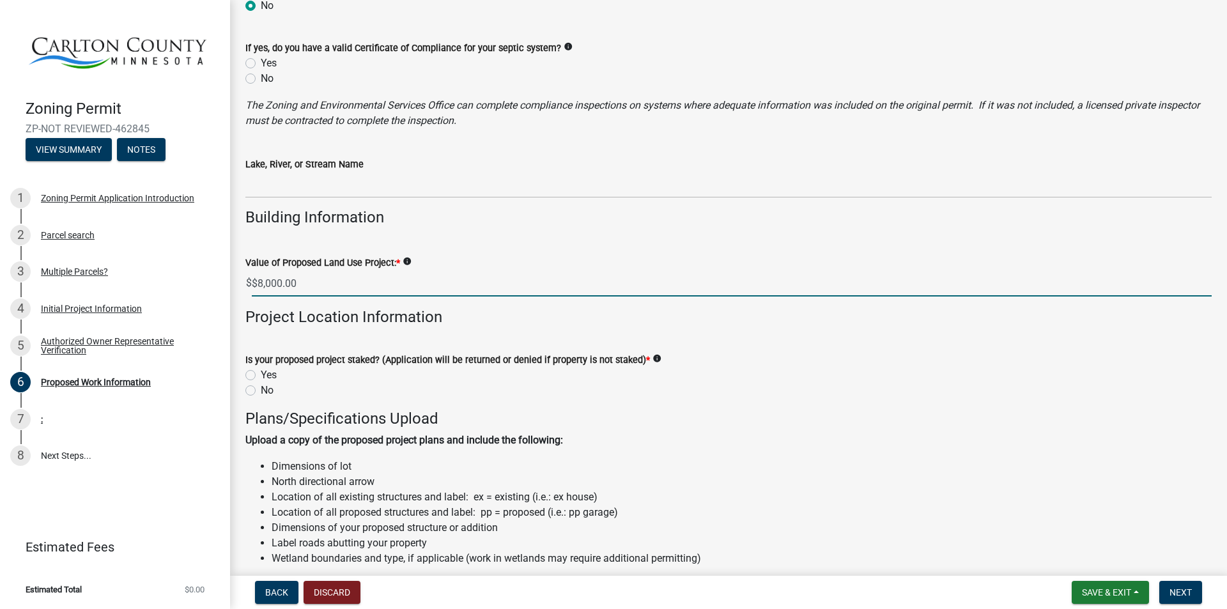
scroll to position [958, 0]
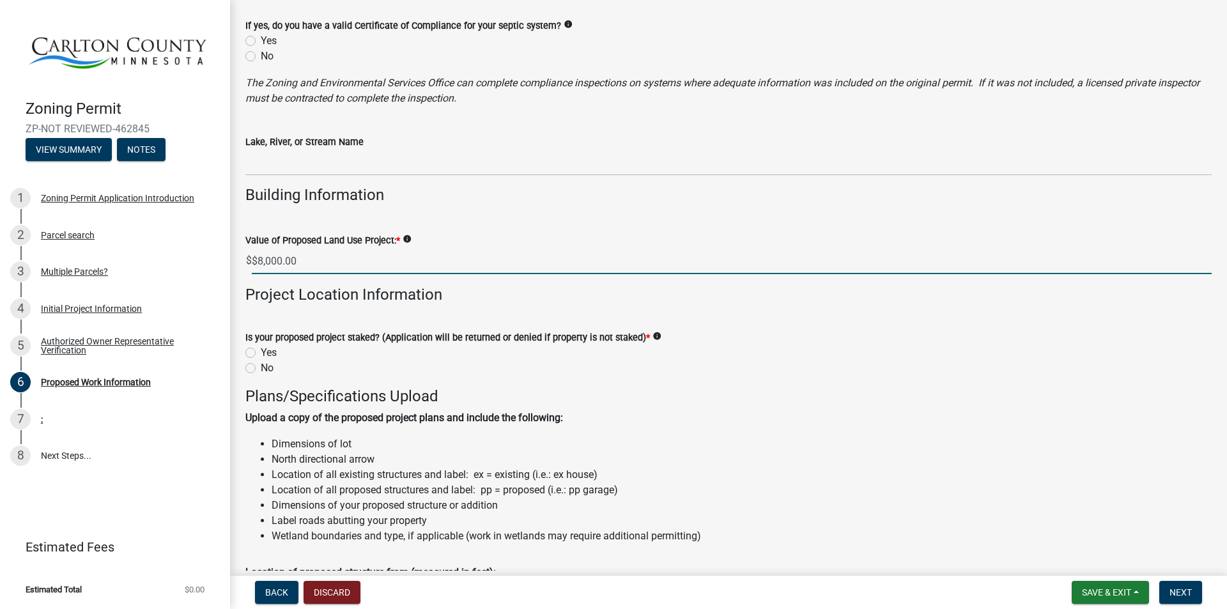
type input "8000"
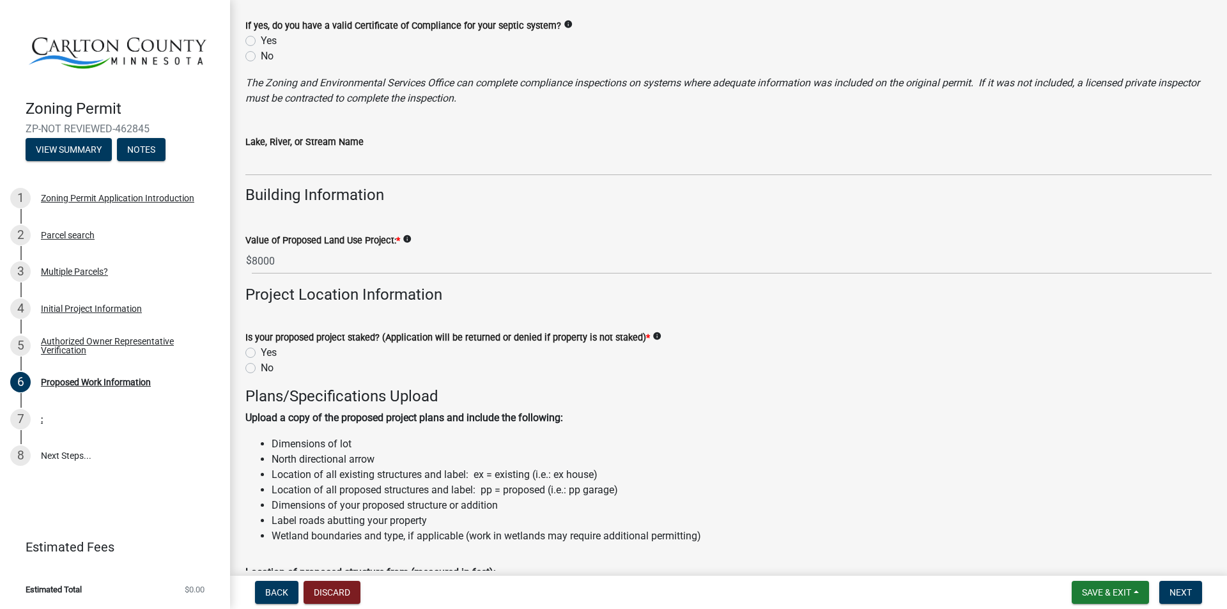
click at [261, 352] on label "Yes" at bounding box center [269, 352] width 16 height 15
click at [261, 352] on input "Yes" at bounding box center [265, 349] width 8 height 8
radio input "true"
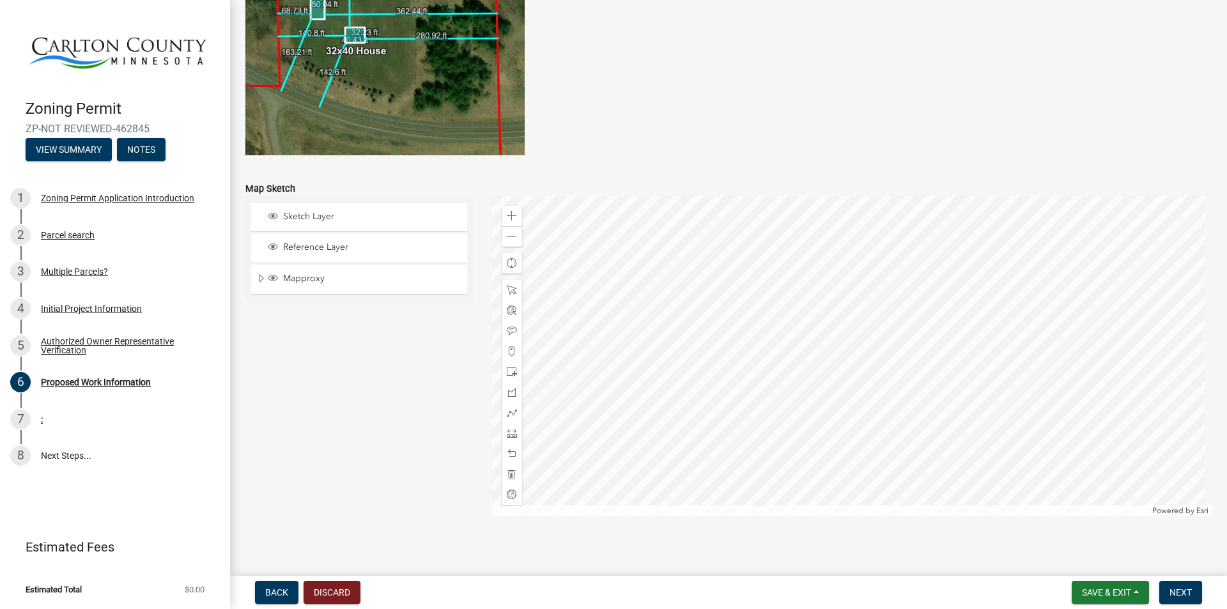
scroll to position [2480, 0]
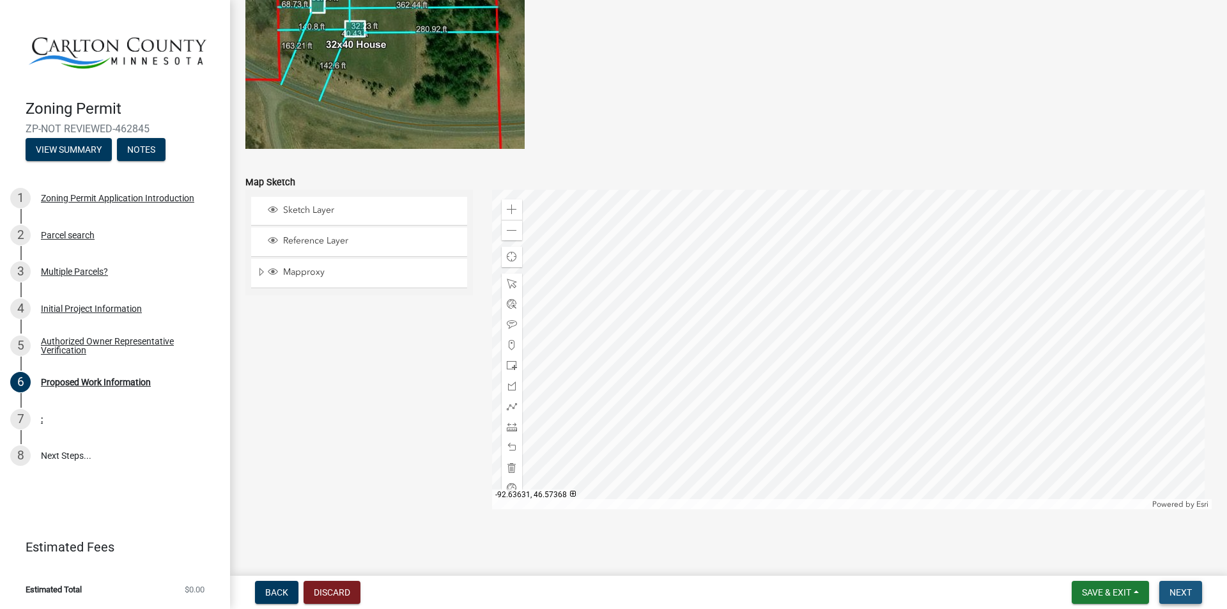
click at [1178, 587] on span "Next" at bounding box center [1180, 592] width 22 height 10
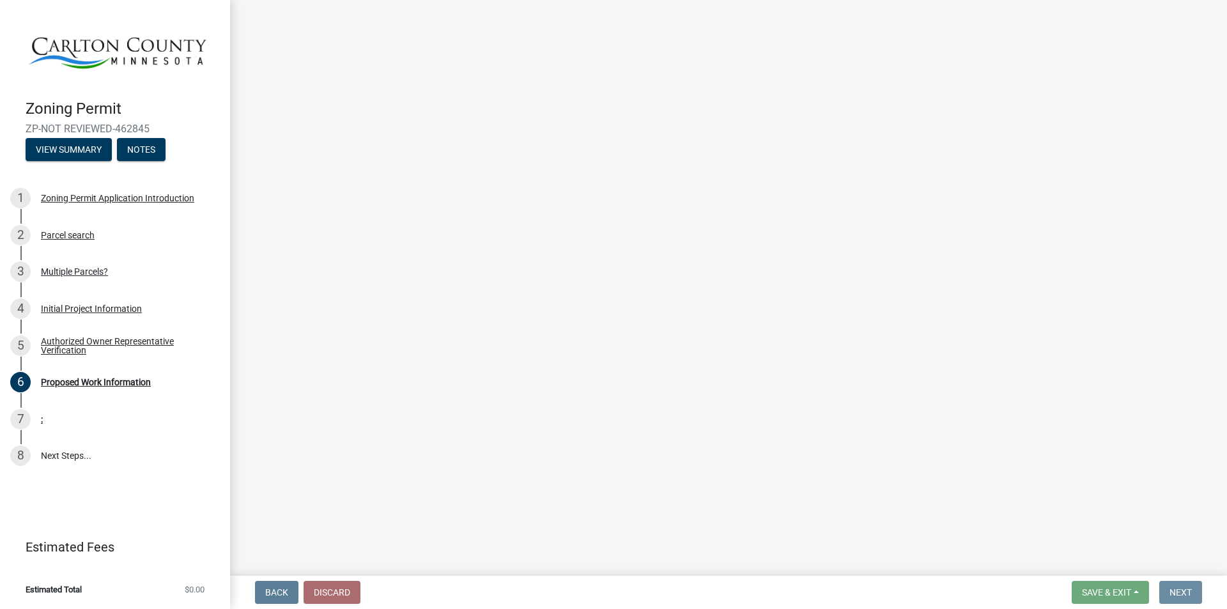
scroll to position [0, 0]
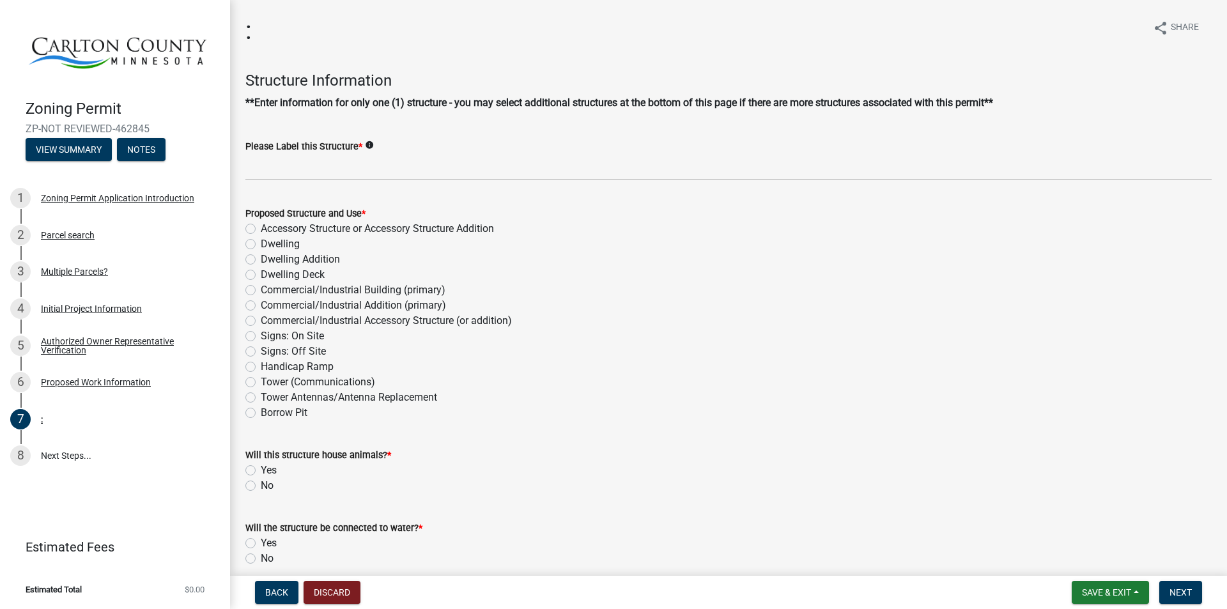
click at [261, 338] on label "Signs: On Site" at bounding box center [292, 335] width 63 height 15
click at [261, 337] on input "Signs: On Site" at bounding box center [265, 332] width 8 height 8
radio input "true"
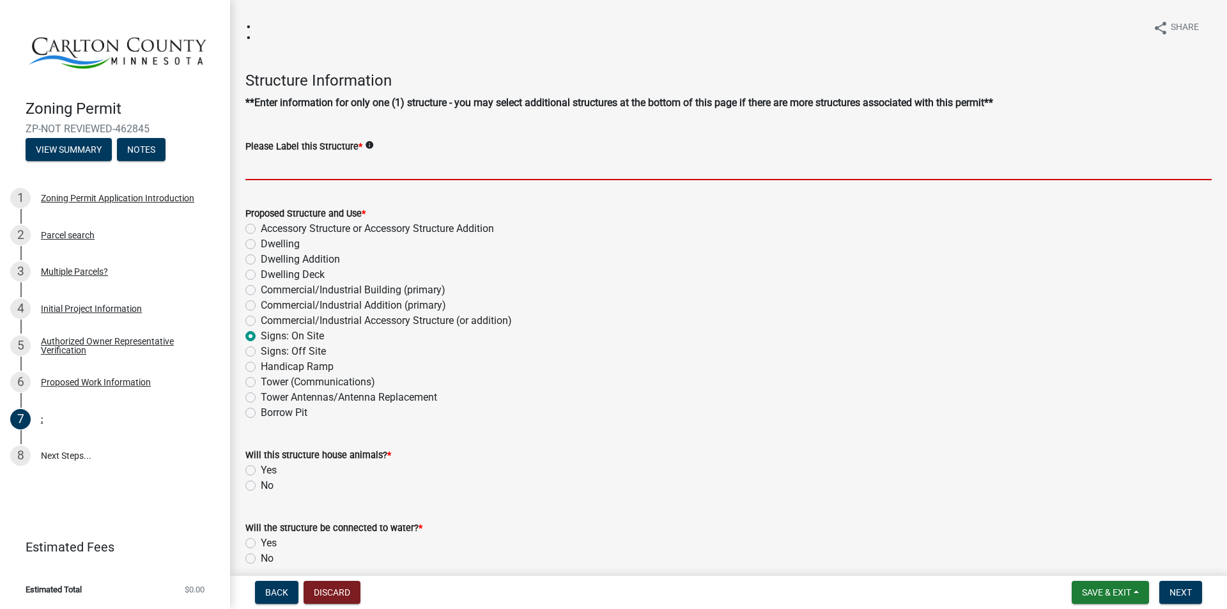
click at [314, 167] on input "Please Label this Structure *" at bounding box center [728, 167] width 966 height 26
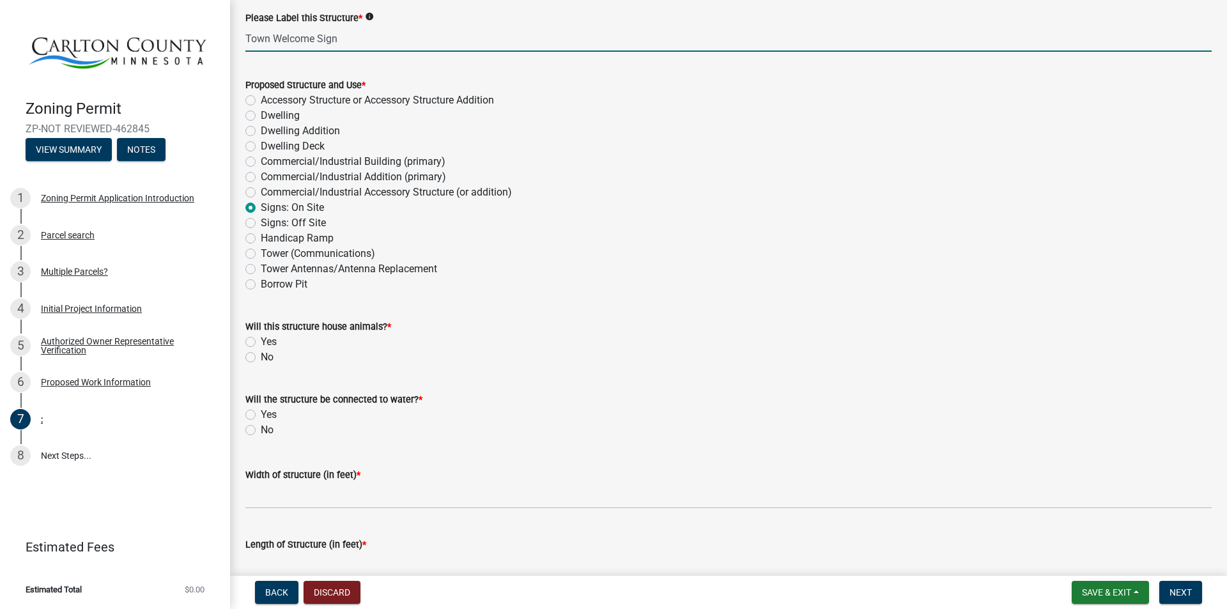
scroll to position [192, 0]
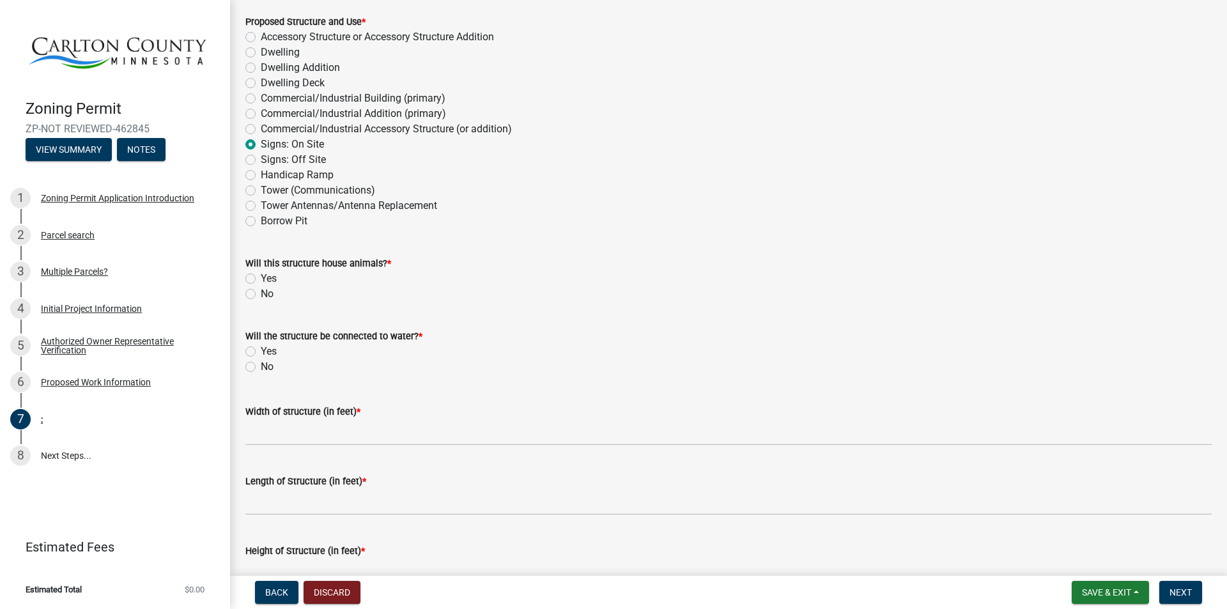
type input "Town Welcome Sign"
click at [261, 292] on label "No" at bounding box center [267, 293] width 13 height 15
click at [261, 292] on input "No" at bounding box center [265, 290] width 8 height 8
radio input "true"
click at [261, 363] on label "No" at bounding box center [267, 366] width 13 height 15
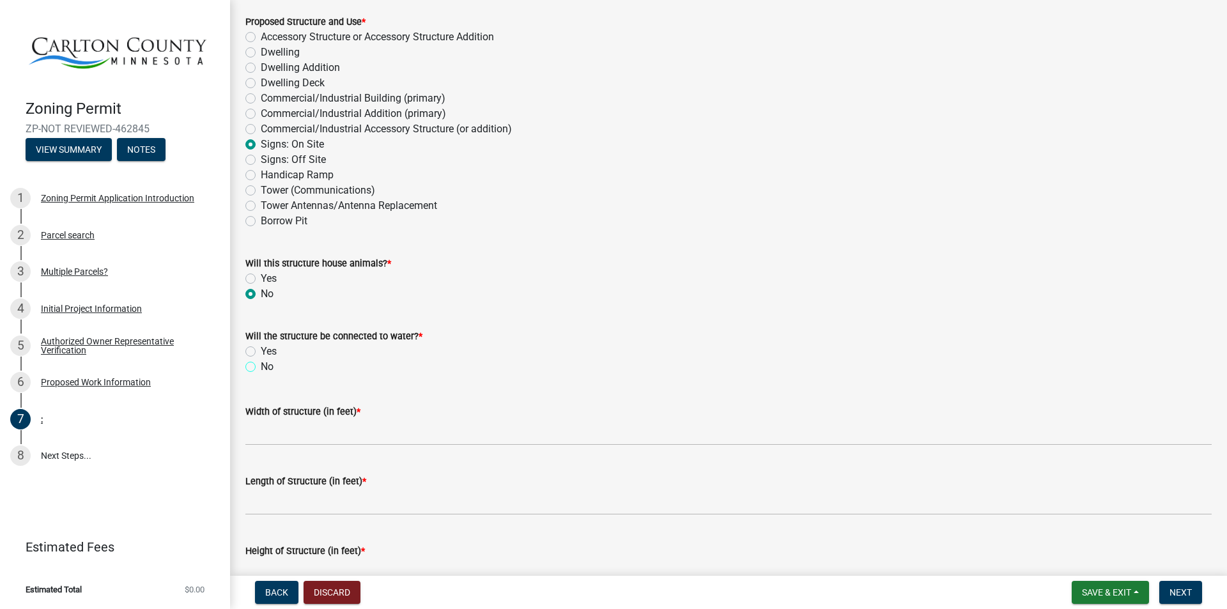
click at [261, 363] on input "No" at bounding box center [265, 363] width 8 height 8
radio input "true"
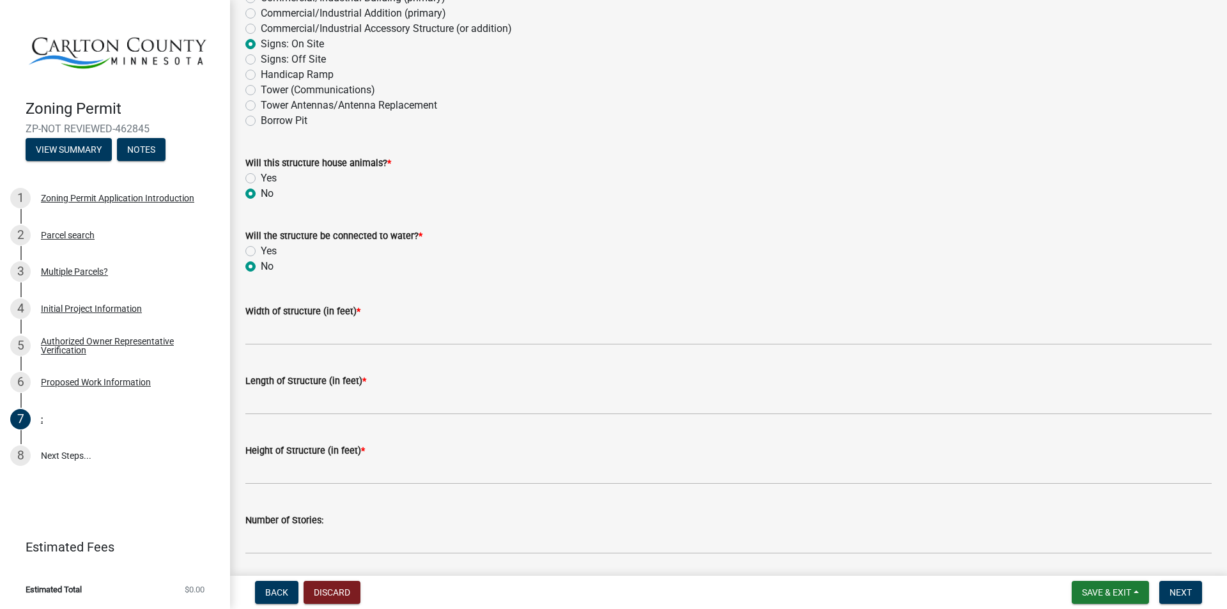
scroll to position [319, 0]
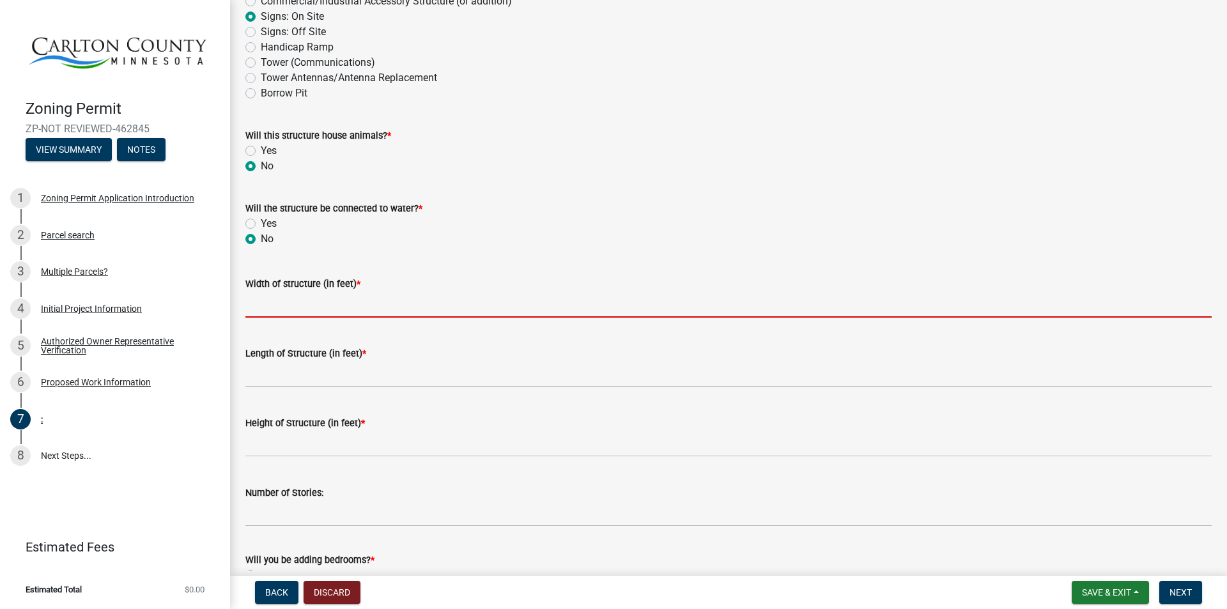
click at [336, 310] on input "Width of structure (in feet) *" at bounding box center [728, 304] width 966 height 26
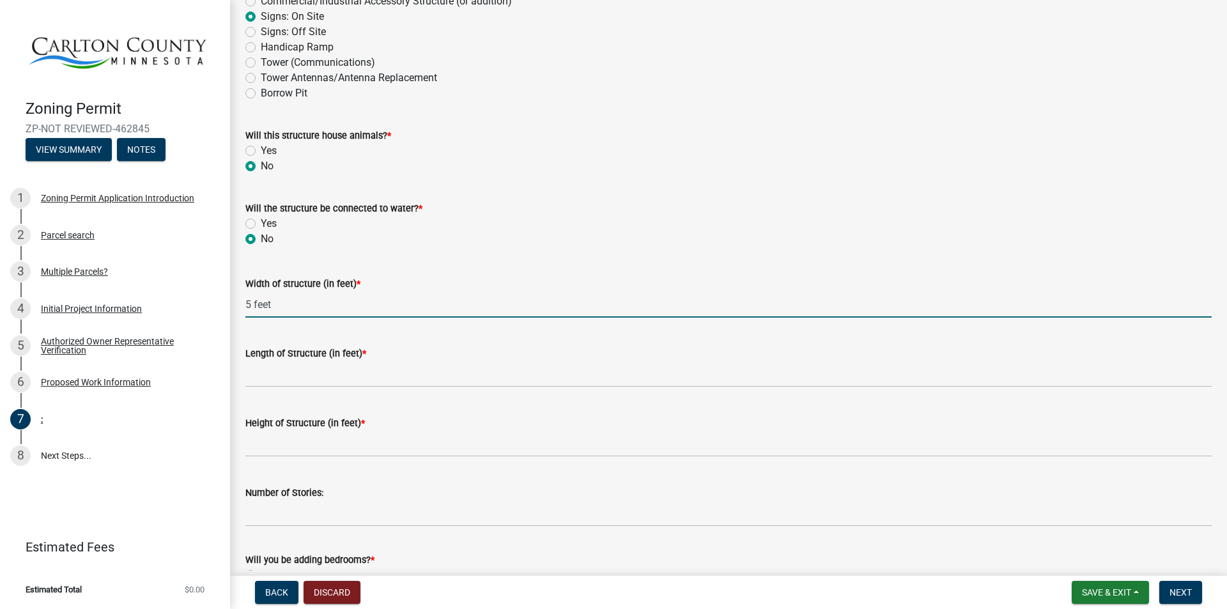
type input "5 feet"
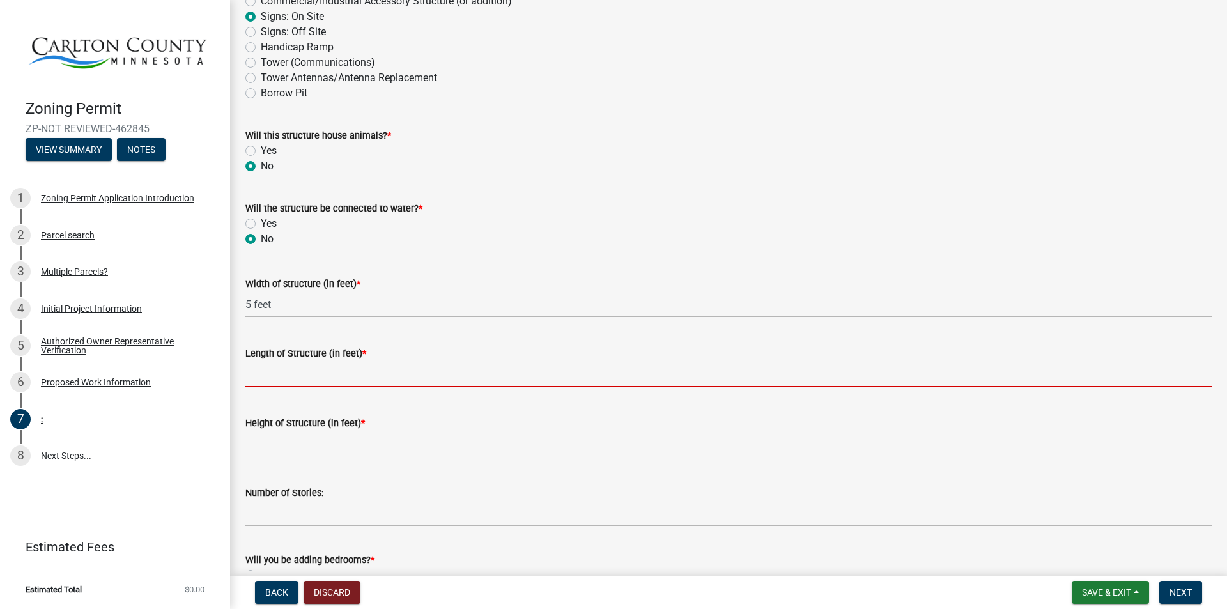
click at [291, 369] on input "Length of Structure (in feet) *" at bounding box center [728, 374] width 966 height 26
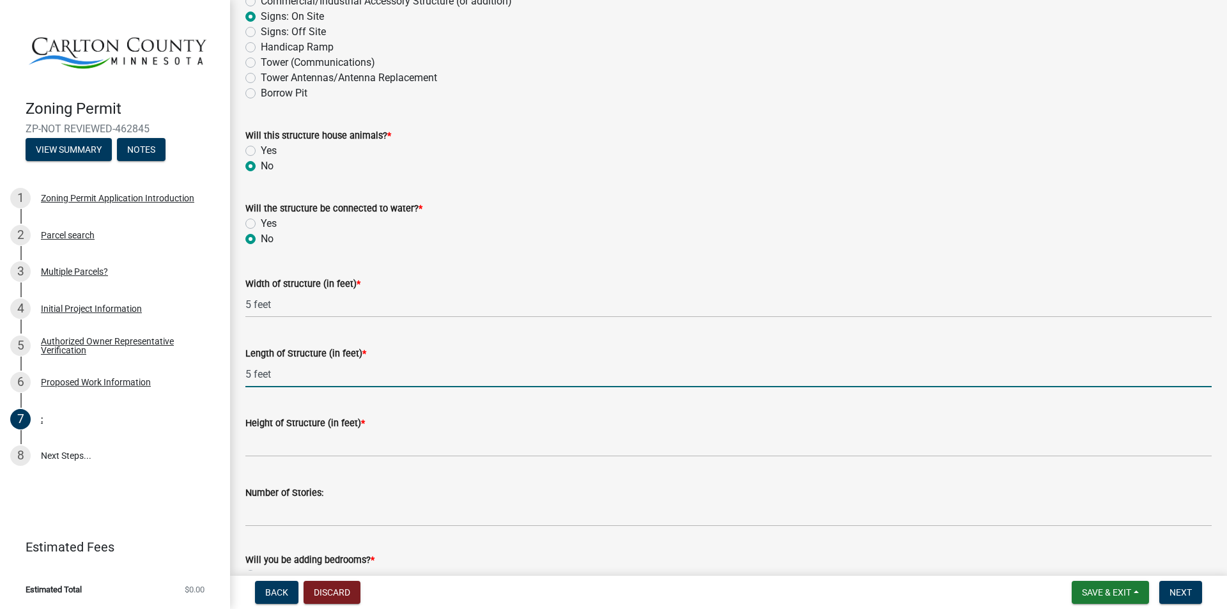
type input "5 feet"
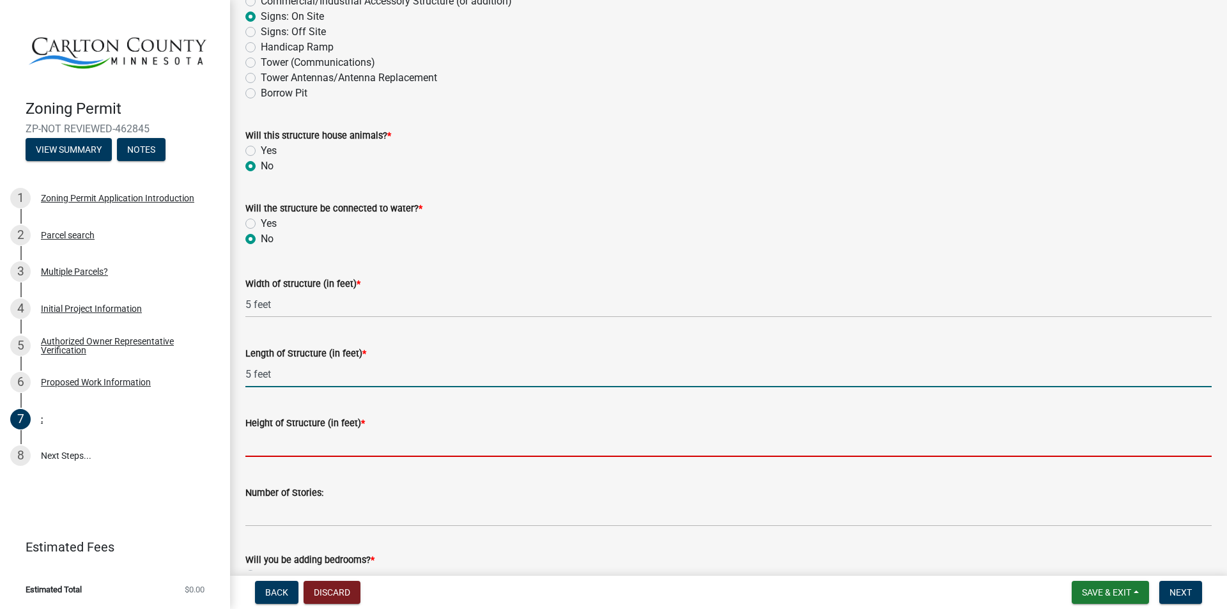
click at [319, 438] on input "Height of Structure (in feet) *" at bounding box center [728, 444] width 966 height 26
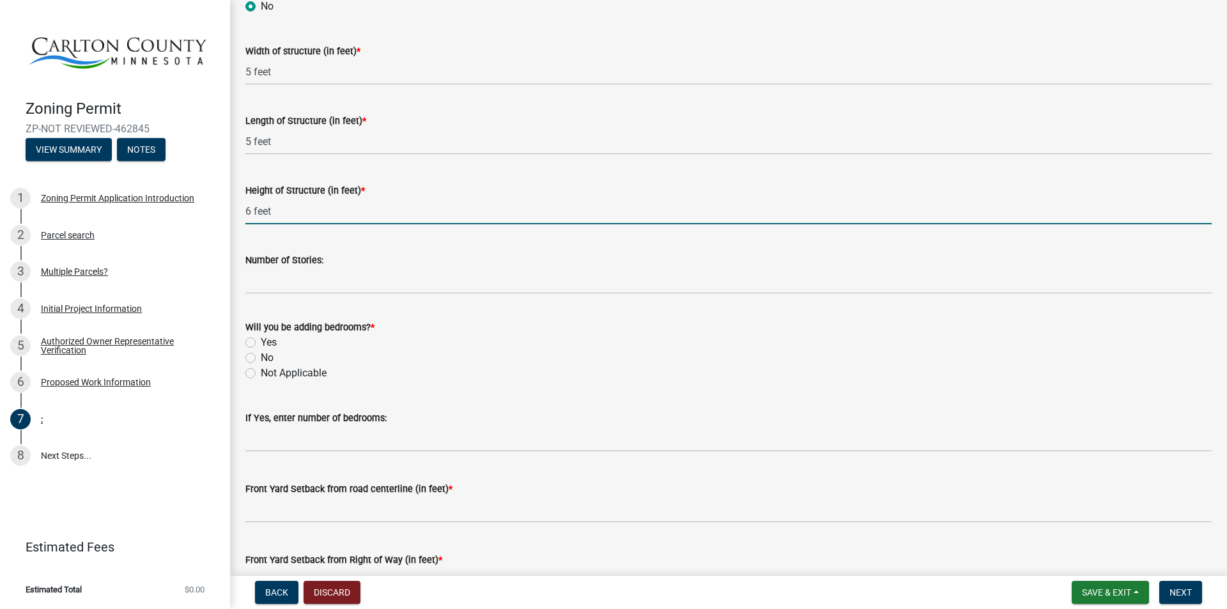
scroll to position [575, 0]
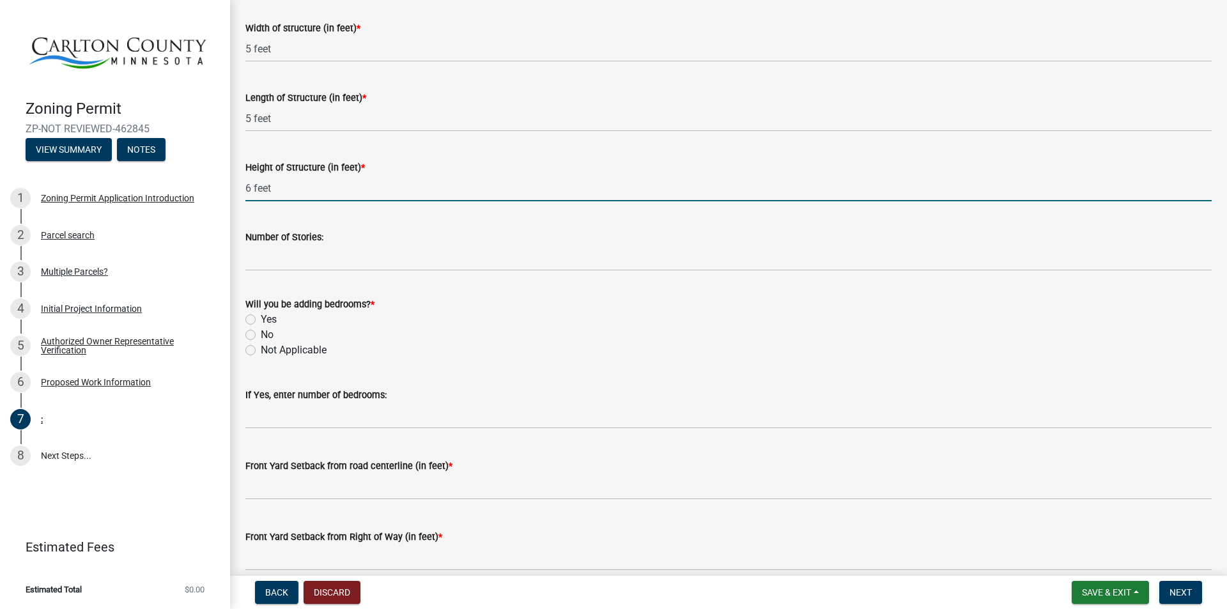
type input "6 feet"
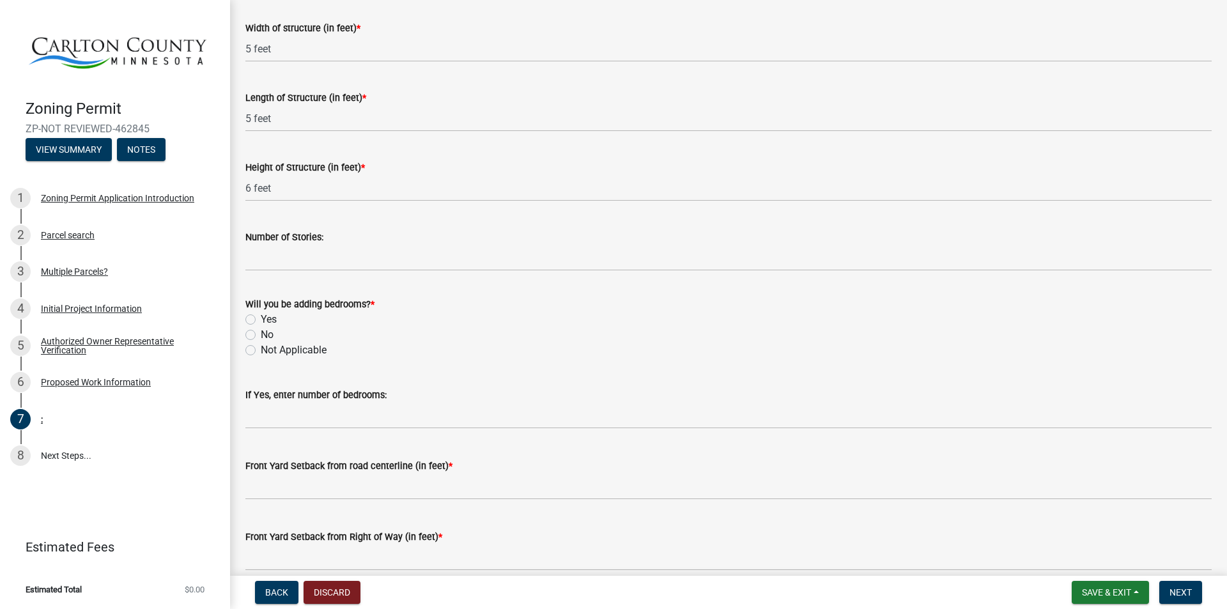
click at [261, 334] on label "No" at bounding box center [267, 334] width 13 height 15
click at [261, 334] on input "No" at bounding box center [265, 331] width 8 height 8
radio input "true"
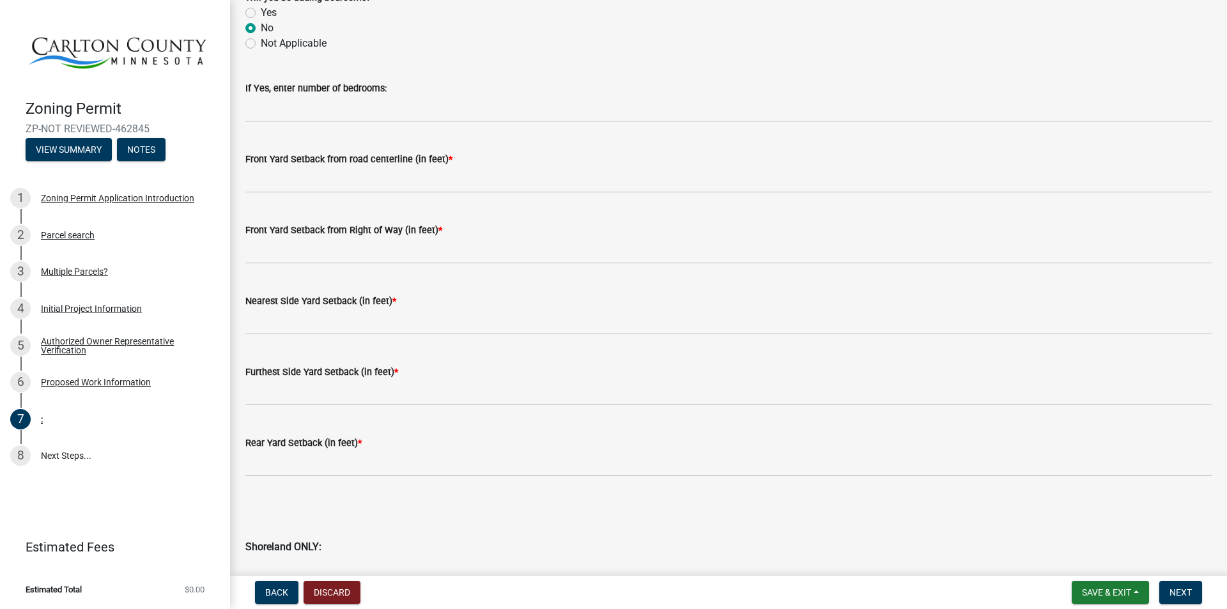
scroll to position [894, 0]
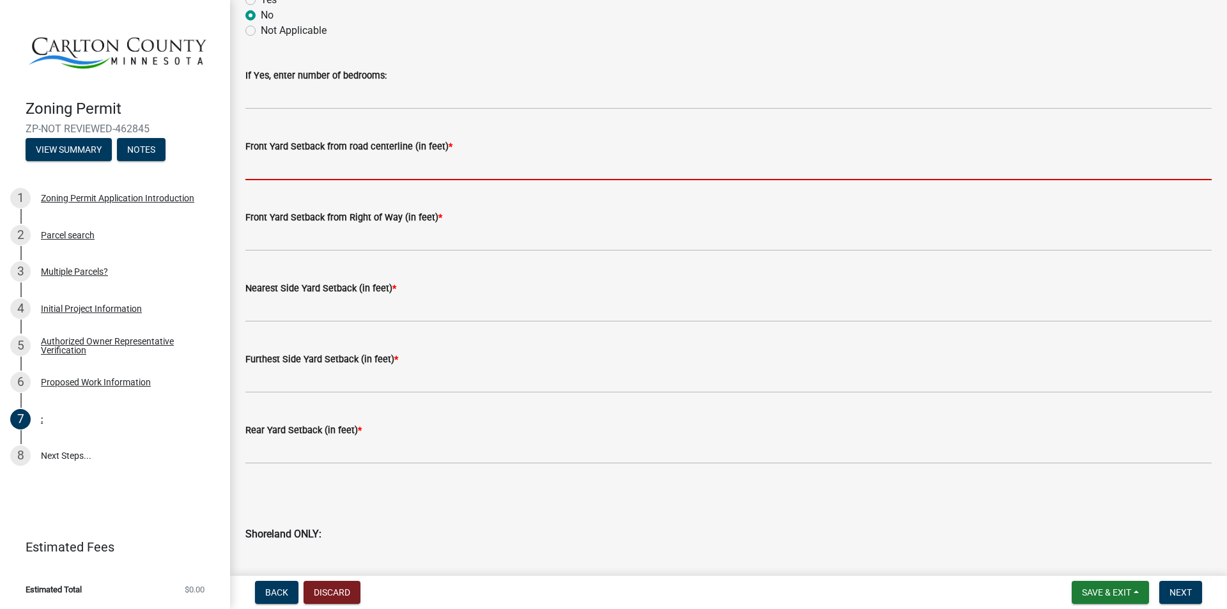
click at [322, 171] on input "text" at bounding box center [728, 167] width 966 height 26
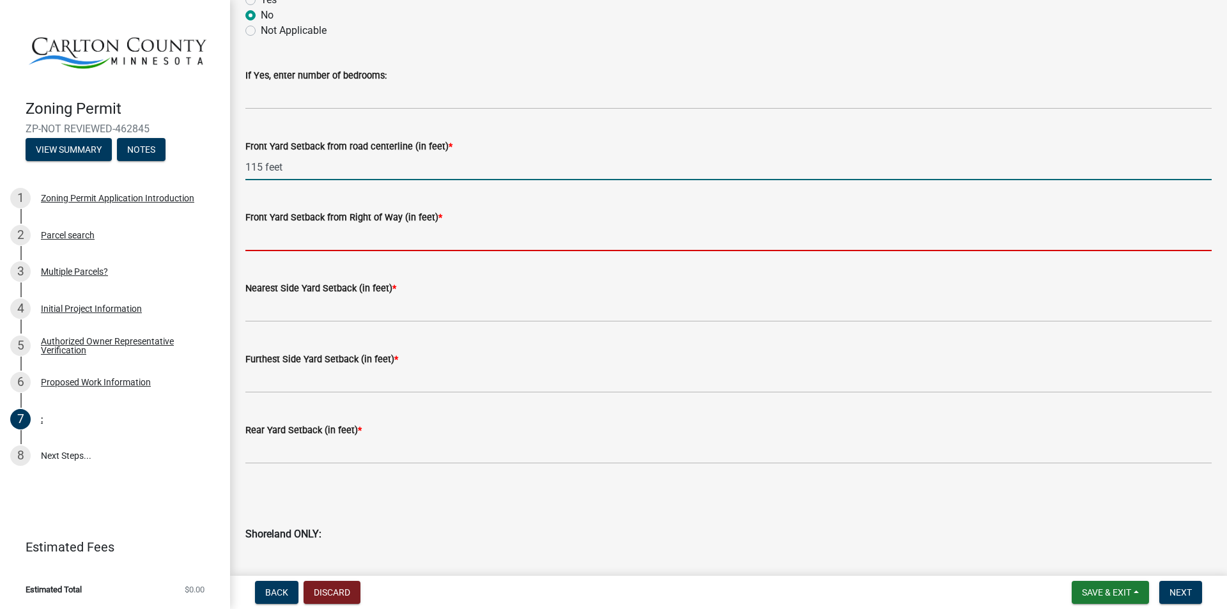
type input "115"
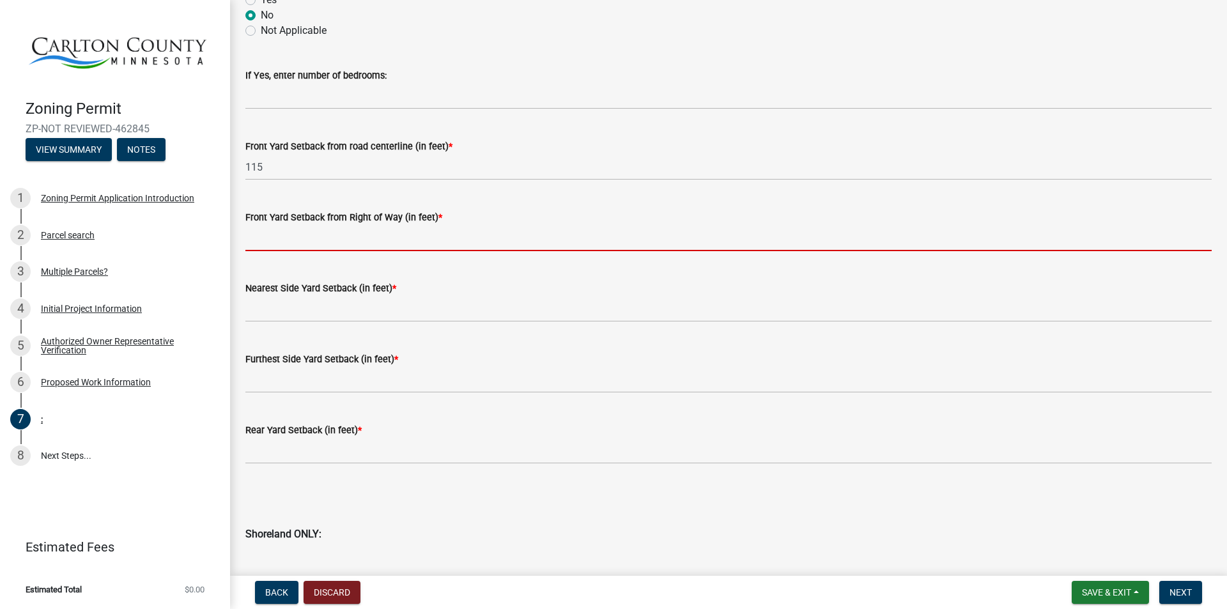
click at [261, 239] on input "text" at bounding box center [728, 238] width 966 height 26
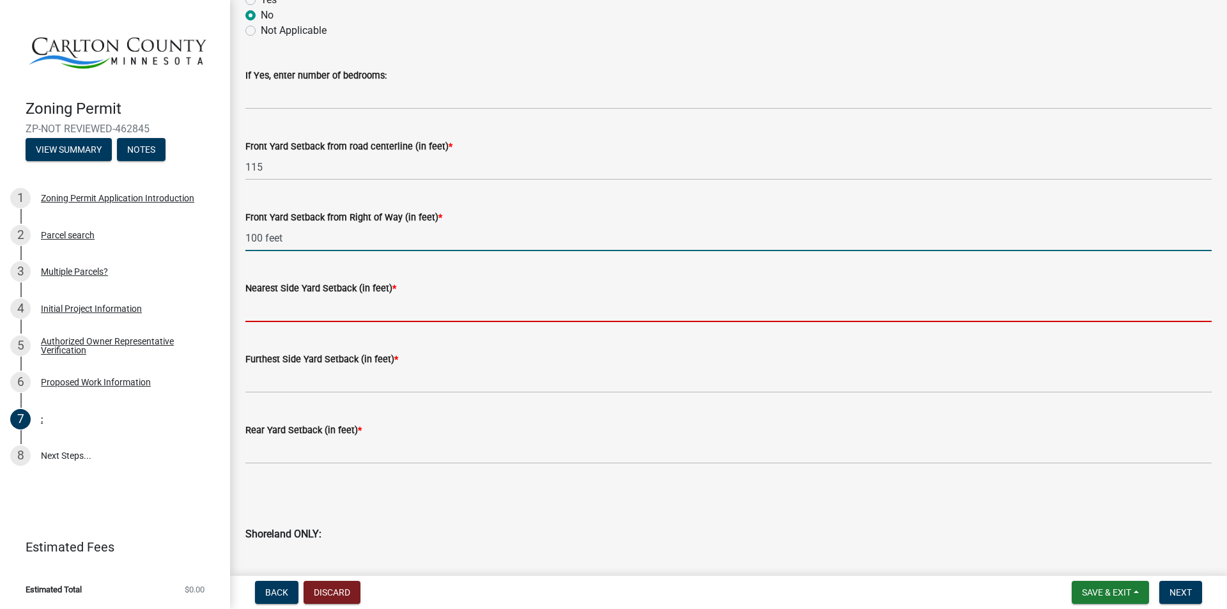
type input "100"
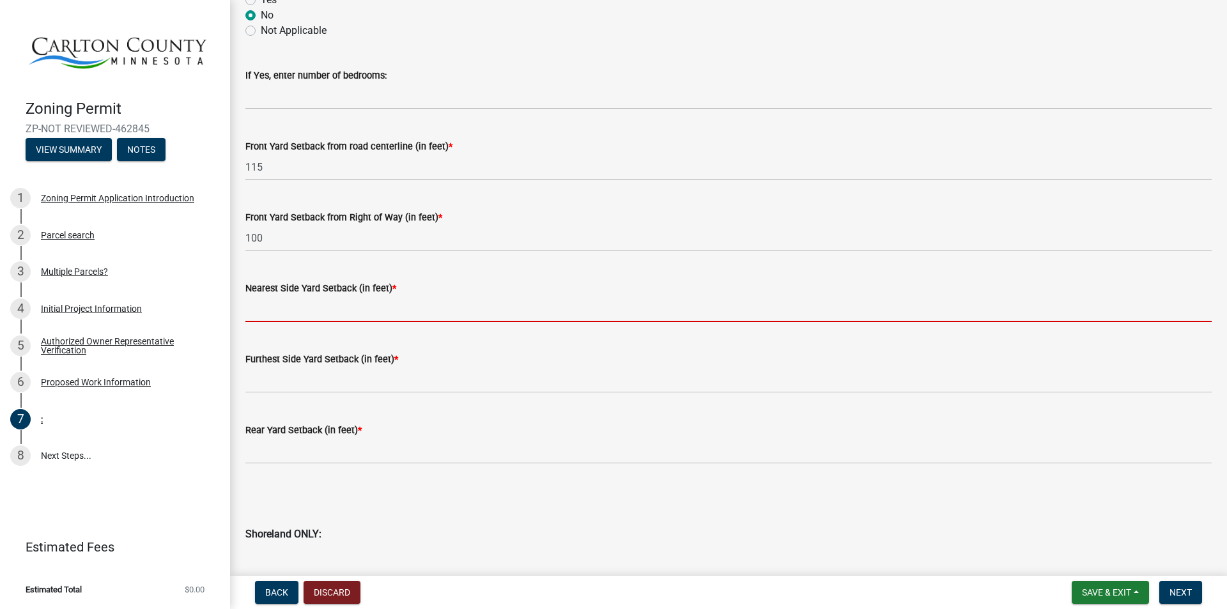
click at [275, 310] on input "text" at bounding box center [728, 309] width 966 height 26
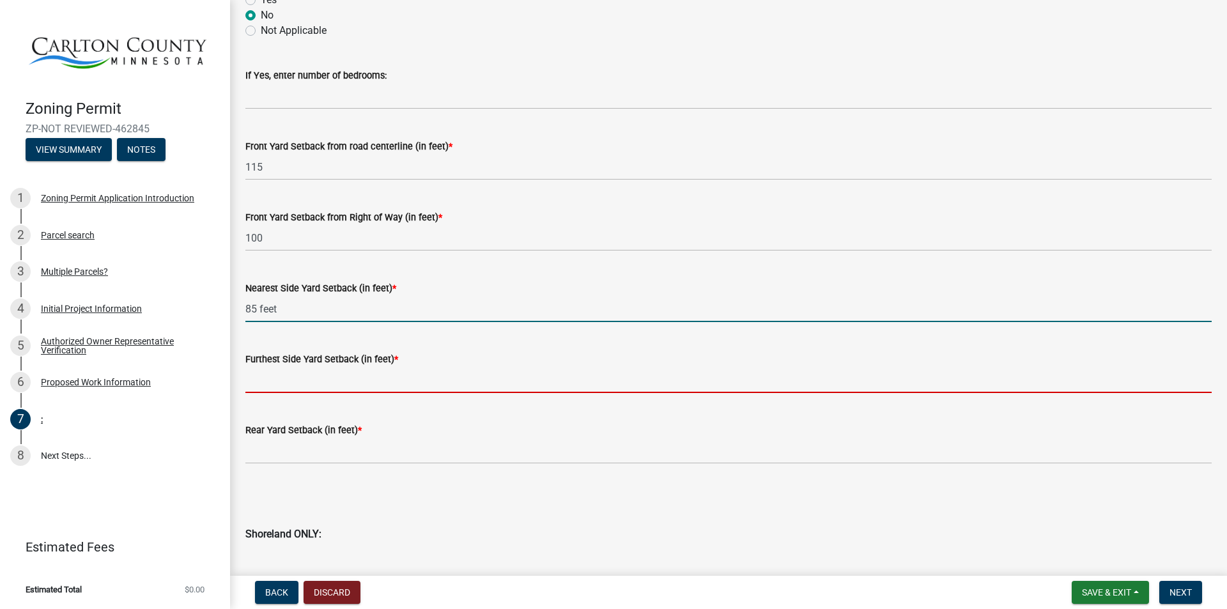
type input "85"
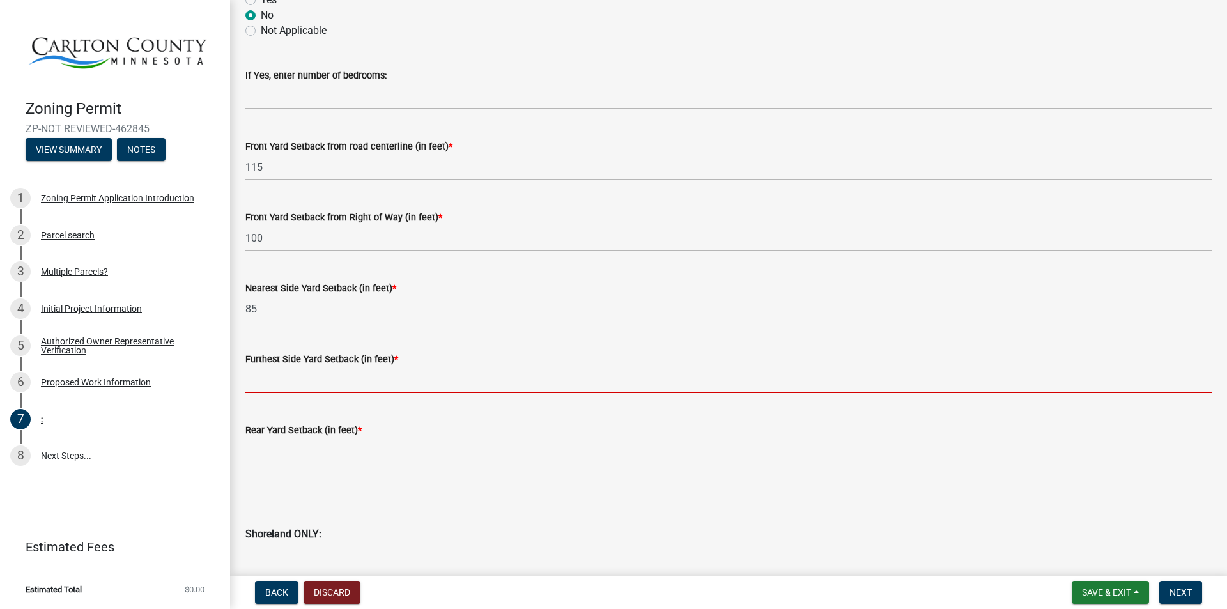
click at [313, 382] on input "text" at bounding box center [728, 380] width 966 height 26
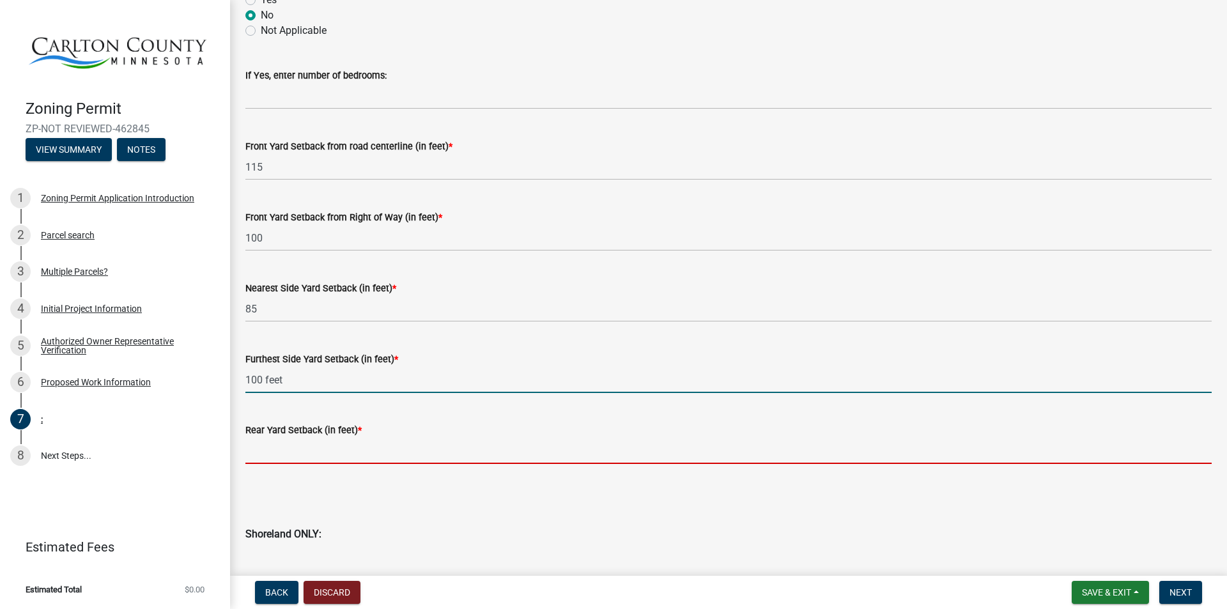
type input "100"
click at [301, 443] on input "text" at bounding box center [728, 451] width 966 height 26
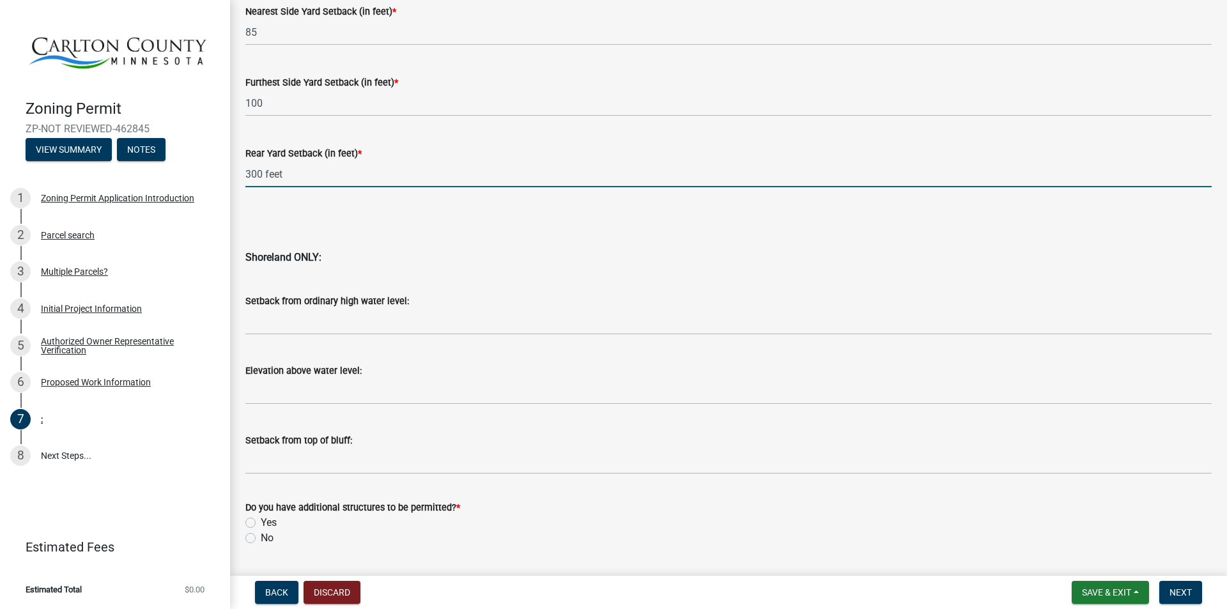
scroll to position [1207, 0]
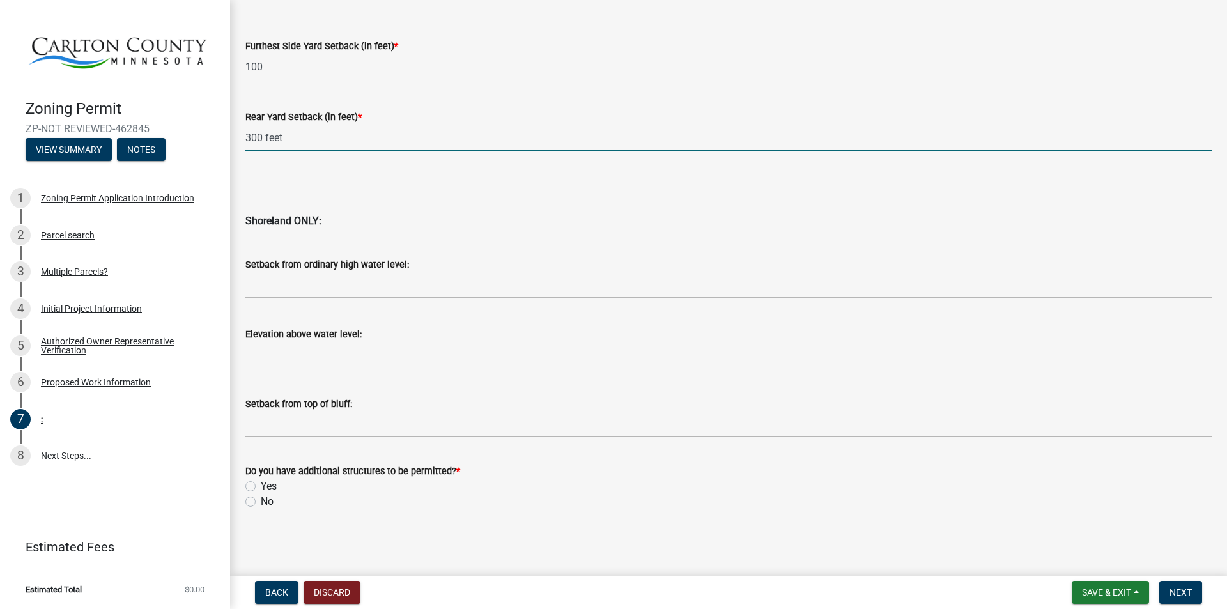
type input "300"
click at [261, 503] on label "No" at bounding box center [267, 501] width 13 height 15
click at [261, 502] on input "No" at bounding box center [265, 498] width 8 height 8
radio input "true"
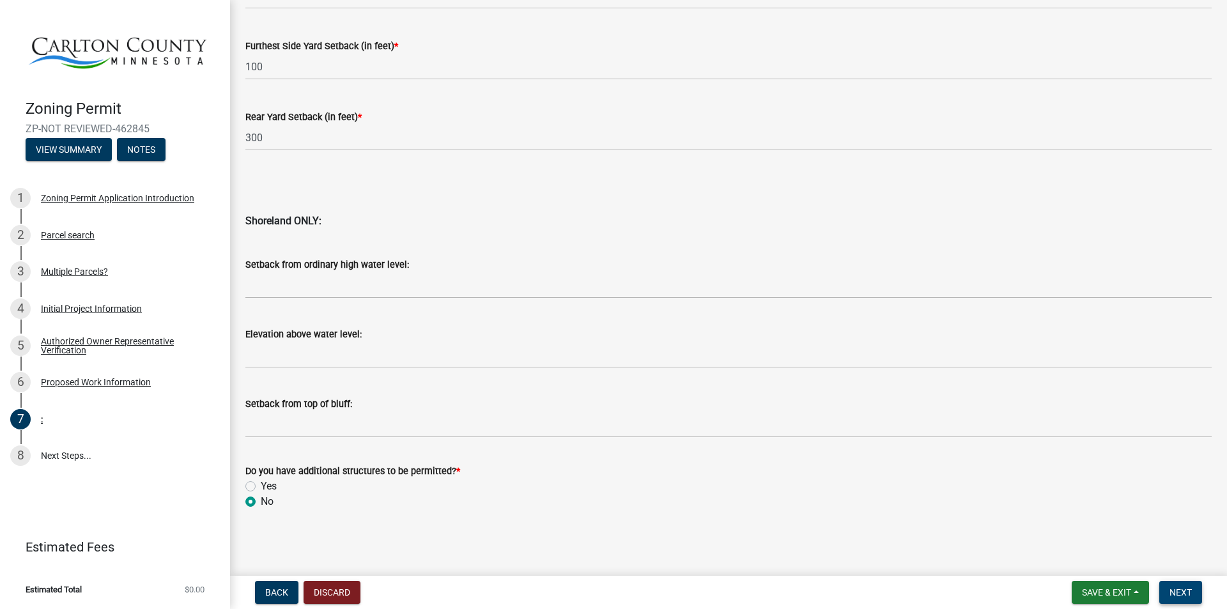
click at [1181, 589] on span "Next" at bounding box center [1180, 592] width 22 height 10
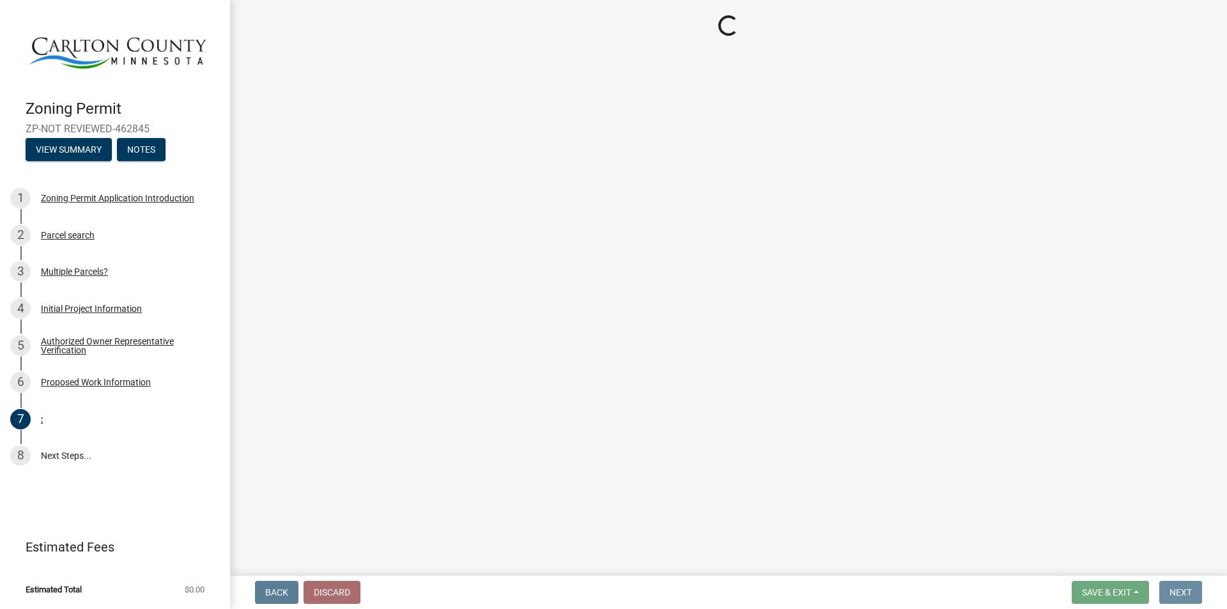
scroll to position [0, 0]
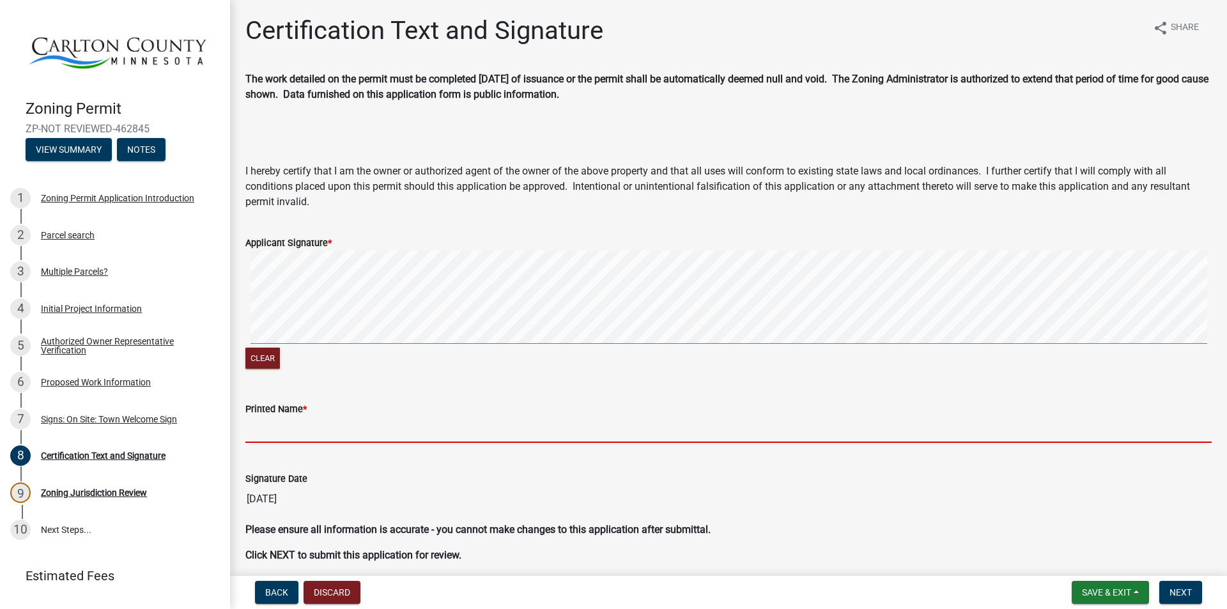
click at [307, 425] on input "Printed Name *" at bounding box center [728, 430] width 966 height 26
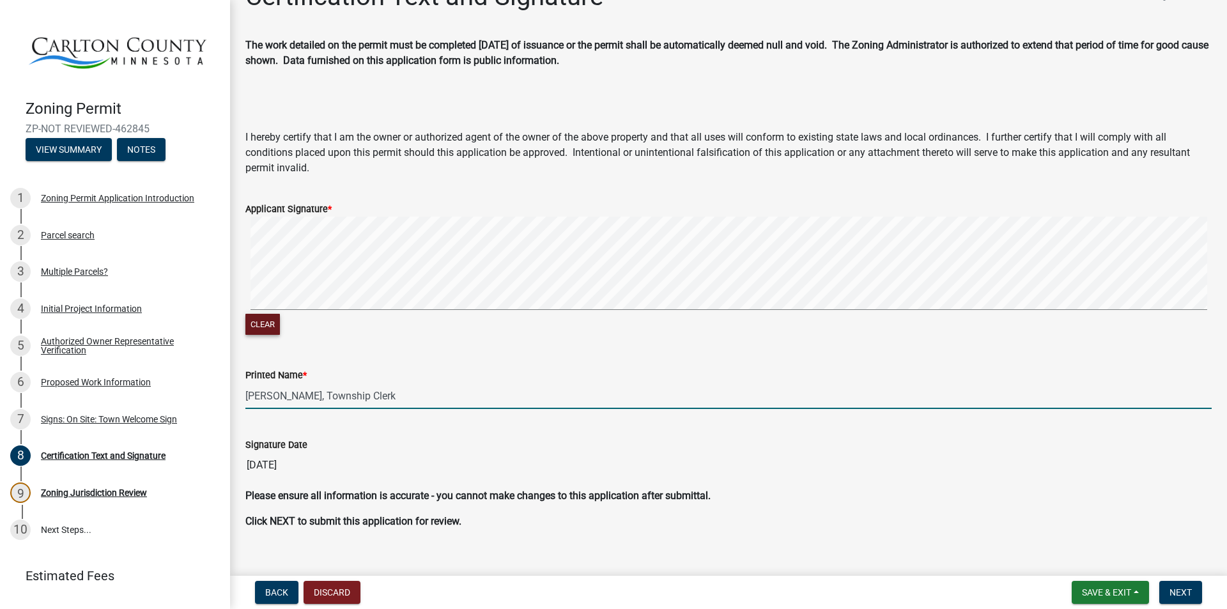
scroll to position [52, 0]
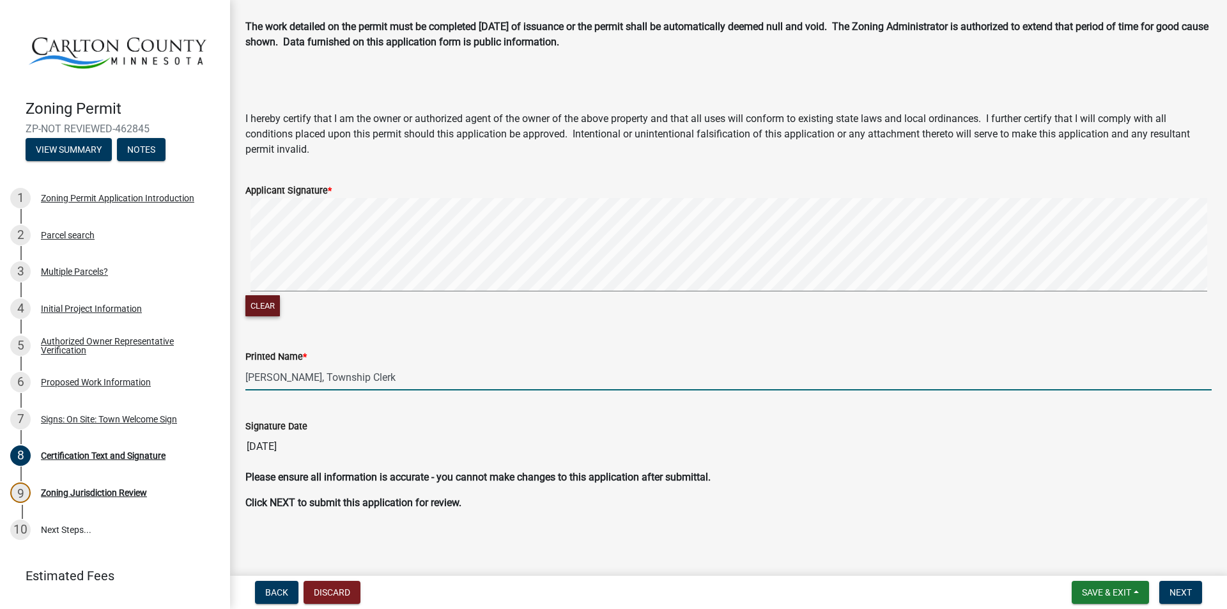
type input "James Haley, Township Clerk"
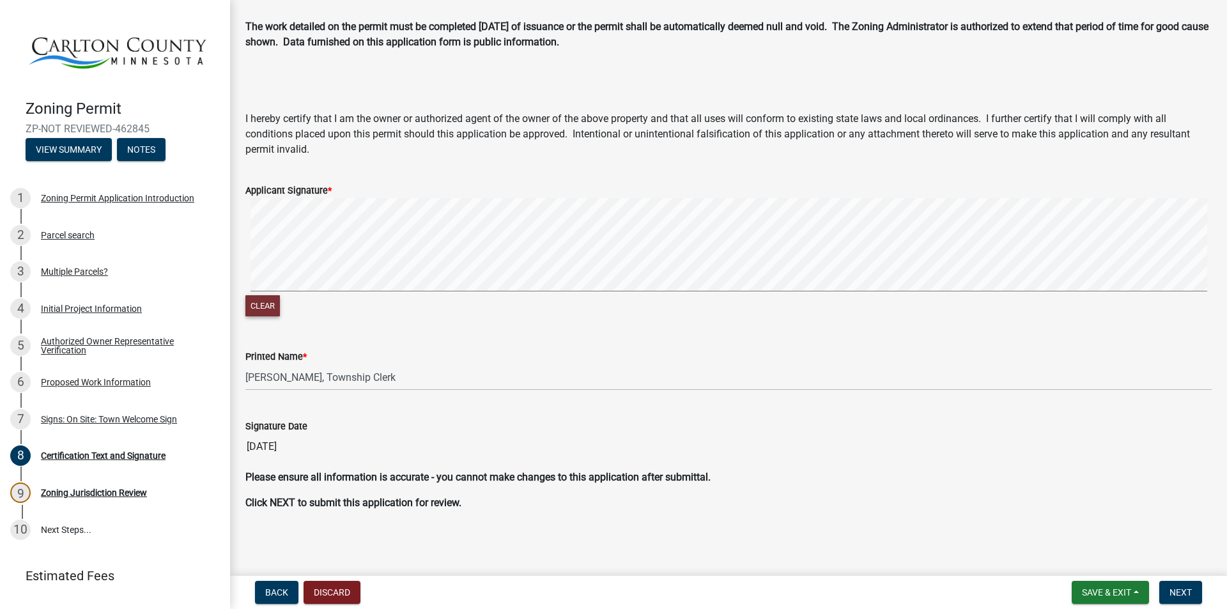
click at [268, 301] on button "Clear" at bounding box center [262, 305] width 34 height 21
click at [295, 190] on label "Applicant Signature *" at bounding box center [288, 191] width 86 height 9
click at [324, 190] on label "Applicant Signature *" at bounding box center [288, 191] width 86 height 9
click at [1181, 585] on button "Next" at bounding box center [1180, 592] width 43 height 23
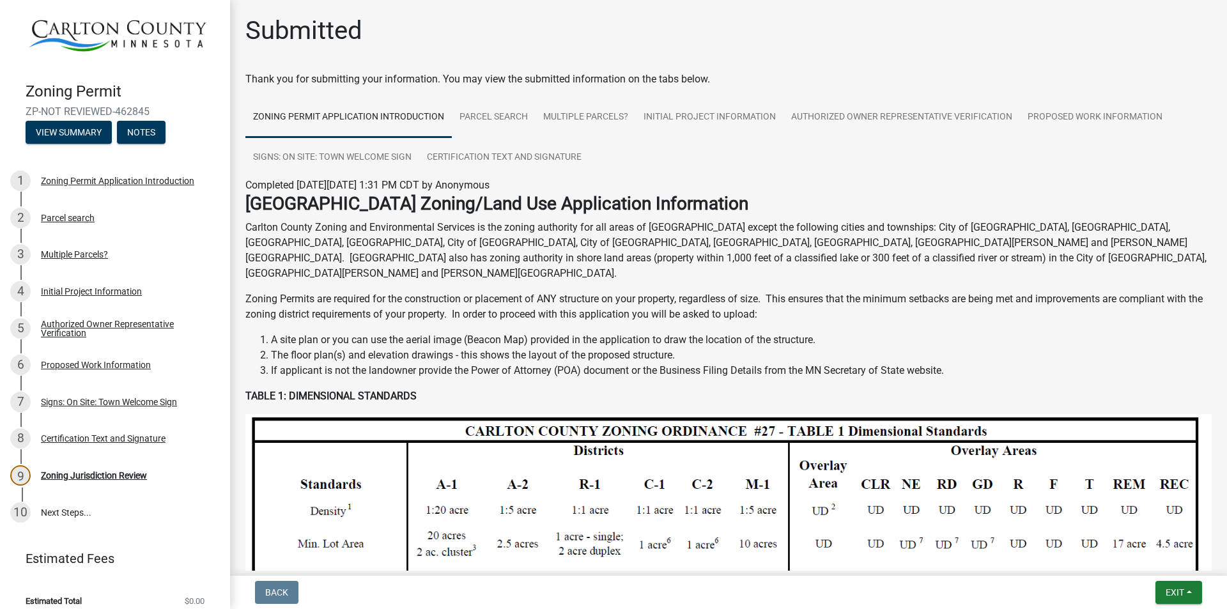
scroll to position [26, 0]
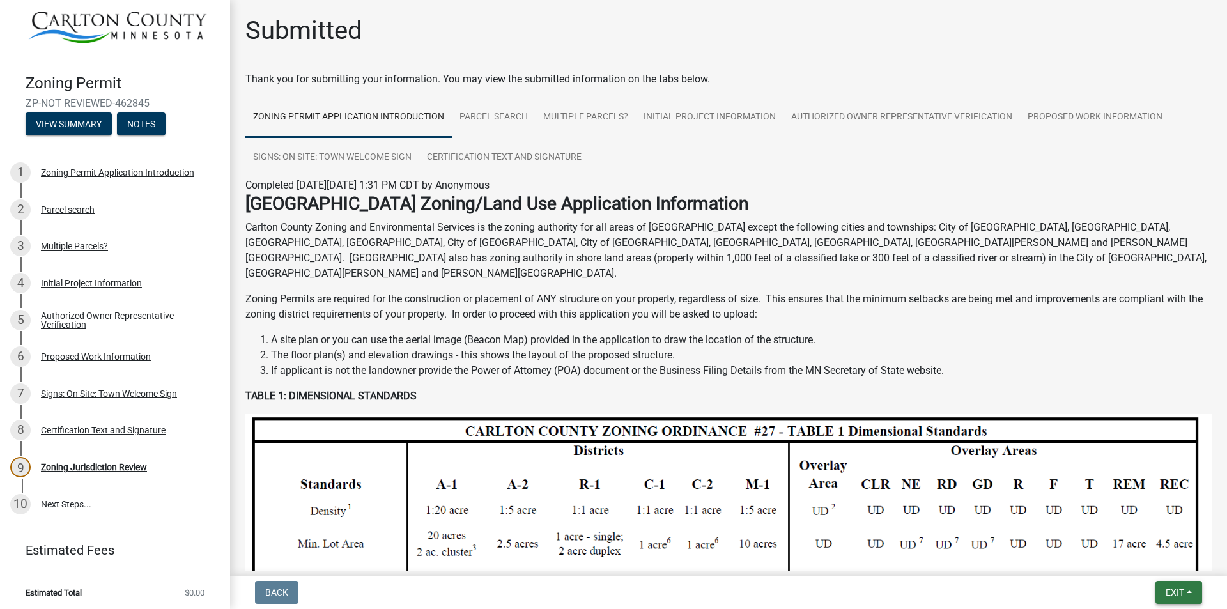
click at [1176, 586] on button "Exit" at bounding box center [1178, 592] width 47 height 23
click at [1132, 558] on button "Save & Exit" at bounding box center [1151, 559] width 102 height 31
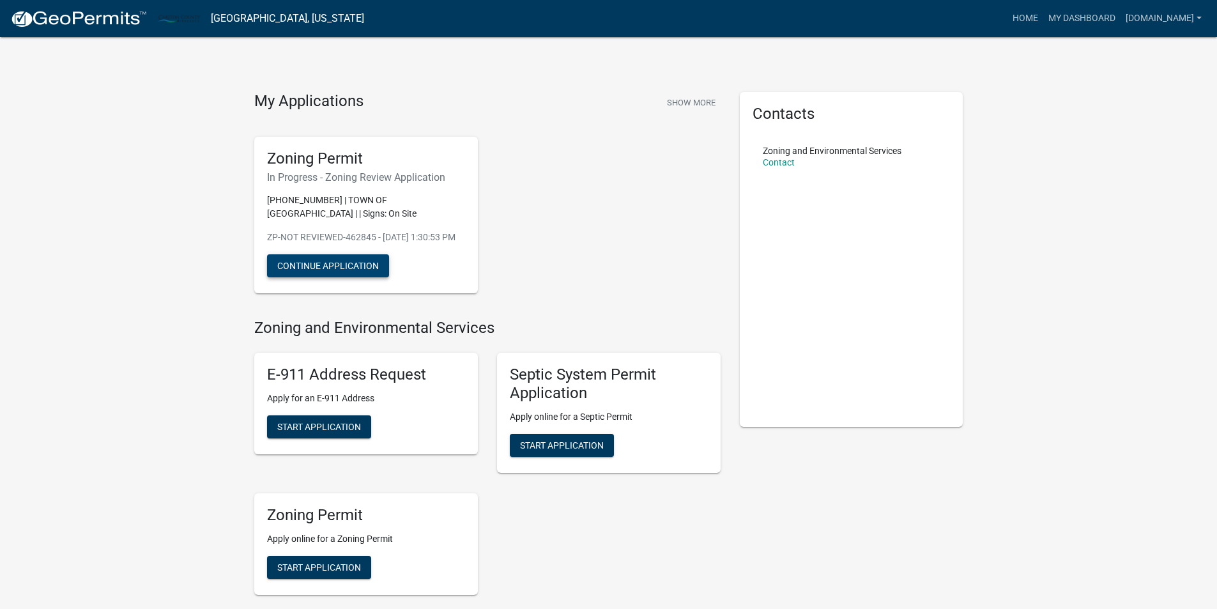
click at [316, 272] on button "Continue Application" at bounding box center [328, 265] width 122 height 23
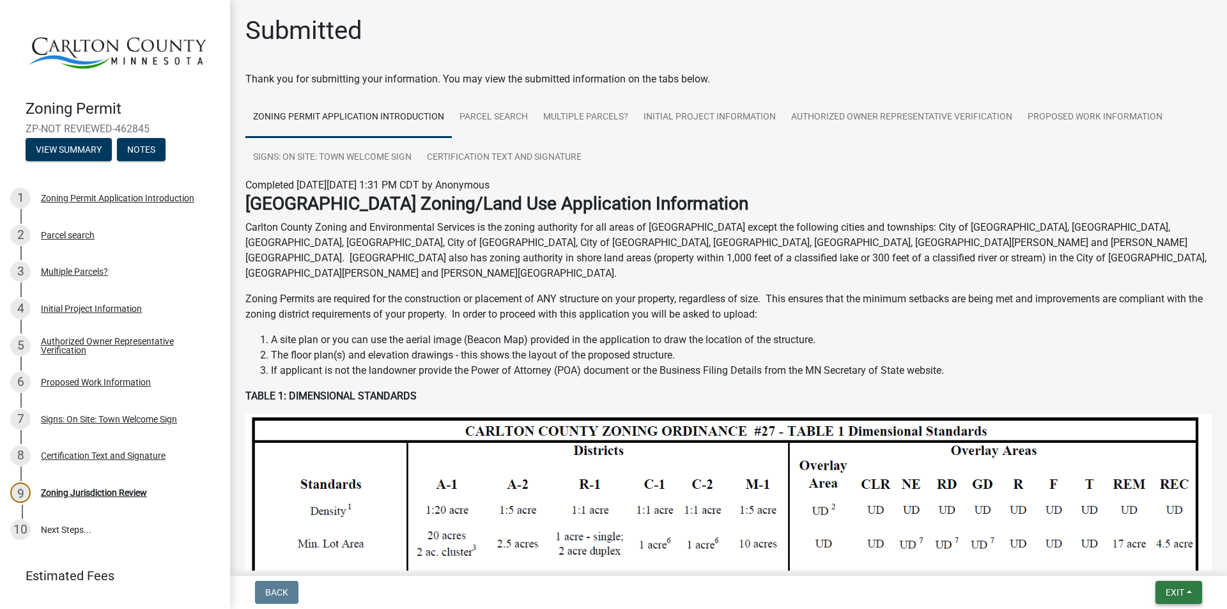
click at [1175, 587] on span "Exit" at bounding box center [1174, 592] width 19 height 10
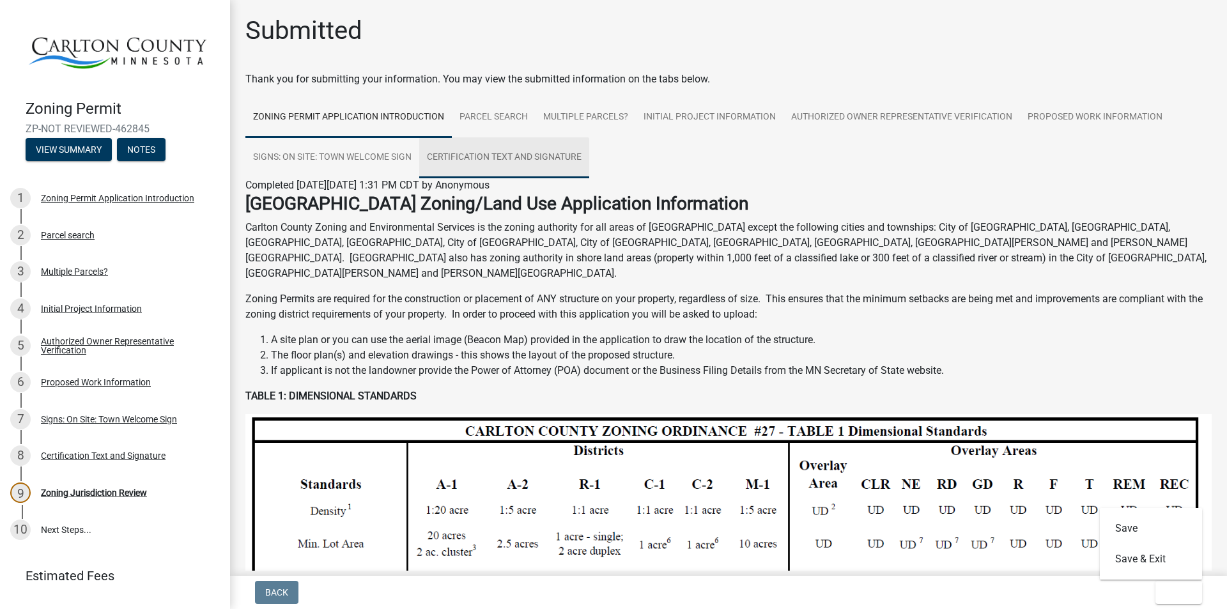
click at [502, 152] on link "Certification Text and Signature" at bounding box center [504, 157] width 170 height 41
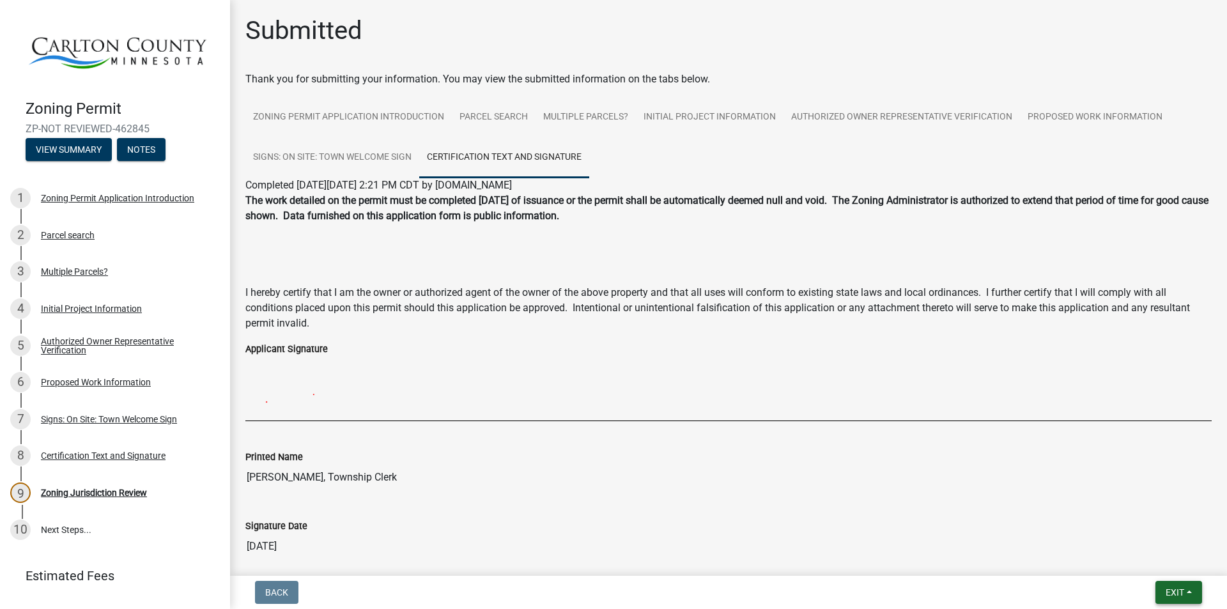
click at [1177, 590] on span "Exit" at bounding box center [1174, 592] width 19 height 10
click at [1140, 559] on button "Save & Exit" at bounding box center [1151, 559] width 102 height 31
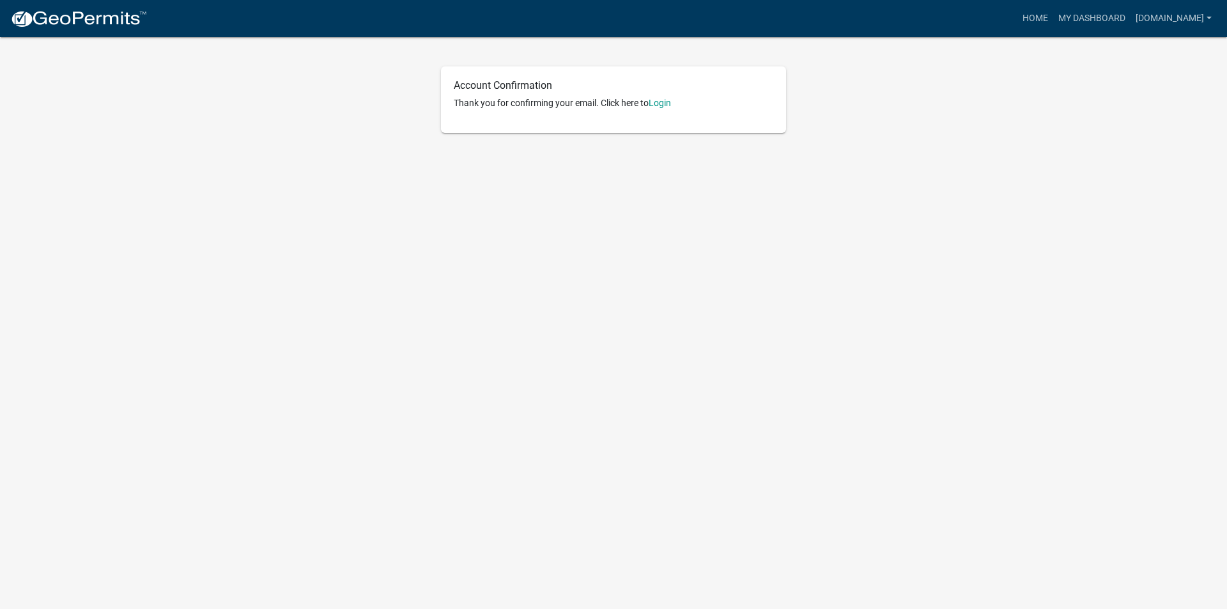
click at [660, 100] on link "Login" at bounding box center [659, 103] width 22 height 10
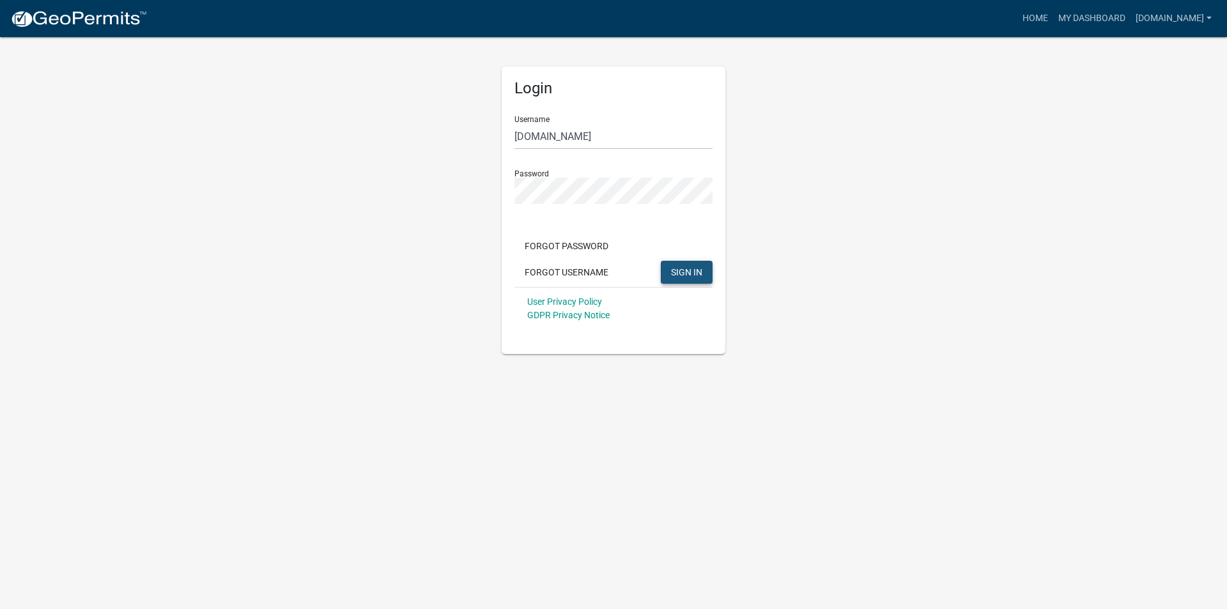
click at [680, 269] on span "SIGN IN" at bounding box center [686, 271] width 31 height 10
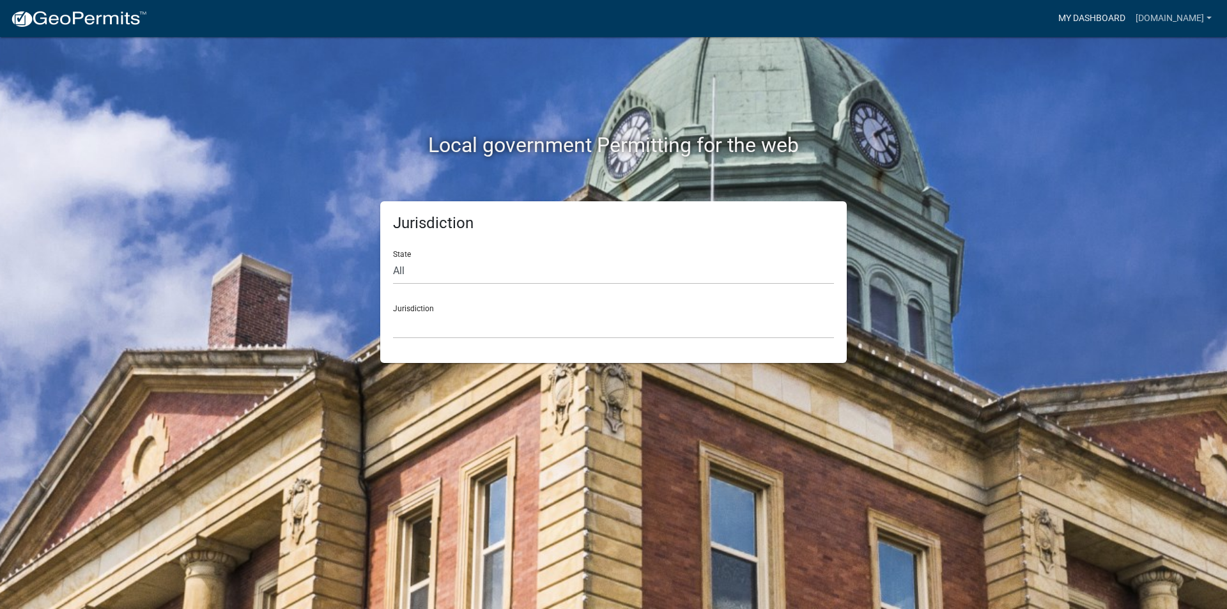
click at [1053, 13] on link "My Dashboard" at bounding box center [1091, 18] width 77 height 24
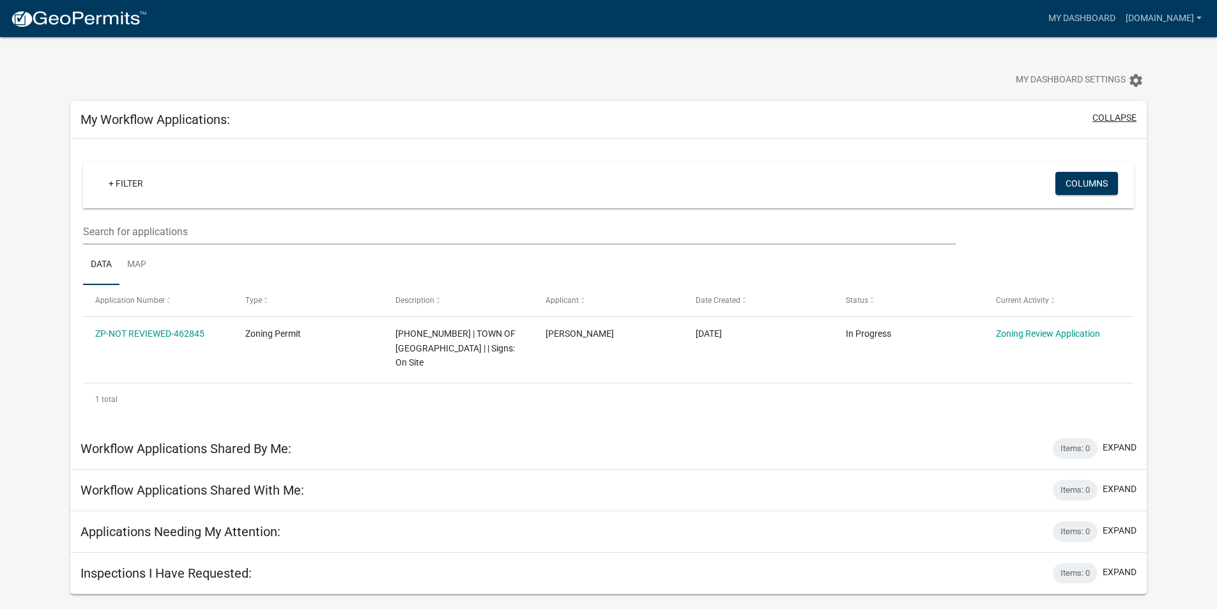
click at [1110, 114] on button "collapse" at bounding box center [1114, 117] width 44 height 13
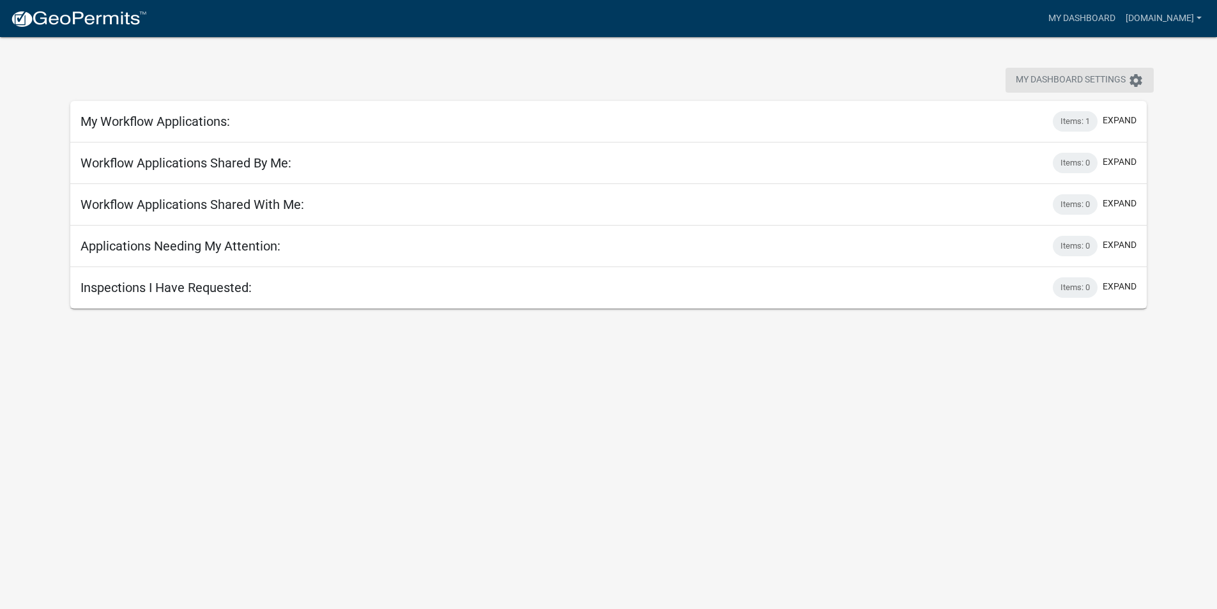
click at [1054, 77] on span "My Dashboard Settings" at bounding box center [1071, 80] width 110 height 15
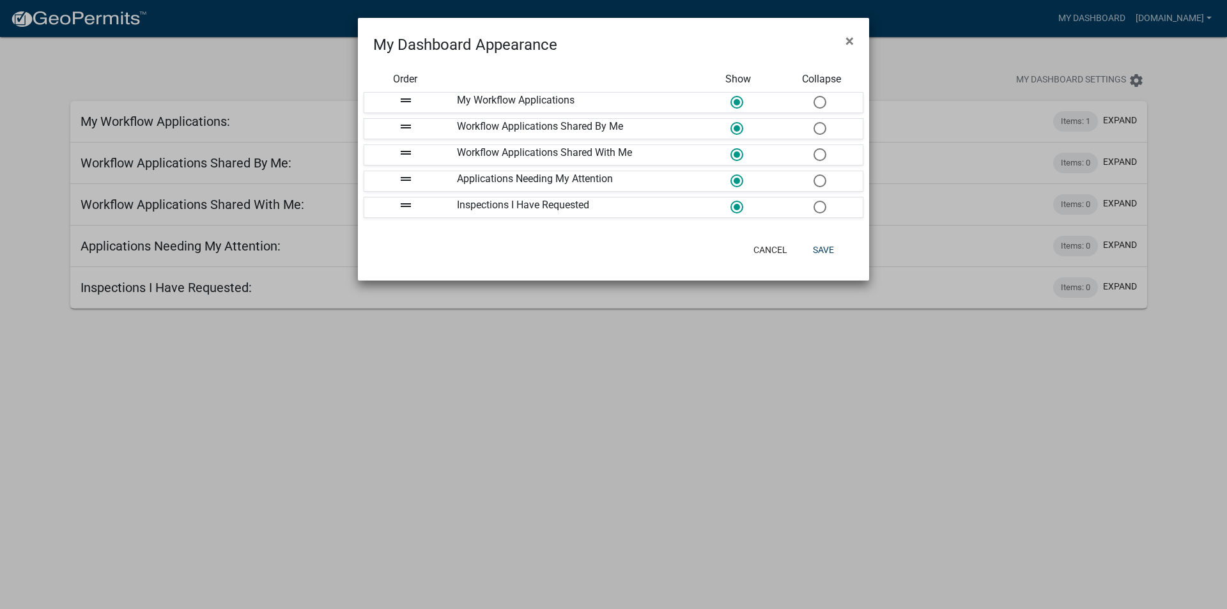
click at [762, 371] on ngb-modal-window "My Dashboard Appearance × Order Show Collapse drag_handle My Workflow Applicati…" at bounding box center [613, 304] width 1227 height 609
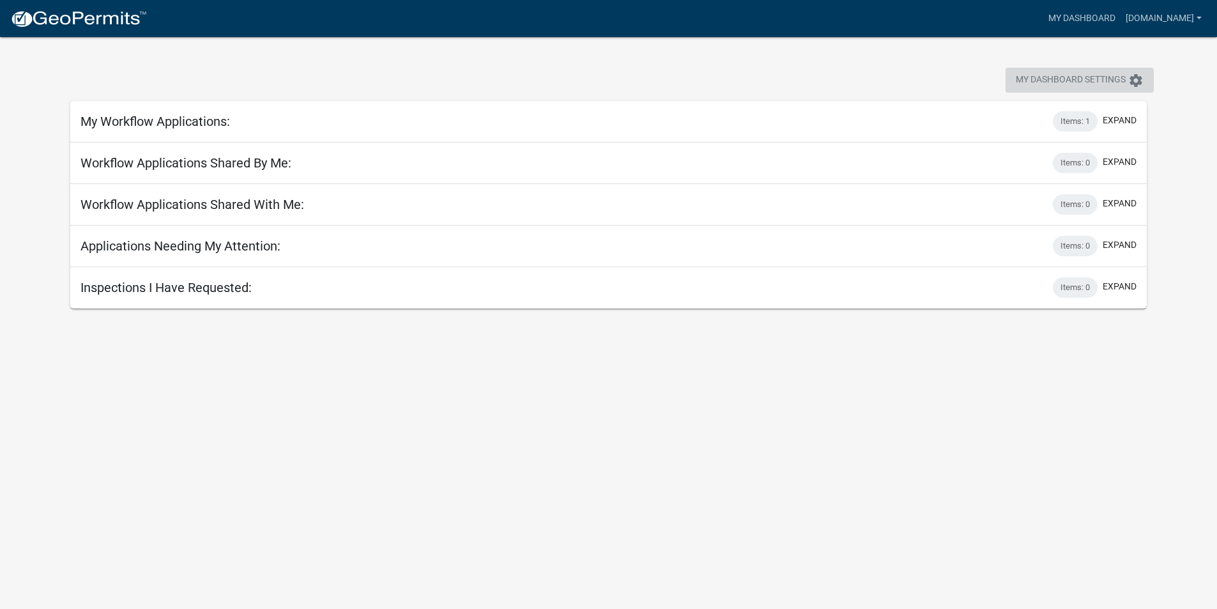
click at [1048, 74] on span "My Dashboard Settings" at bounding box center [1071, 80] width 110 height 15
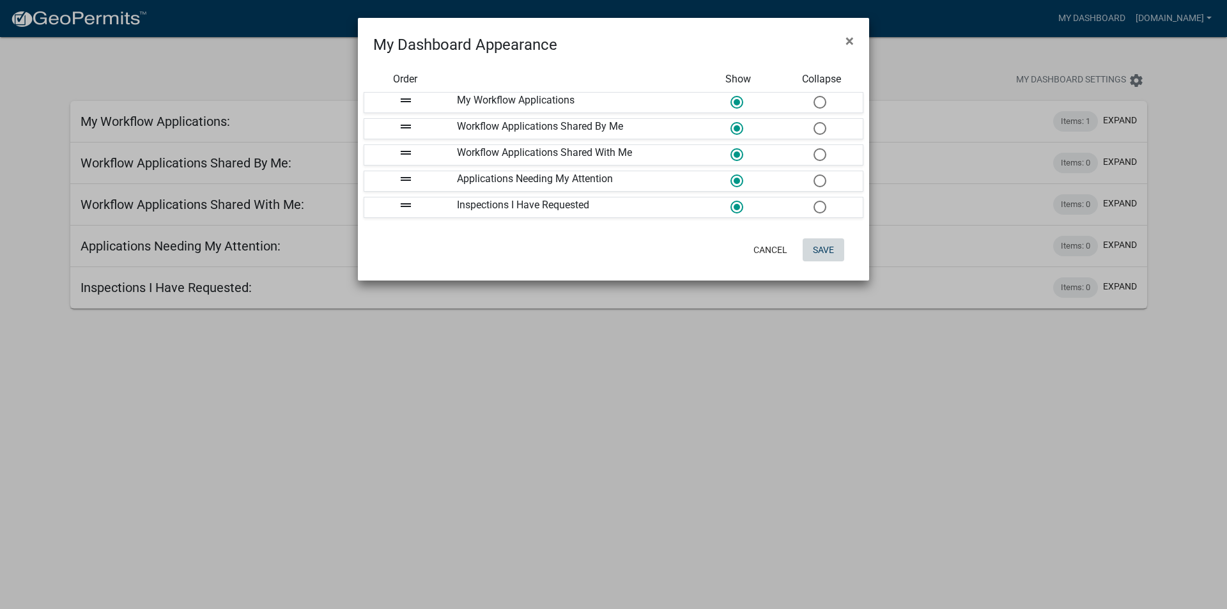
click at [820, 243] on button "Save" at bounding box center [823, 249] width 42 height 23
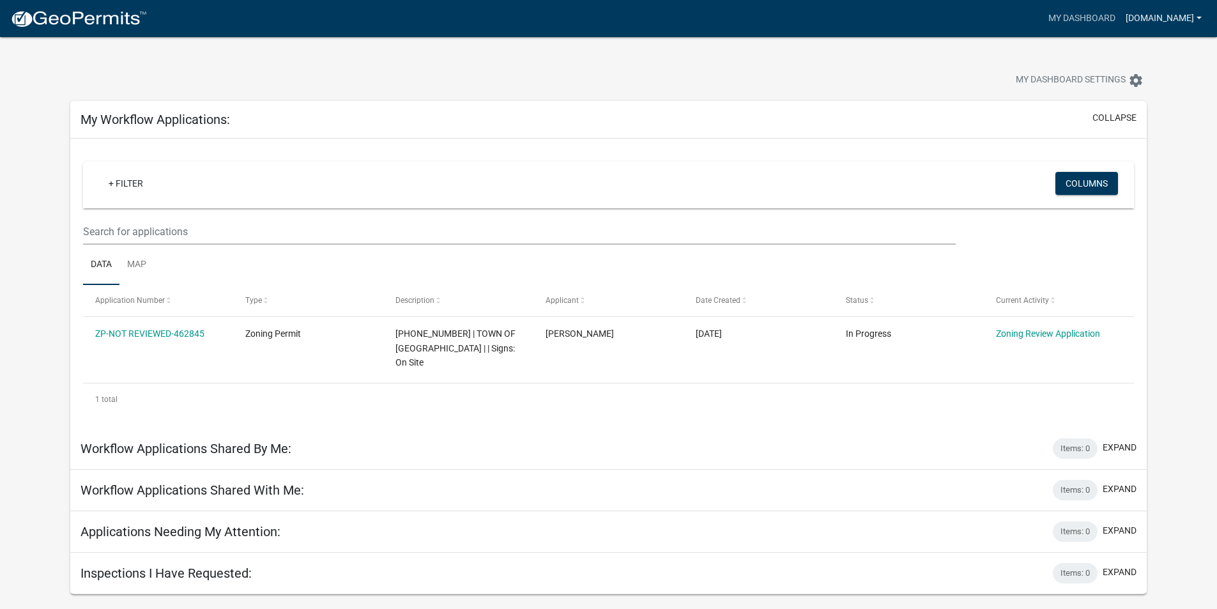
click at [1198, 17] on link "[DOMAIN_NAME]" at bounding box center [1164, 18] width 86 height 24
click at [1139, 95] on link "Logout" at bounding box center [1156, 94] width 102 height 31
